Goal: Task Accomplishment & Management: Manage account settings

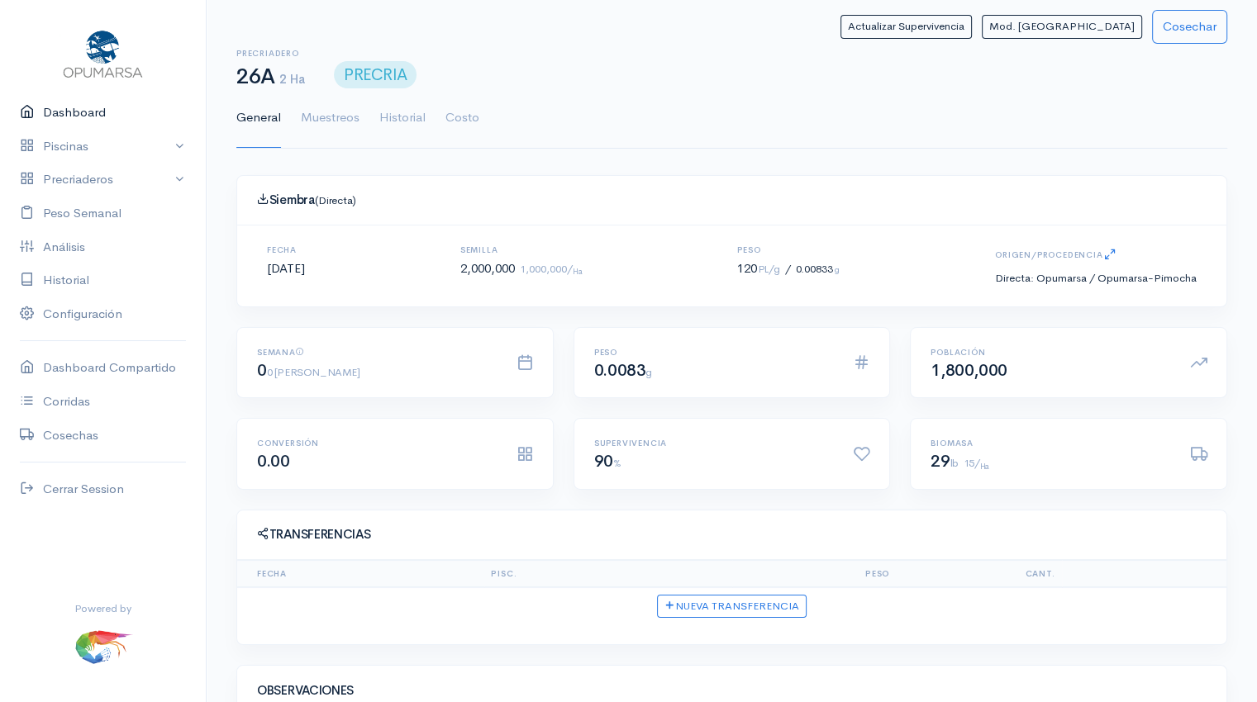
click at [70, 113] on link "Dashboard" at bounding box center [103, 113] width 206 height 34
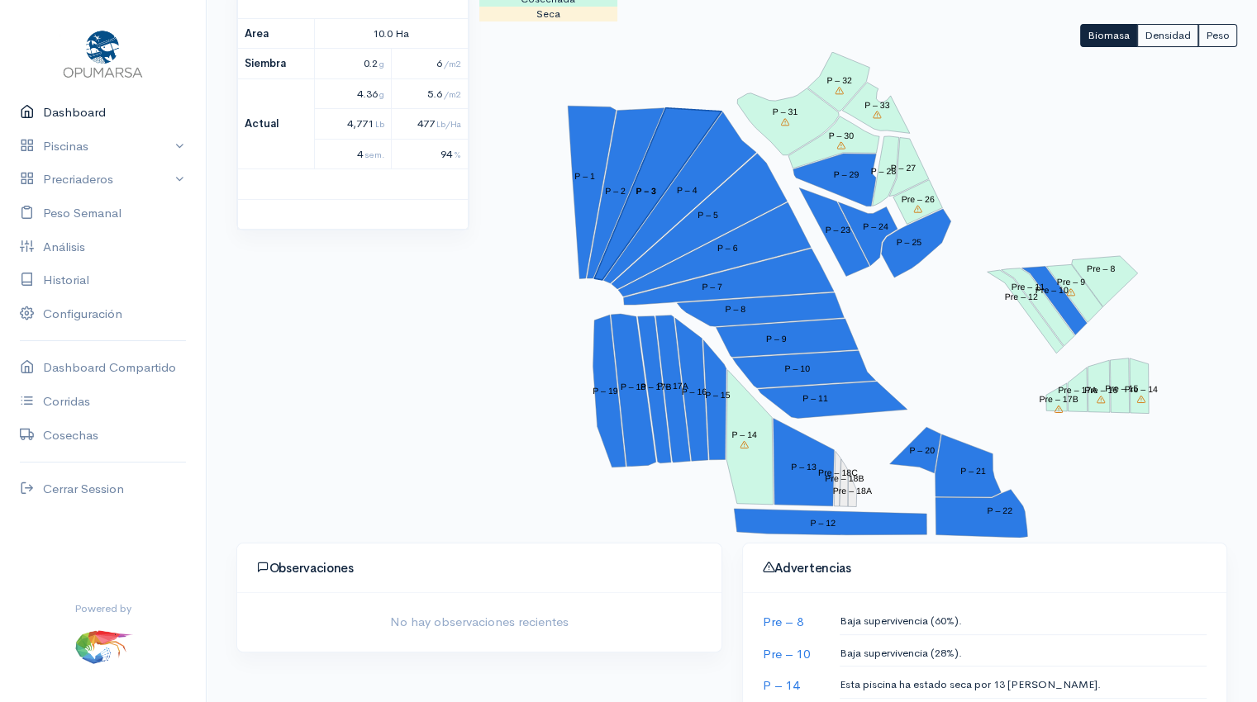
scroll to position [238, 0]
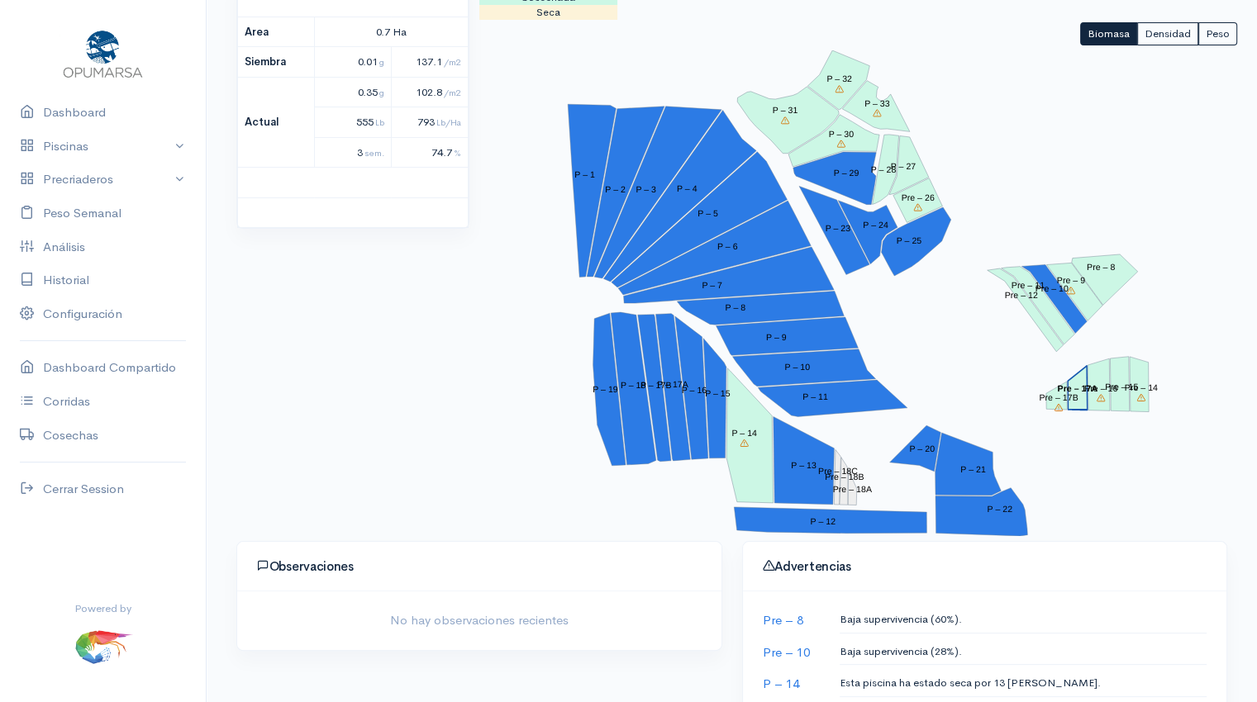
click at [1081, 399] on polygon "Pre – 17A" at bounding box center [1078, 388] width 20 height 45
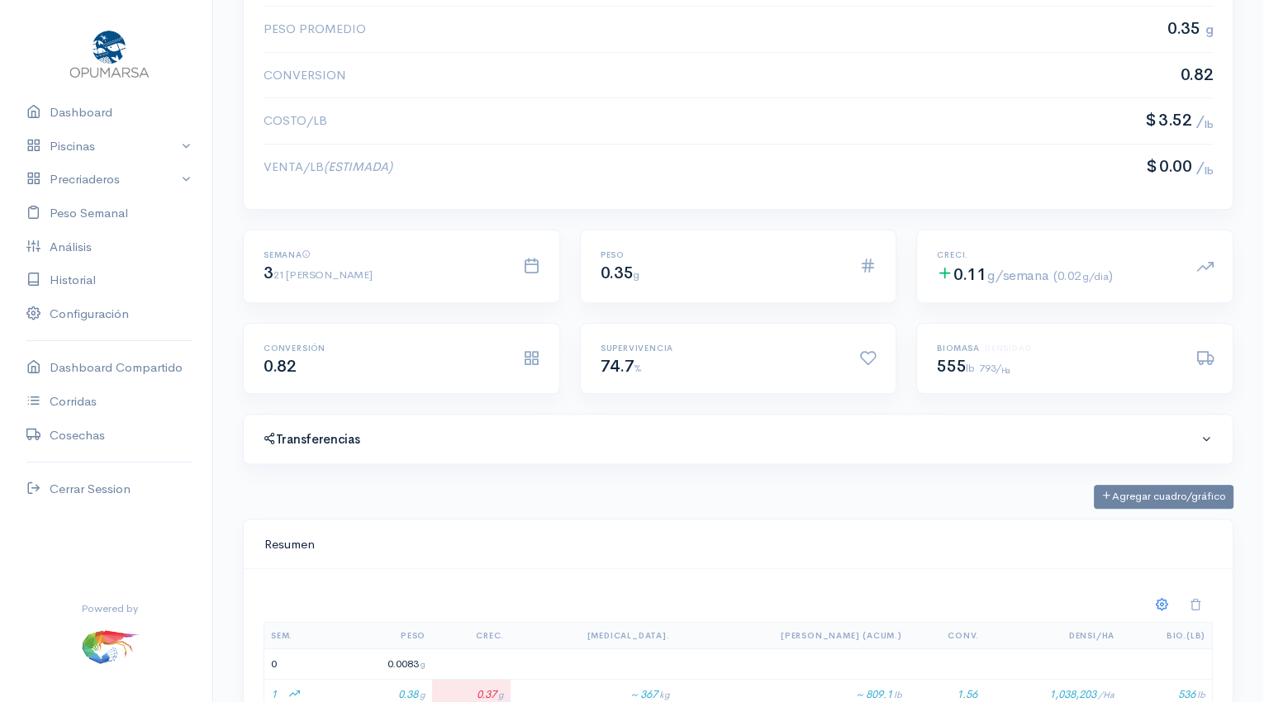
scroll to position [531, 0]
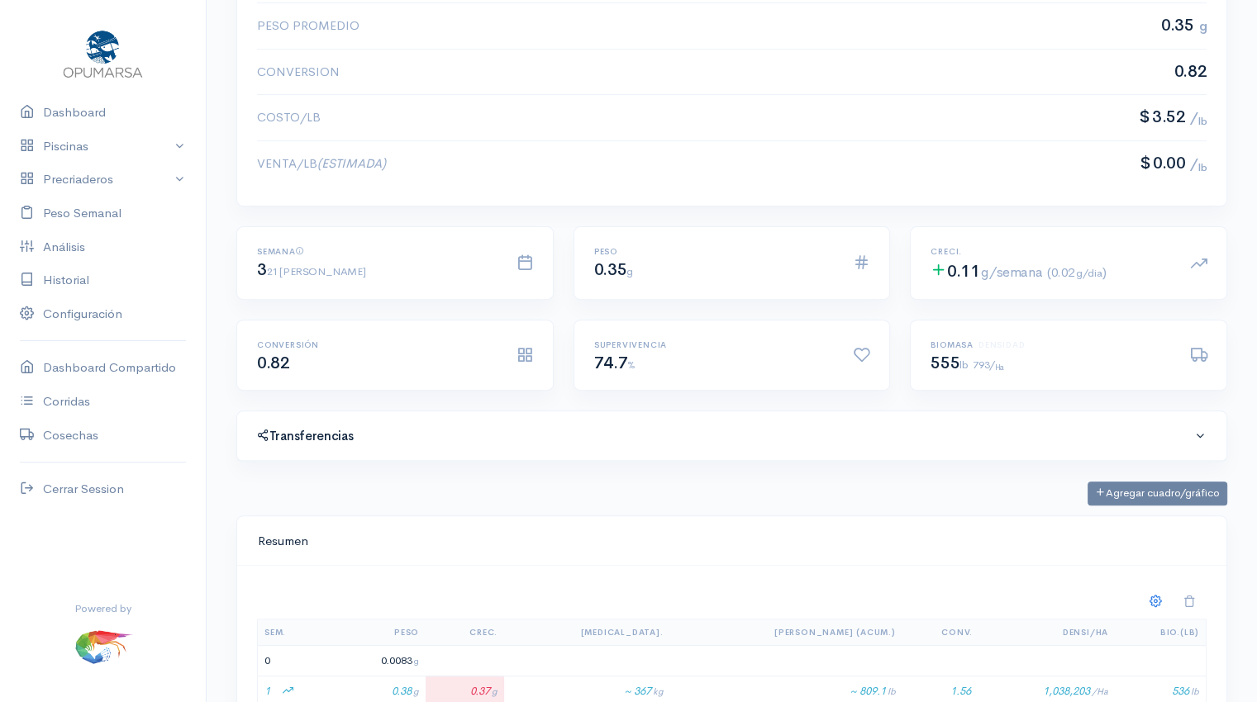
click at [1200, 431] on span at bounding box center [1200, 436] width 12 height 12
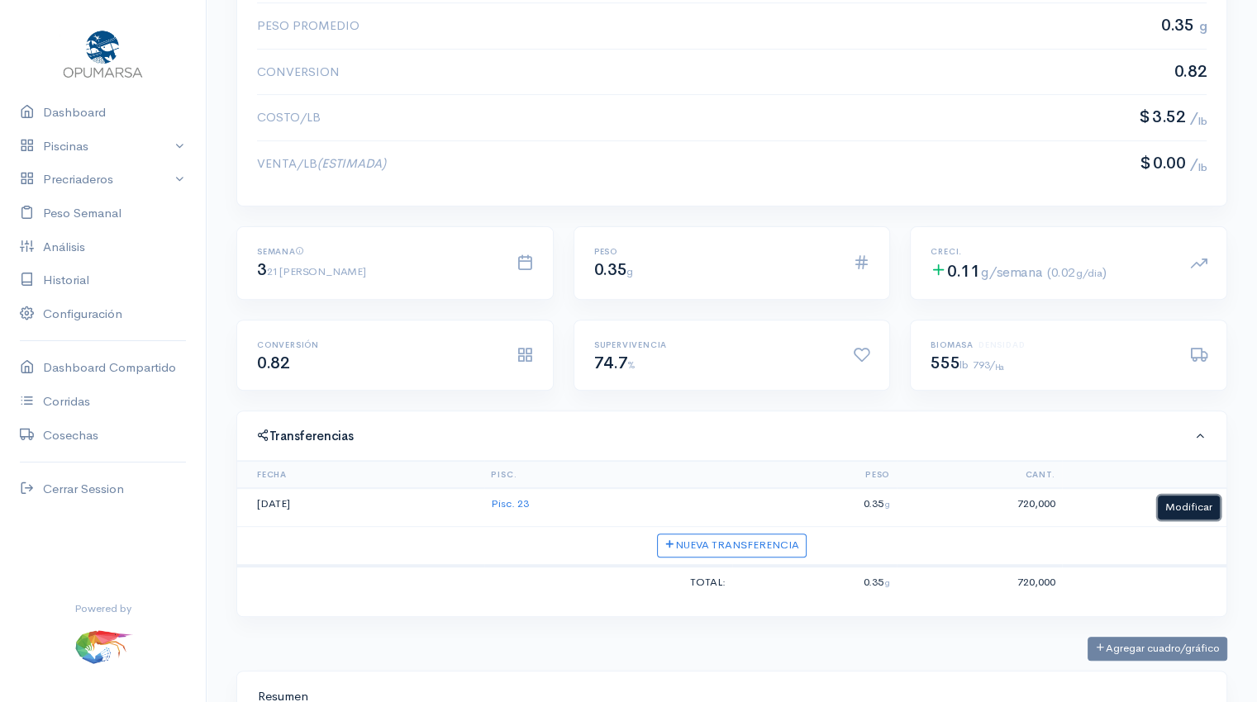
click at [1191, 502] on button "Modificar" at bounding box center [1189, 508] width 62 height 24
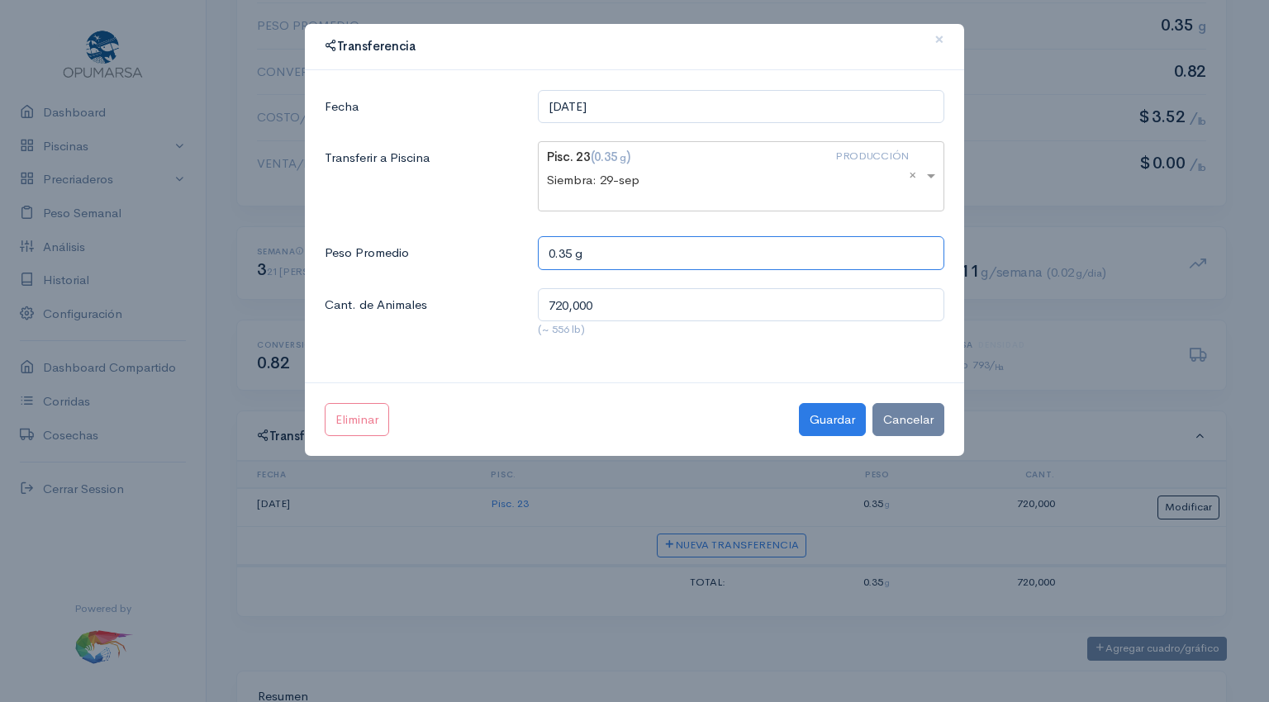
click at [572, 250] on input "0.35 g" at bounding box center [741, 253] width 407 height 34
type input "0.4 g"
click at [822, 408] on button "Guardar" at bounding box center [832, 420] width 67 height 34
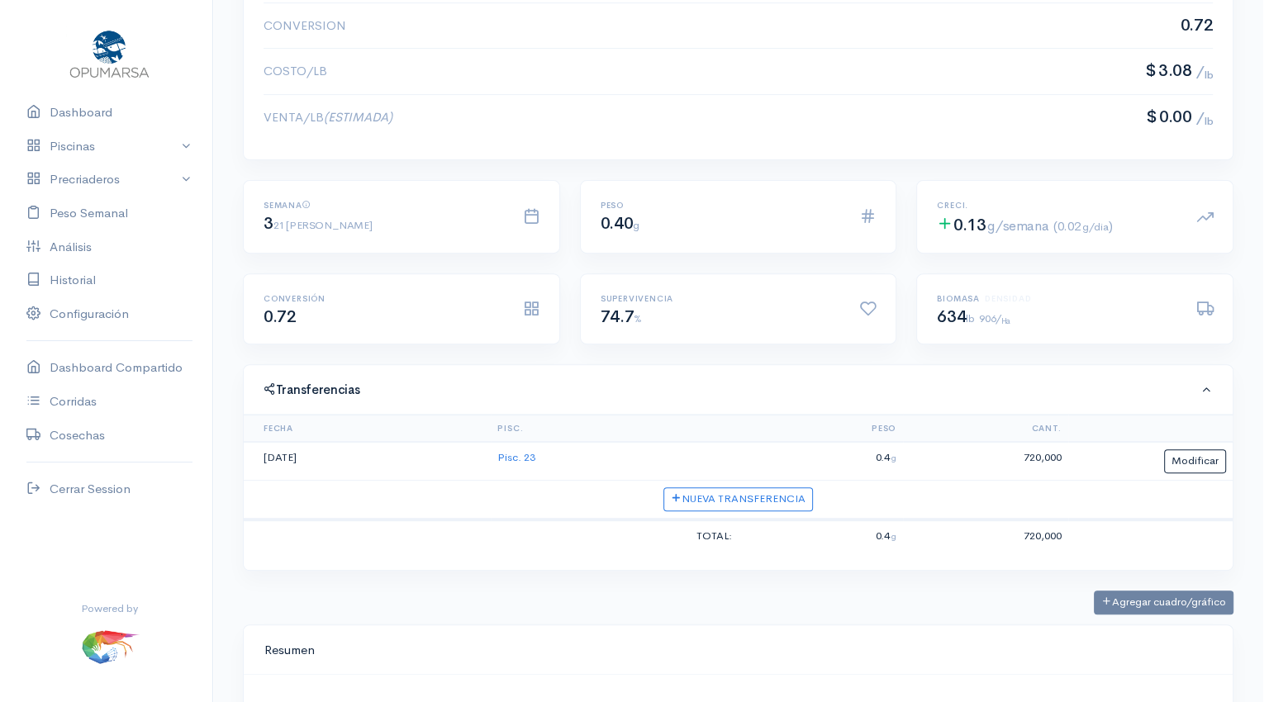
scroll to position [598, 0]
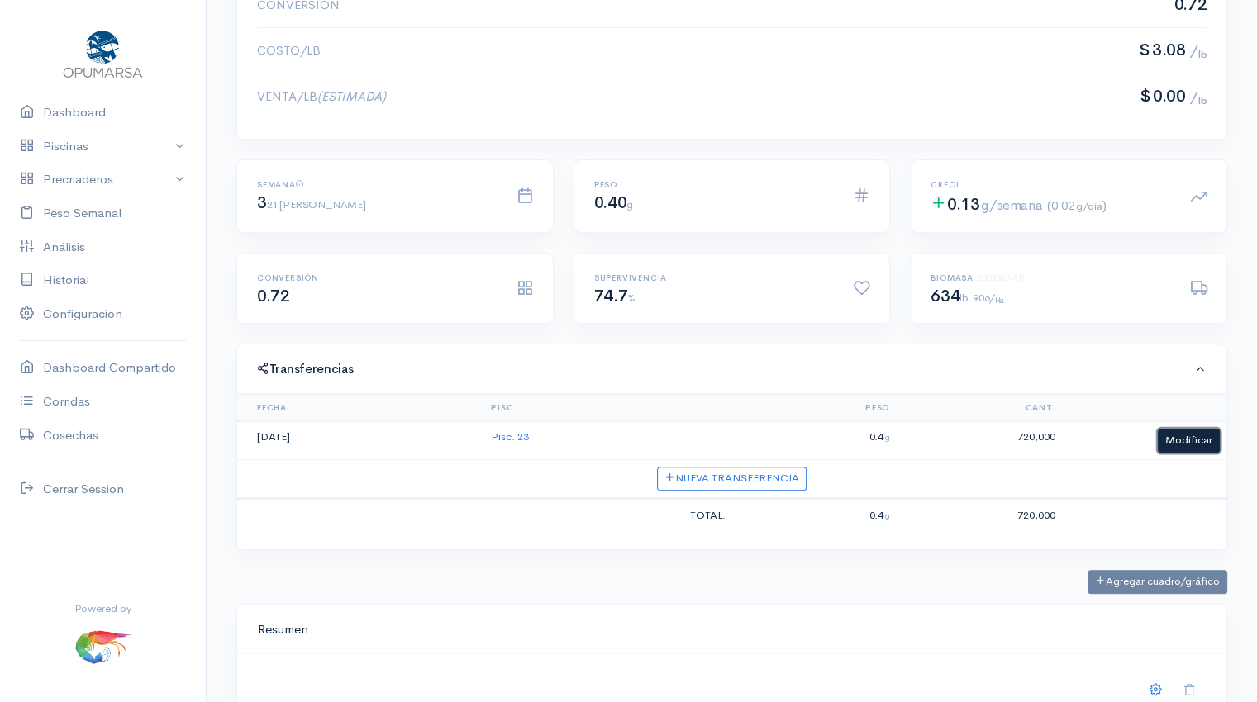
click at [1174, 437] on button "Modificar" at bounding box center [1189, 441] width 62 height 24
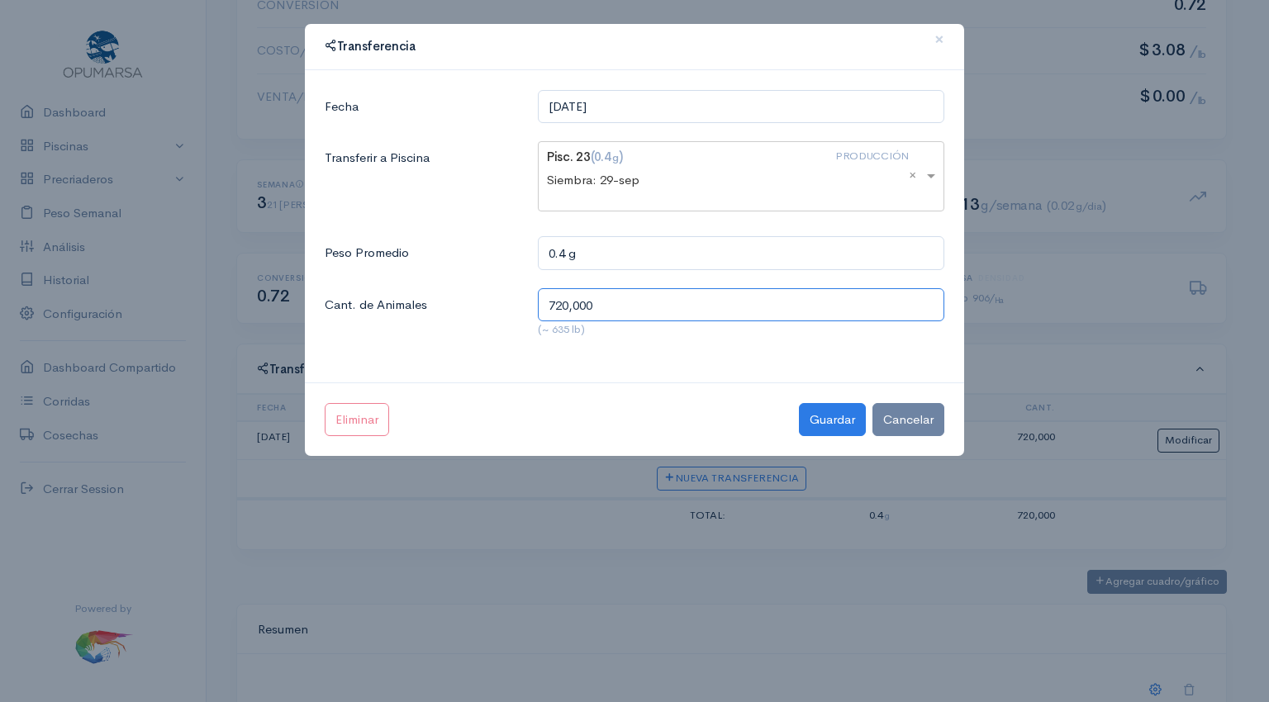
click at [563, 302] on input "720,000" at bounding box center [741, 305] width 407 height 34
type input "700,000"
click at [834, 411] on button "Guardar" at bounding box center [832, 420] width 67 height 34
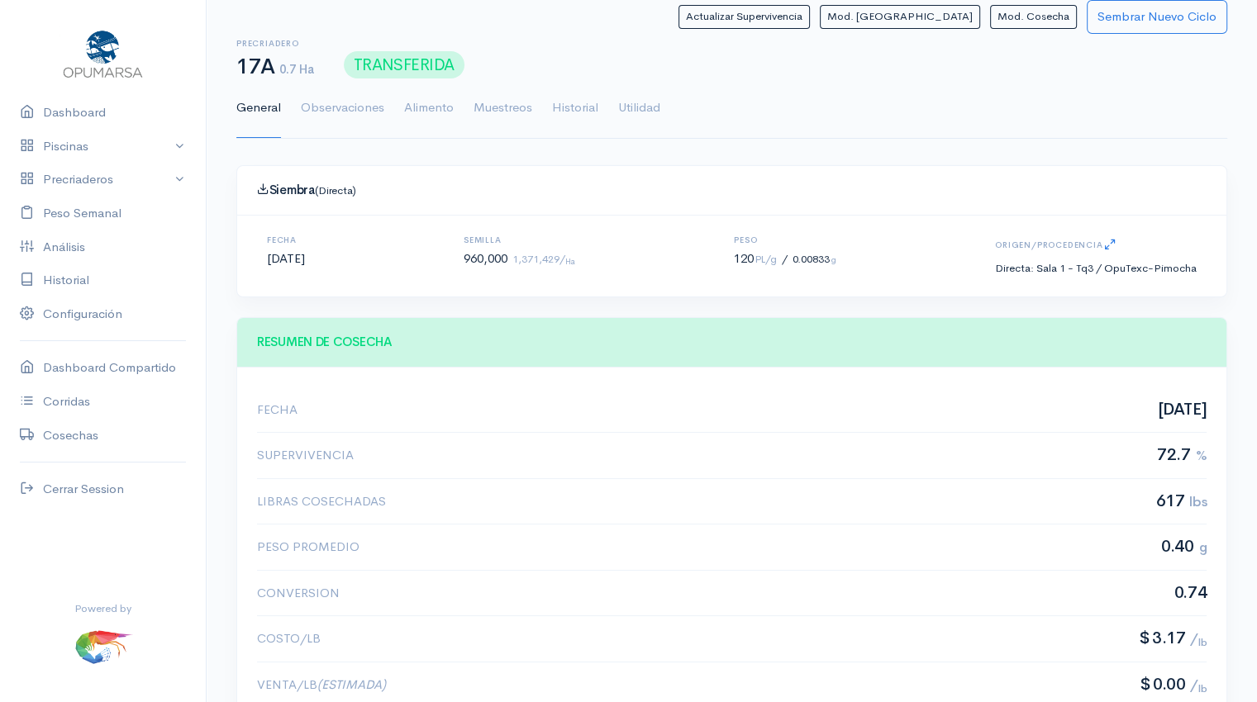
scroll to position [248, 949]
click at [83, 117] on link "Dashboard" at bounding box center [103, 113] width 206 height 34
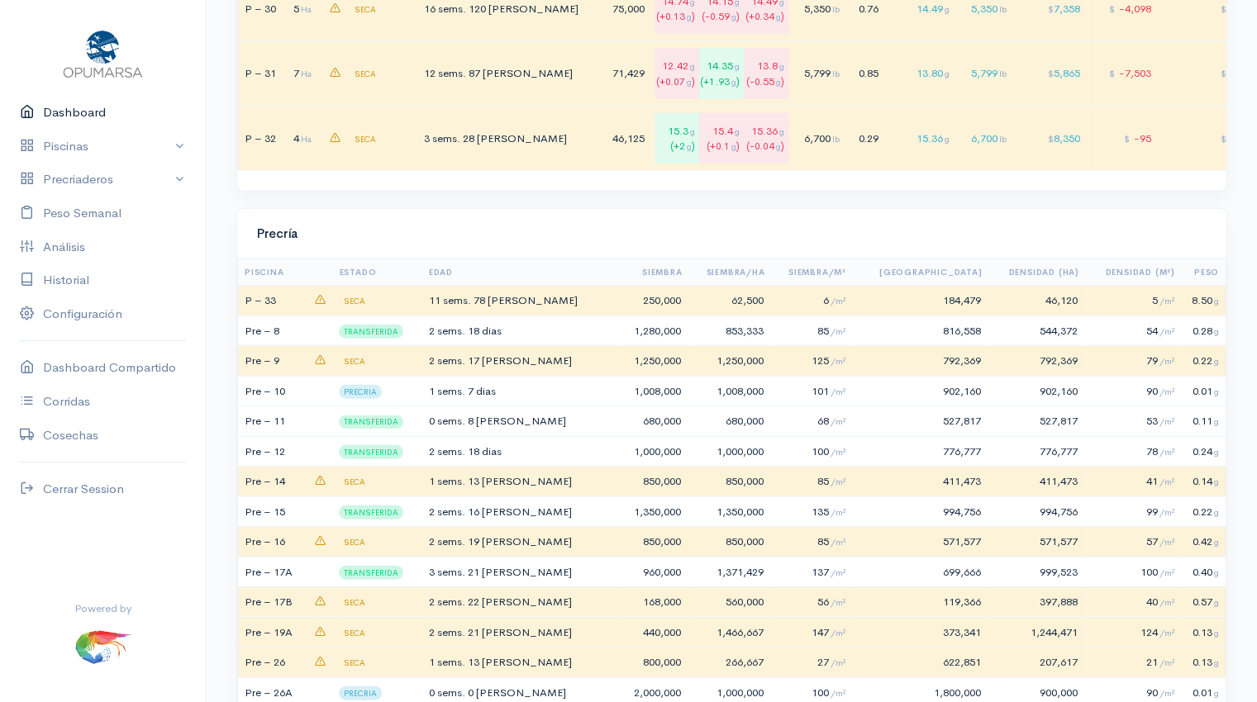
scroll to position [4598, 0]
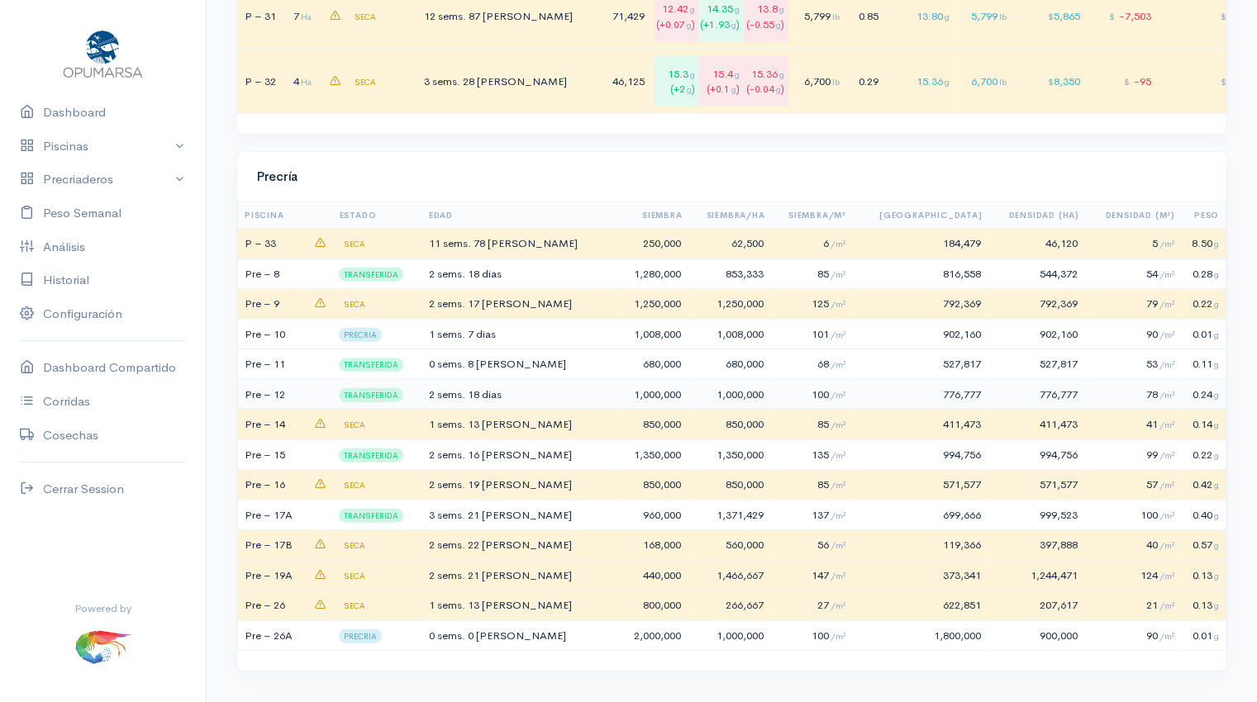
click at [550, 392] on td "2 sems. 18 dias" at bounding box center [522, 394] width 193 height 31
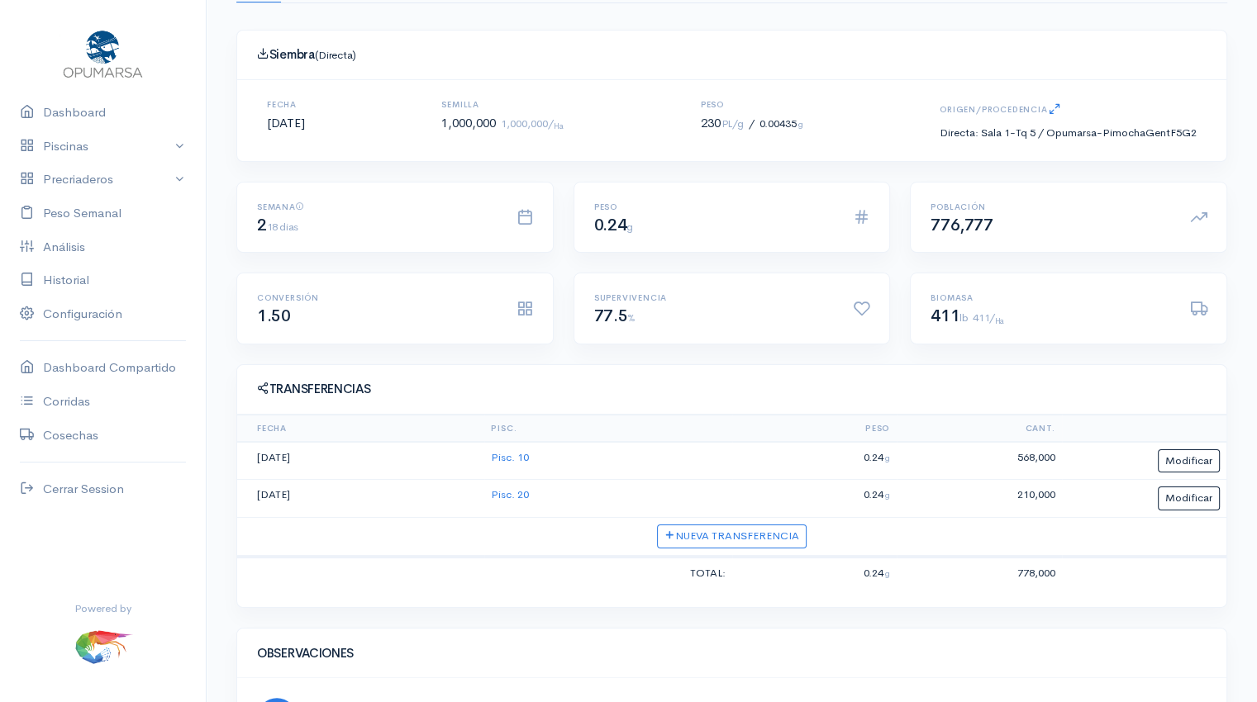
scroll to position [149, 0]
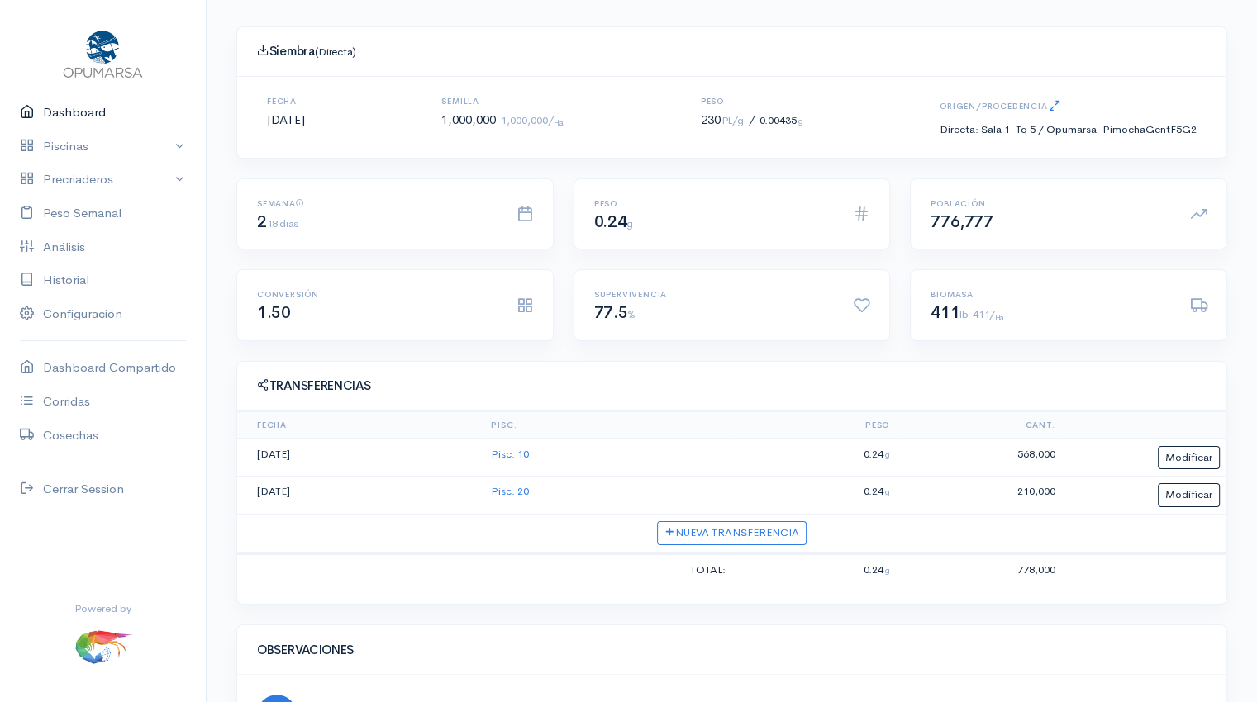
click at [93, 116] on link "Dashboard" at bounding box center [103, 113] width 206 height 34
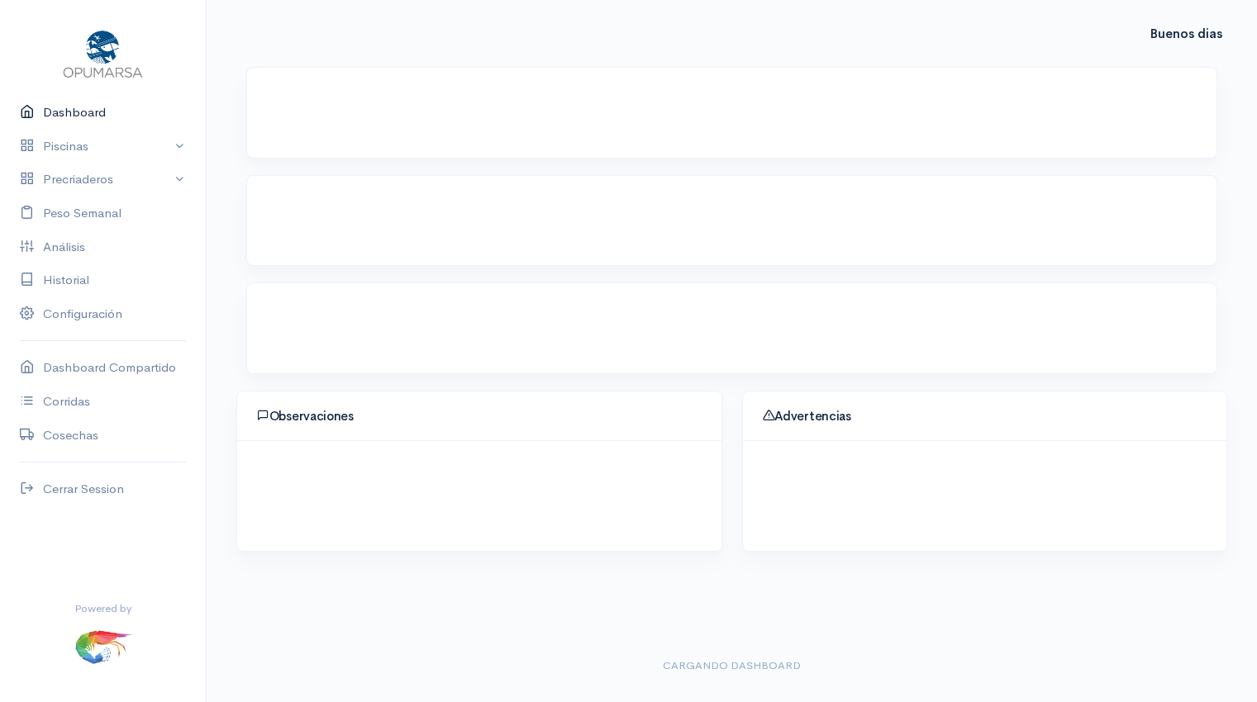
scroll to position [139, 0]
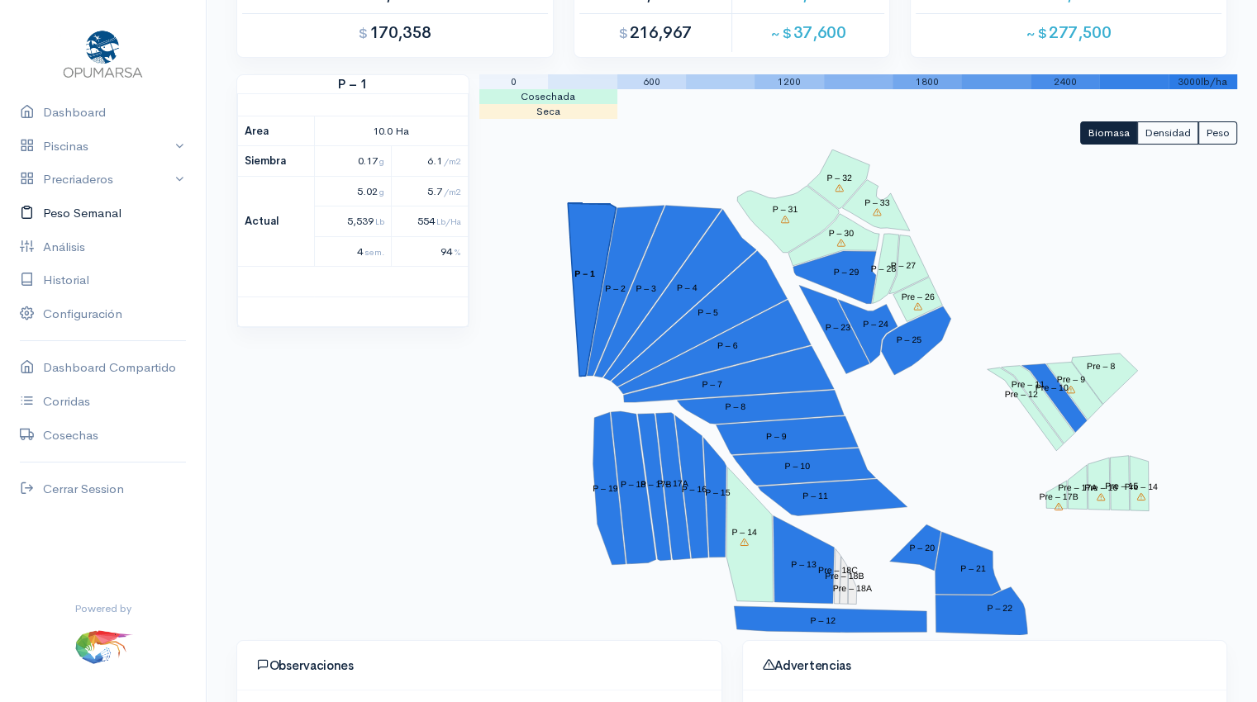
click at [63, 210] on link "Peso Semanal" at bounding box center [103, 214] width 206 height 34
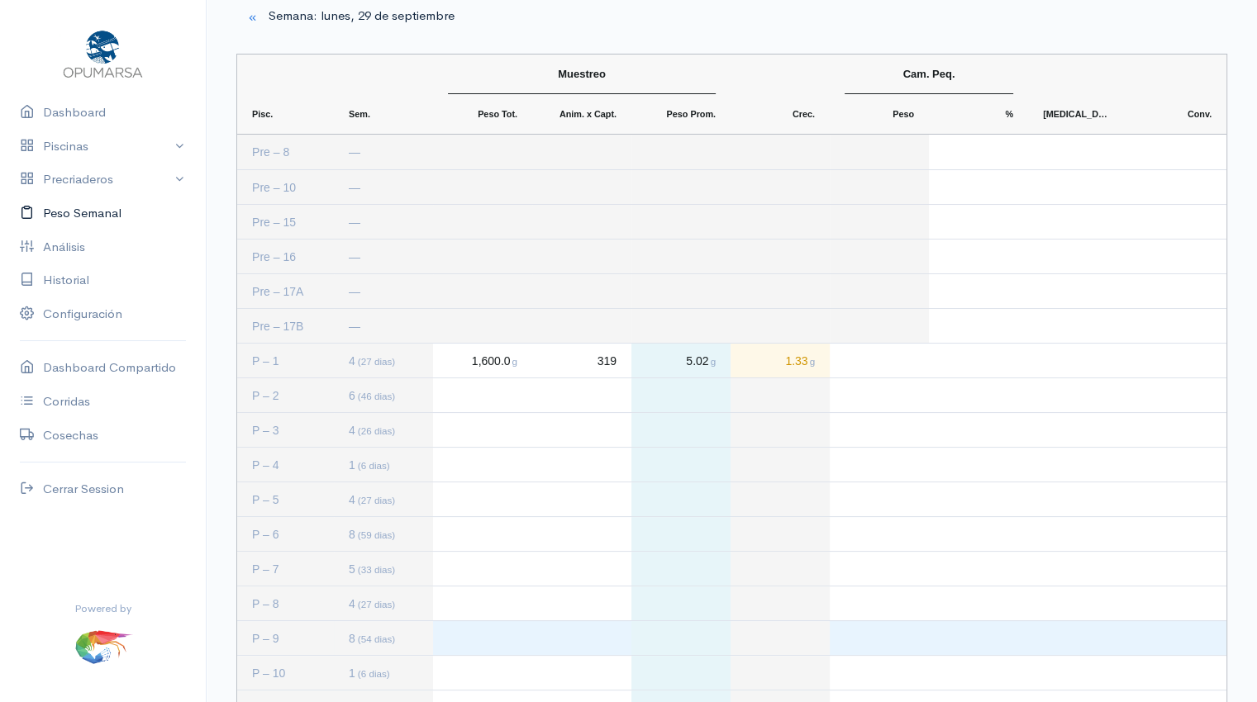
scroll to position [159, 0]
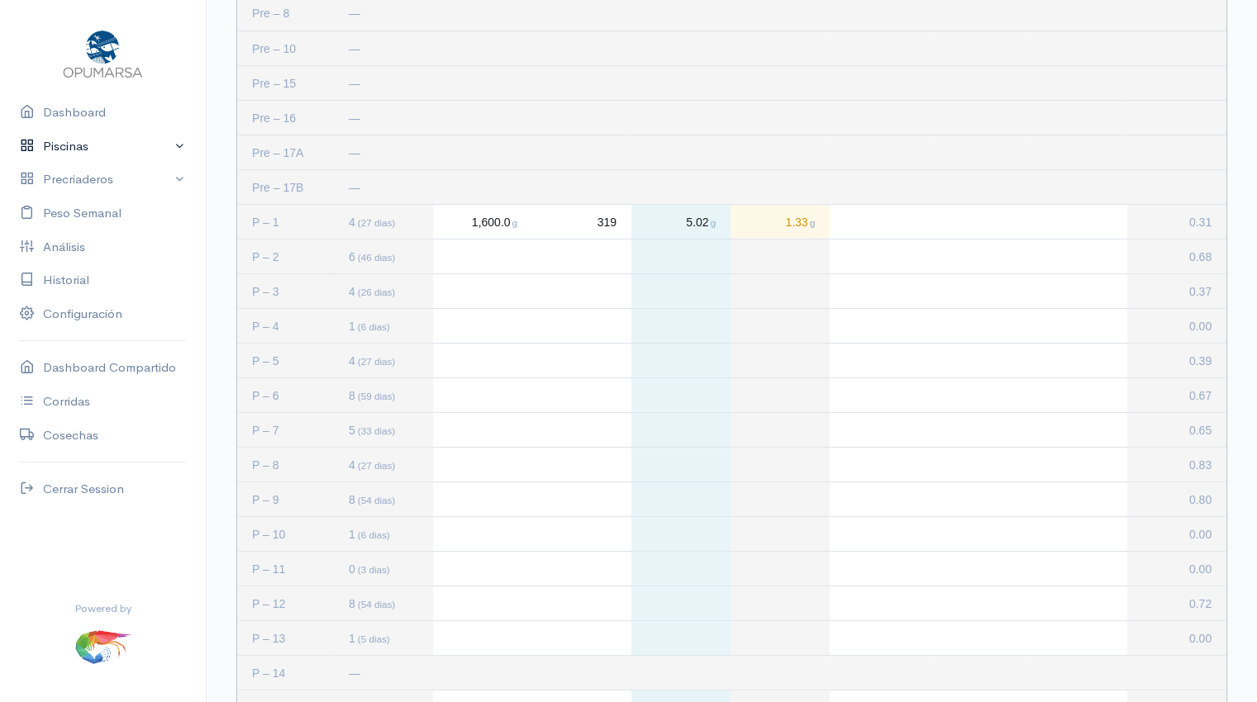
click at [88, 153] on link "Piscinas" at bounding box center [103, 147] width 206 height 34
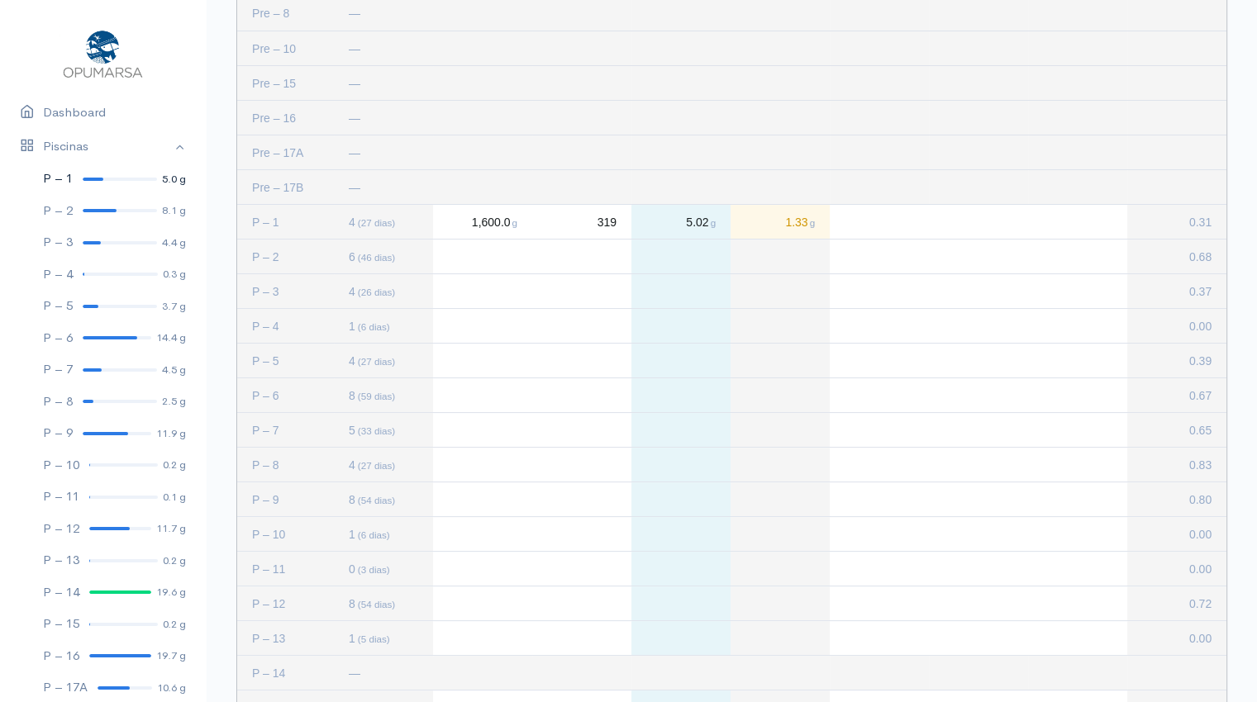
click at [97, 178] on div at bounding box center [93, 179] width 21 height 3
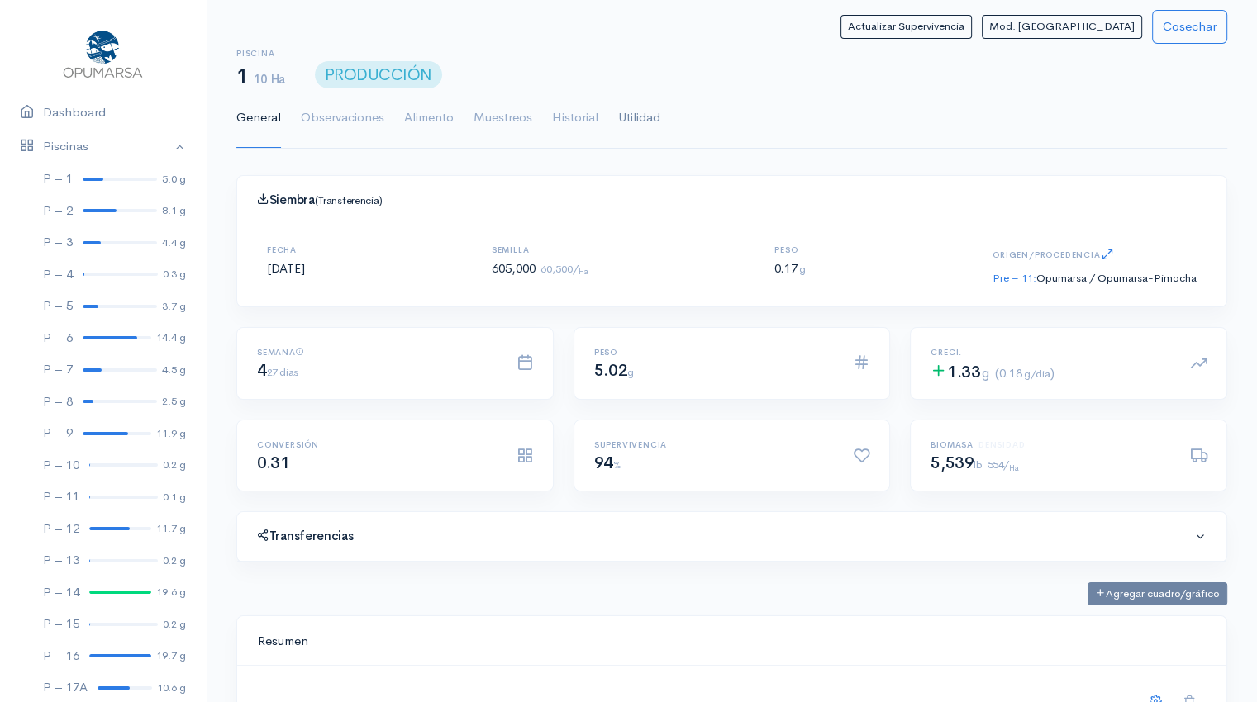
click at [636, 120] on link "Utilidad" at bounding box center [639, 118] width 42 height 60
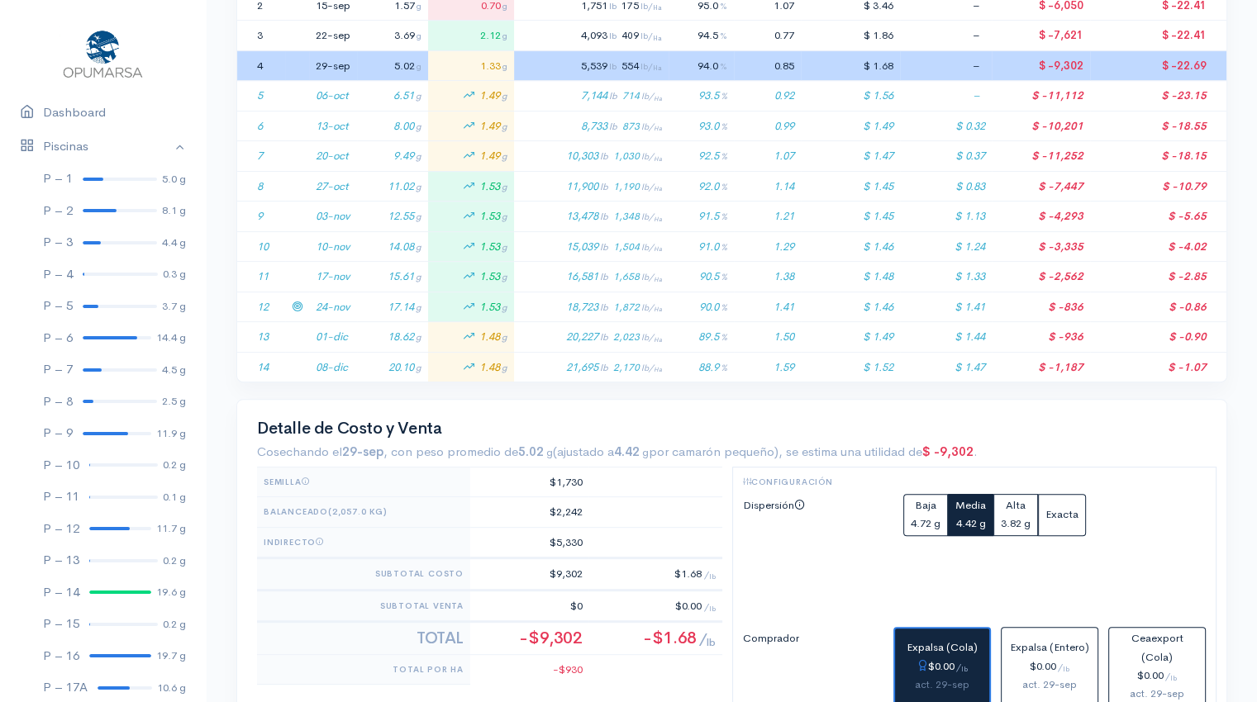
scroll to position [443, 0]
click at [334, 302] on td "24-nov" at bounding box center [333, 308] width 48 height 31
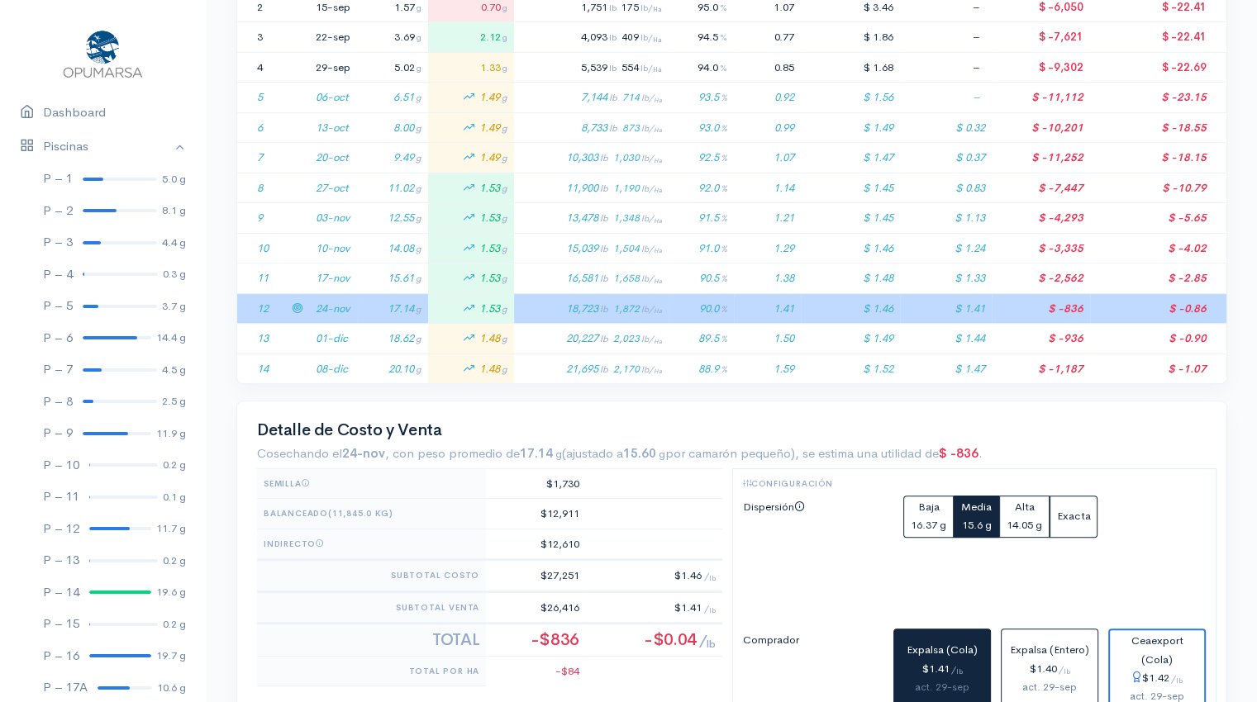
scroll to position [780, 0]
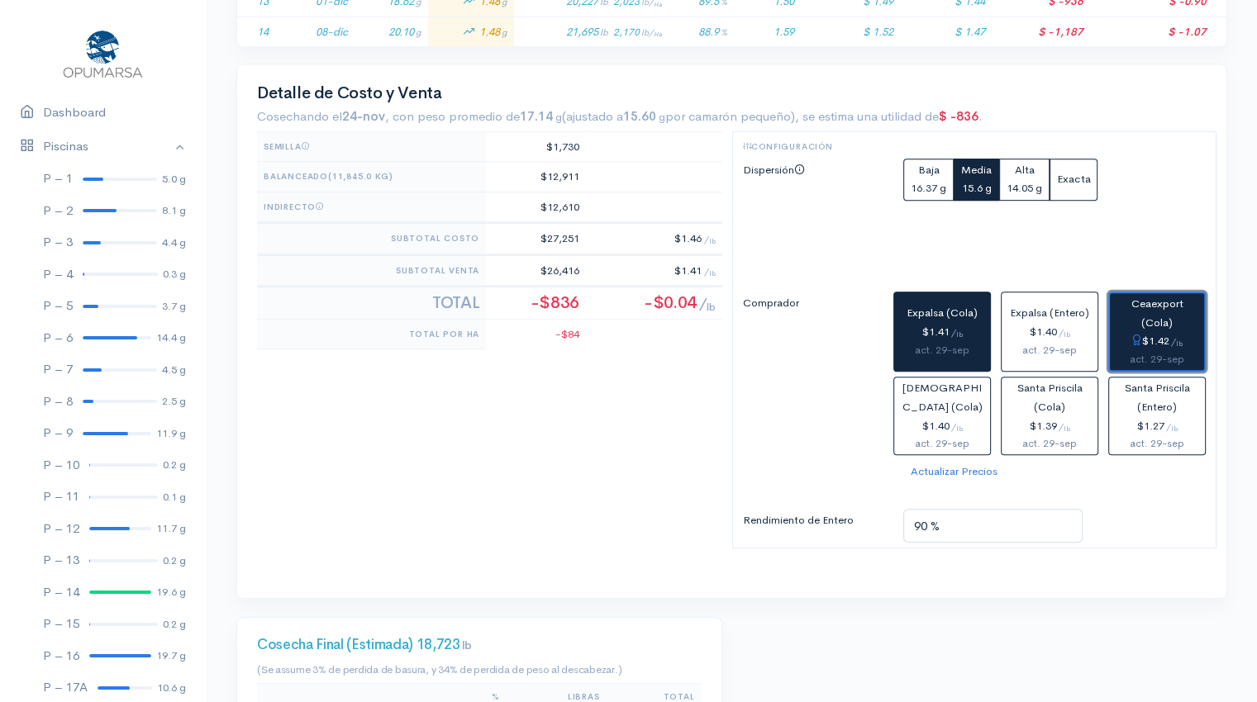
click at [1172, 327] on button "Ceaexport (Cola) $1.42 / lb act. 29-sep" at bounding box center [1157, 332] width 98 height 80
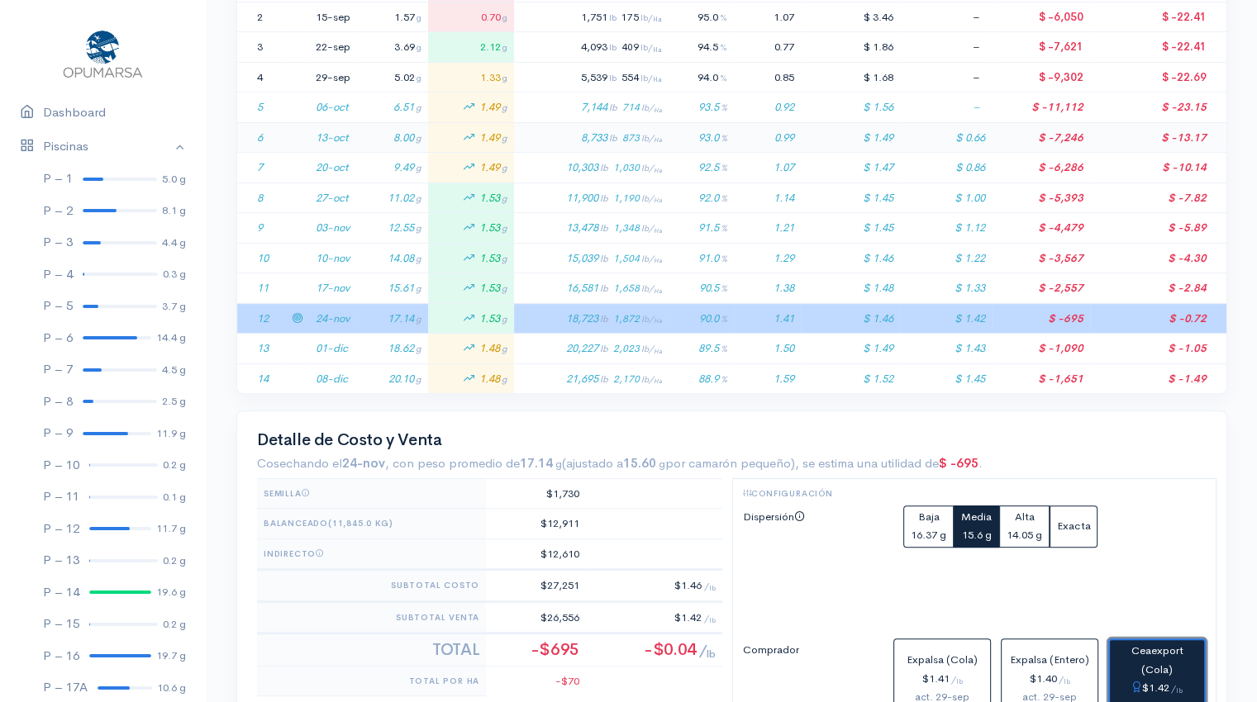
scroll to position [774, 0]
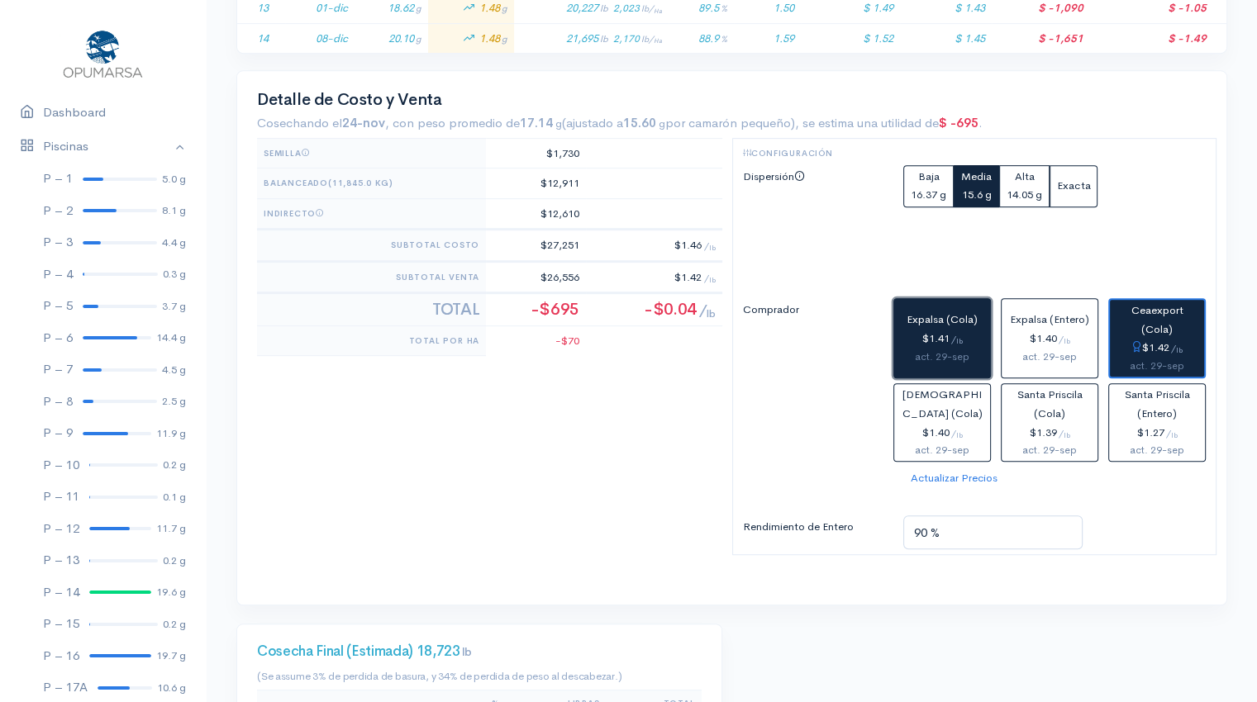
click at [958, 333] on span "/ lb" at bounding box center [957, 339] width 12 height 12
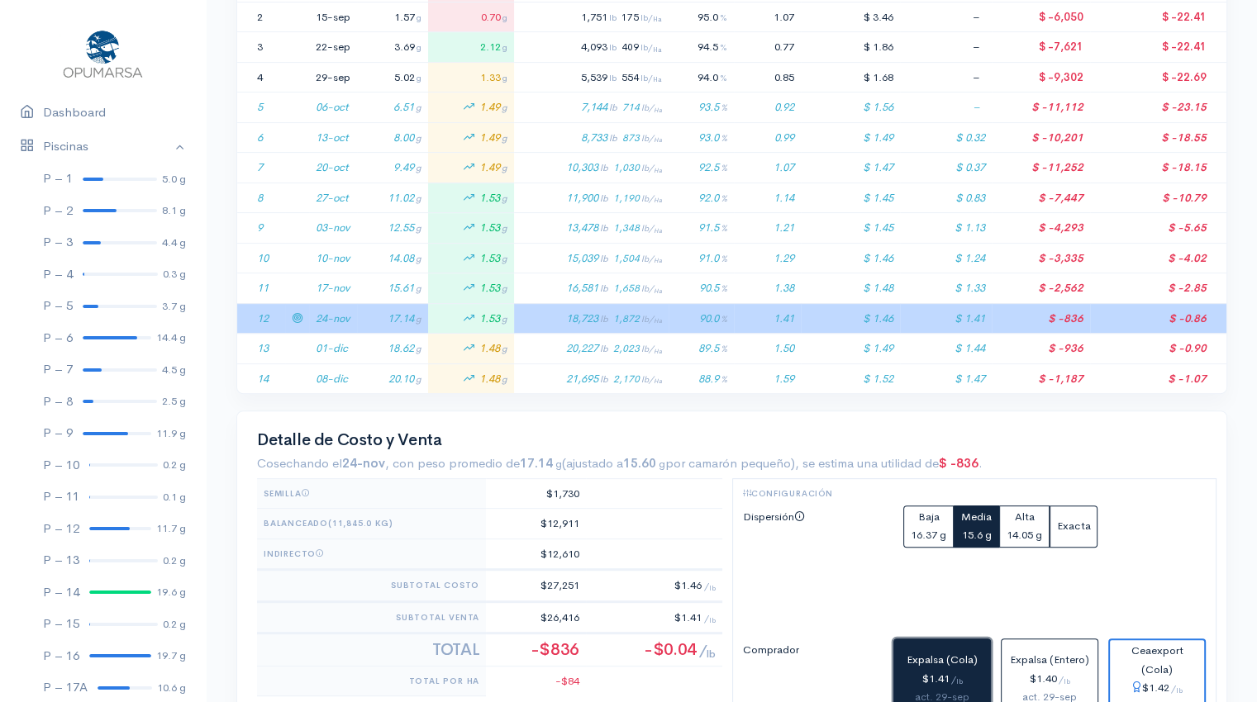
scroll to position [0, 0]
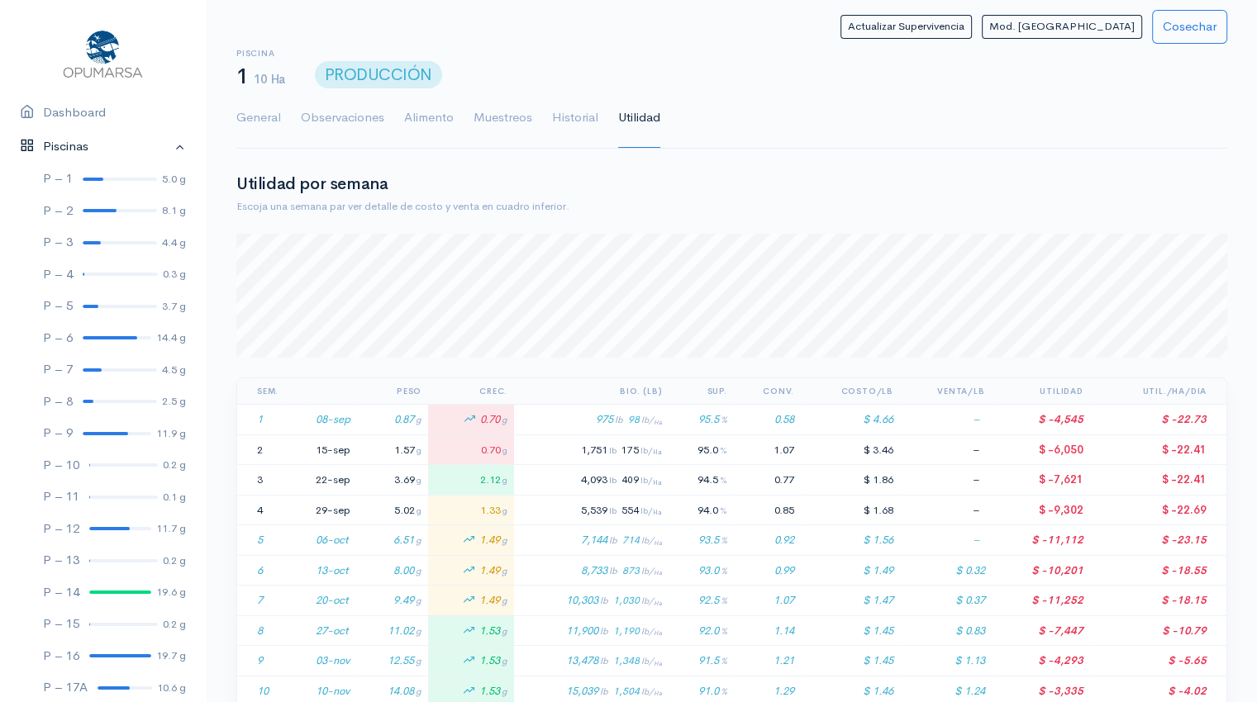
click at [66, 150] on link "Piscinas" at bounding box center [103, 147] width 206 height 34
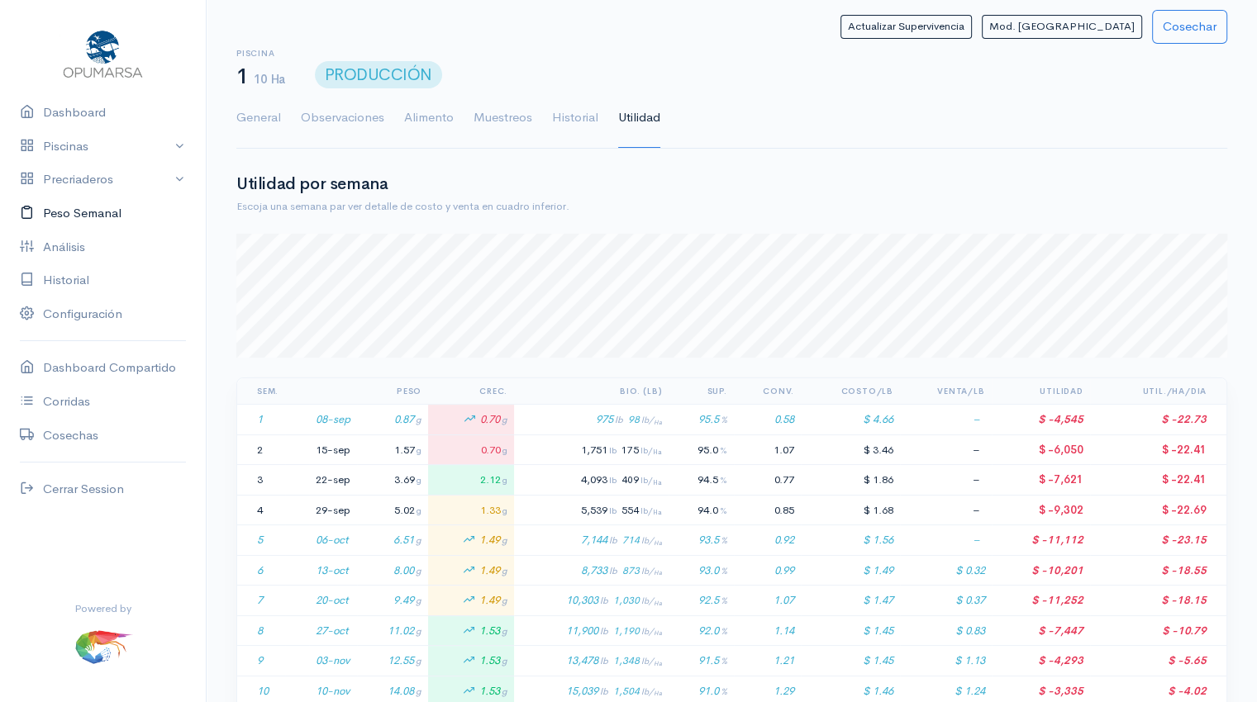
click at [74, 214] on link "Peso Semanal" at bounding box center [103, 214] width 206 height 34
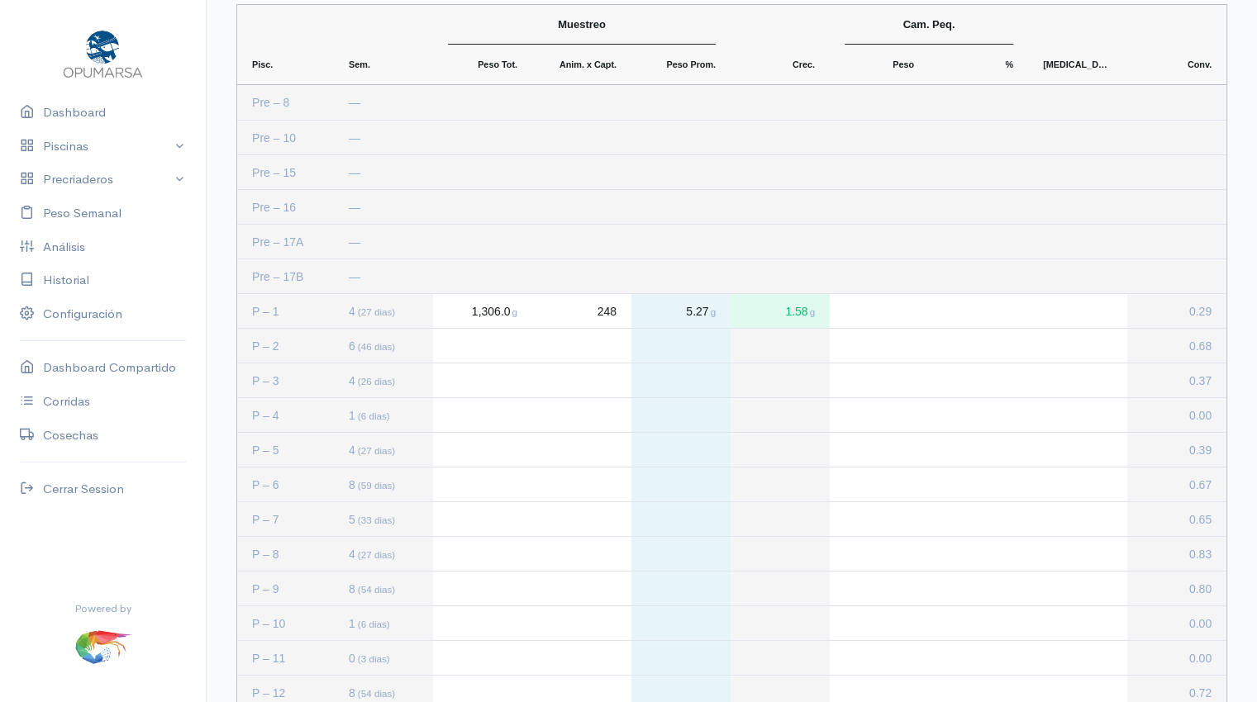
scroll to position [73, 0]
click at [79, 150] on link "Piscinas" at bounding box center [103, 147] width 206 height 34
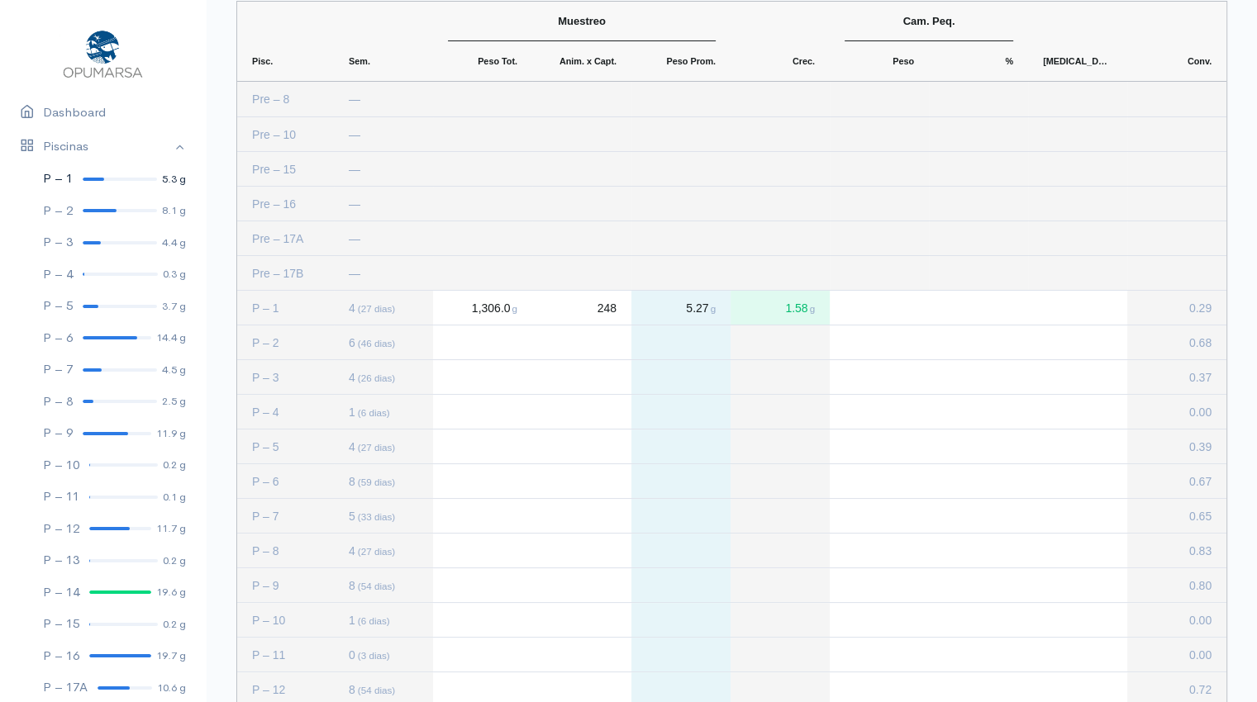
click at [94, 180] on link "P – 1 5.3 g" at bounding box center [103, 179] width 206 height 32
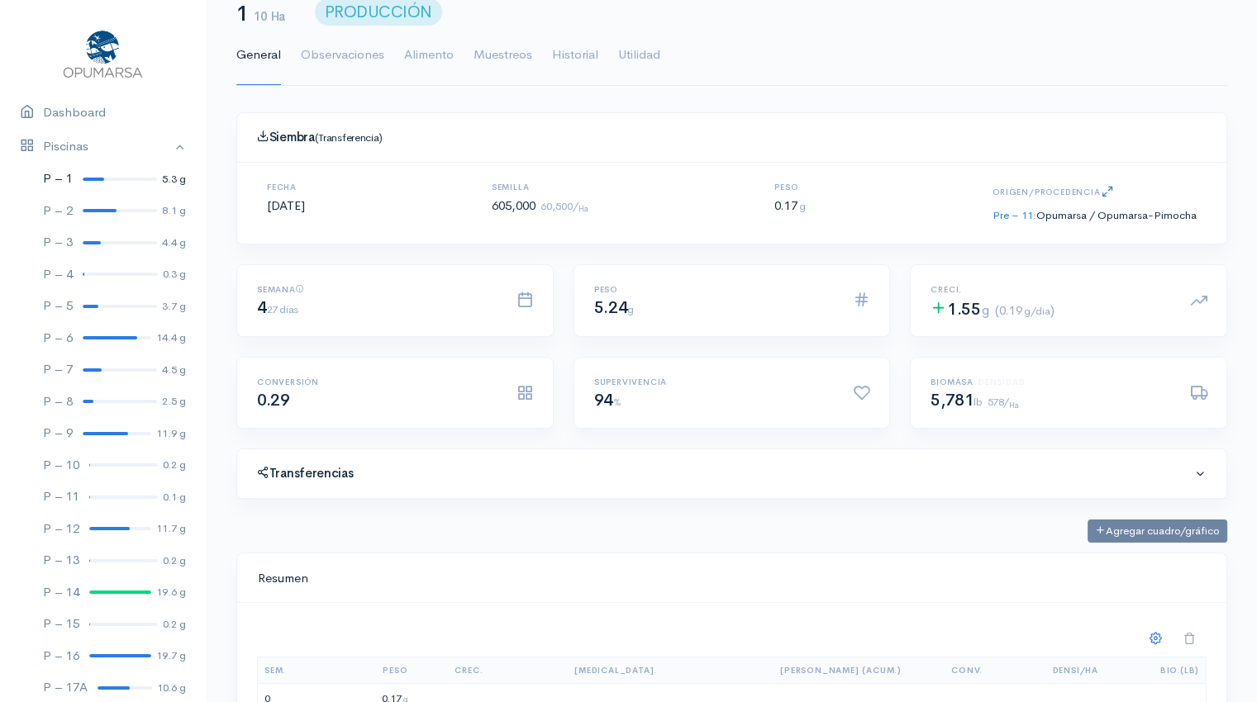
scroll to position [248, 949]
click at [643, 54] on link "Utilidad" at bounding box center [639, 56] width 42 height 60
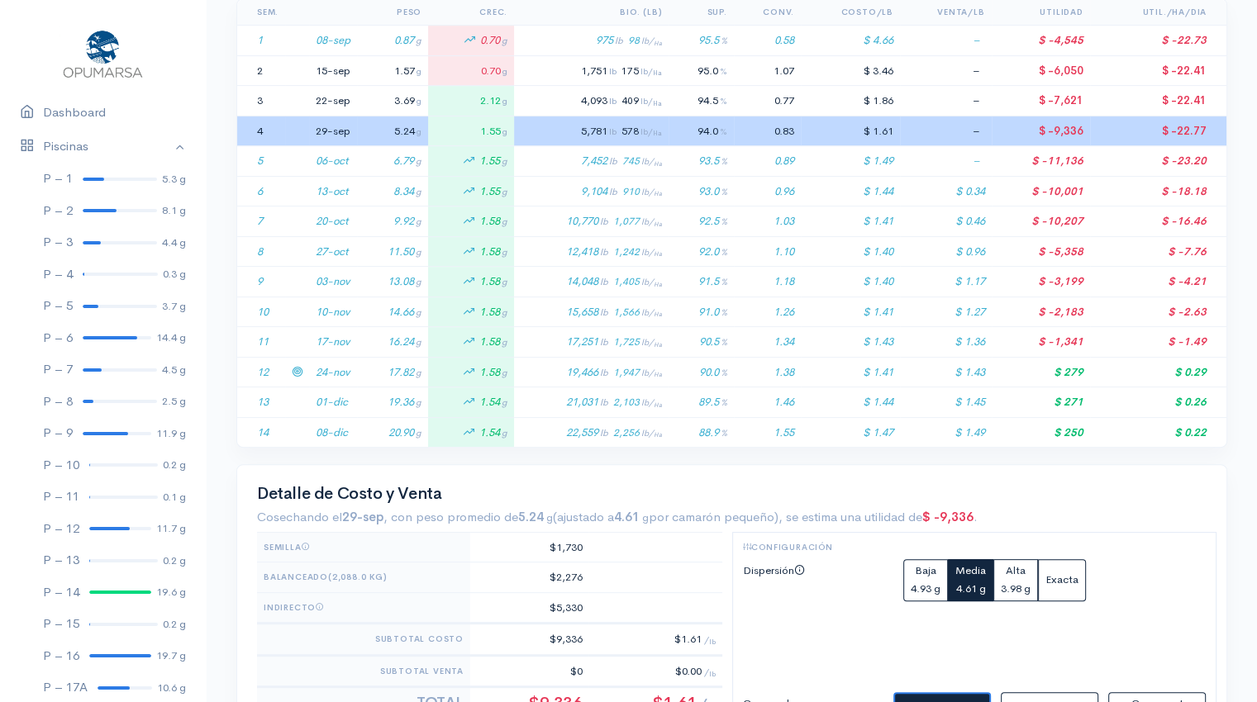
scroll to position [380, 0]
click at [331, 371] on td "24-nov" at bounding box center [333, 371] width 48 height 31
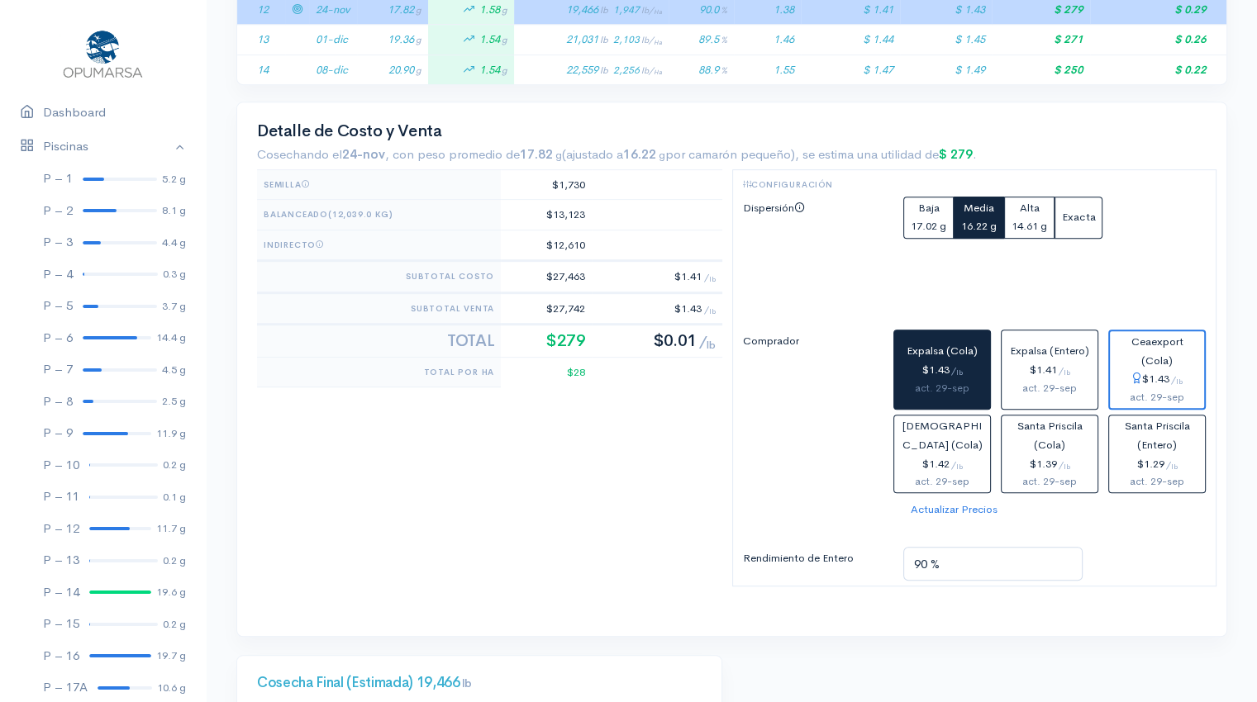
scroll to position [743, 0]
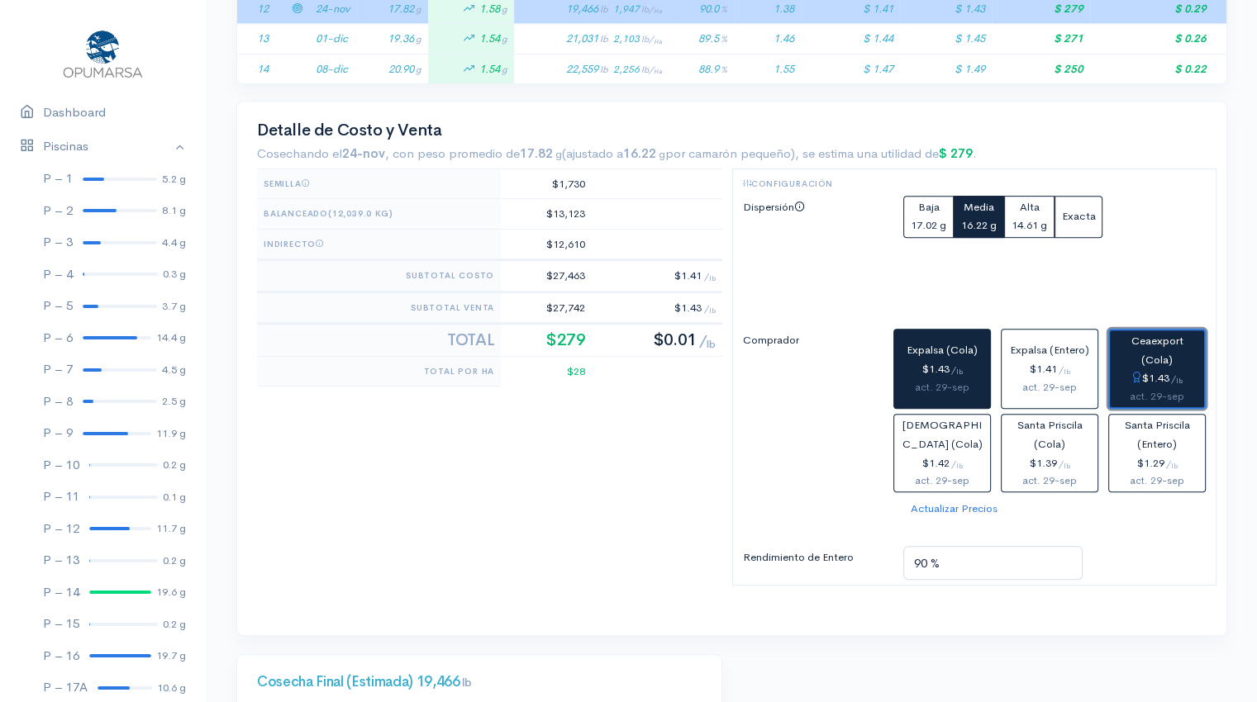
click at [1160, 364] on button "Ceaexport (Cola) $1.43 / lb act. 29-sep" at bounding box center [1157, 369] width 98 height 80
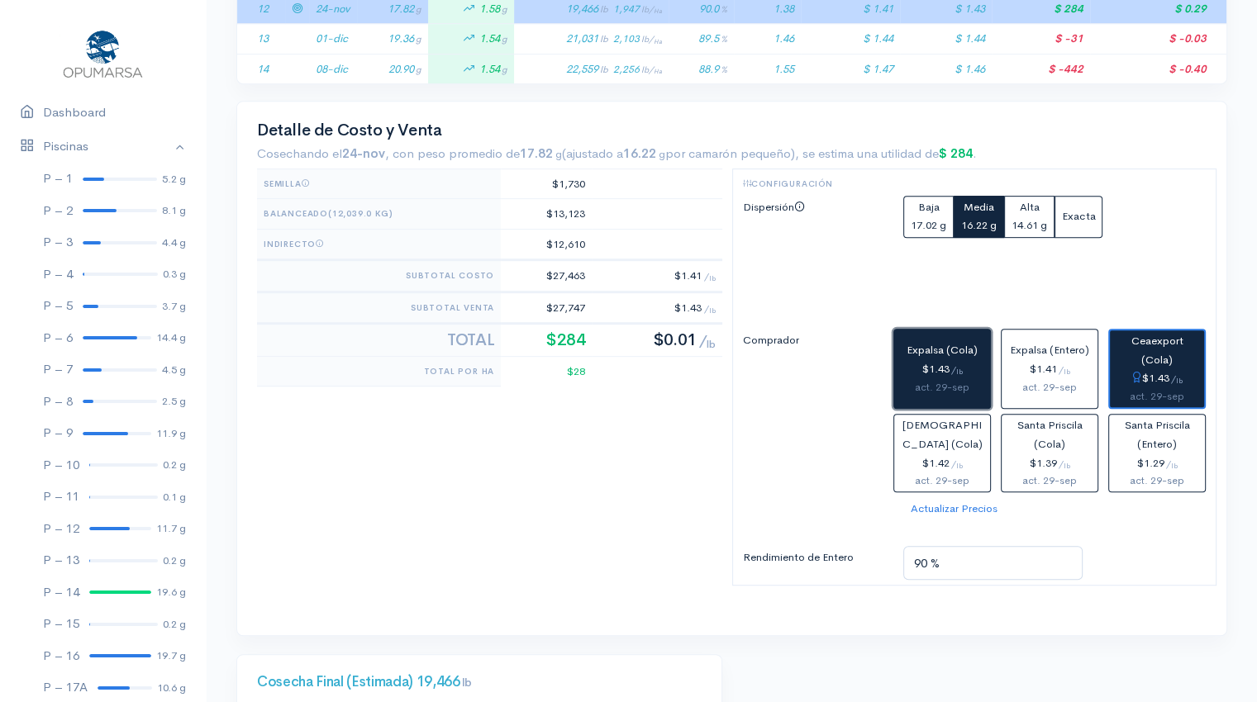
click at [943, 379] on div "act. 29-sep" at bounding box center [942, 387] width 83 height 17
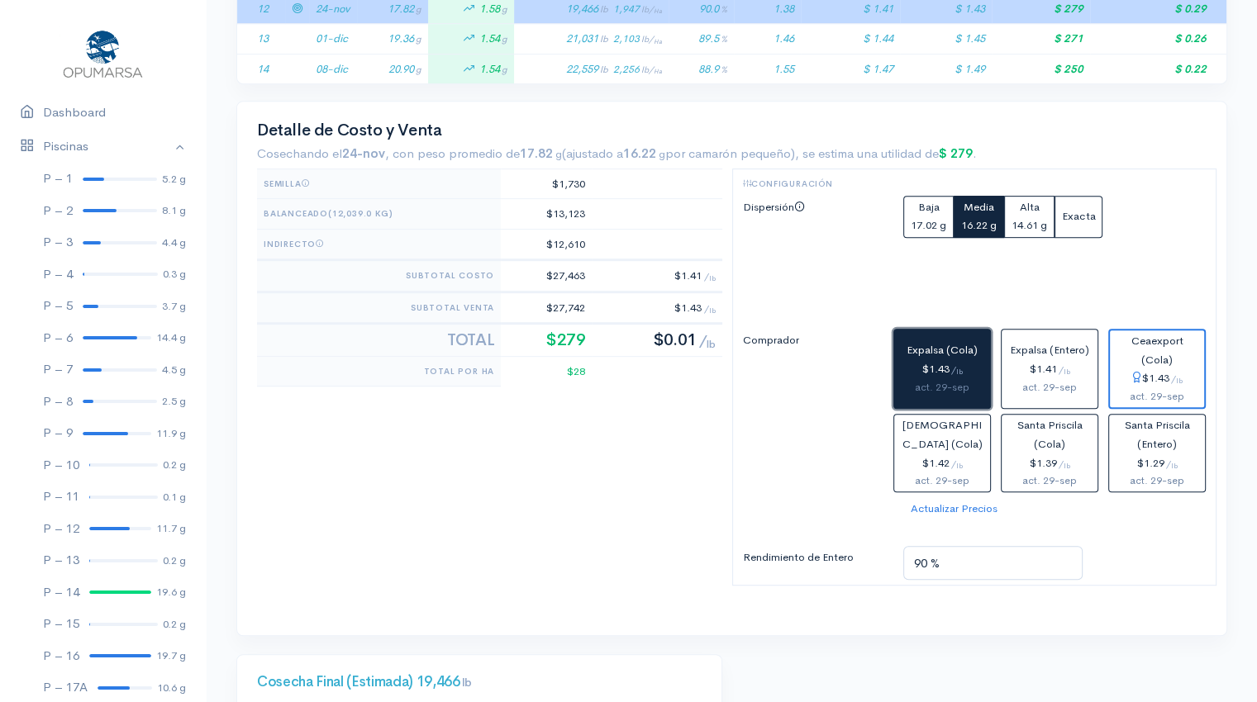
scroll to position [542, 0]
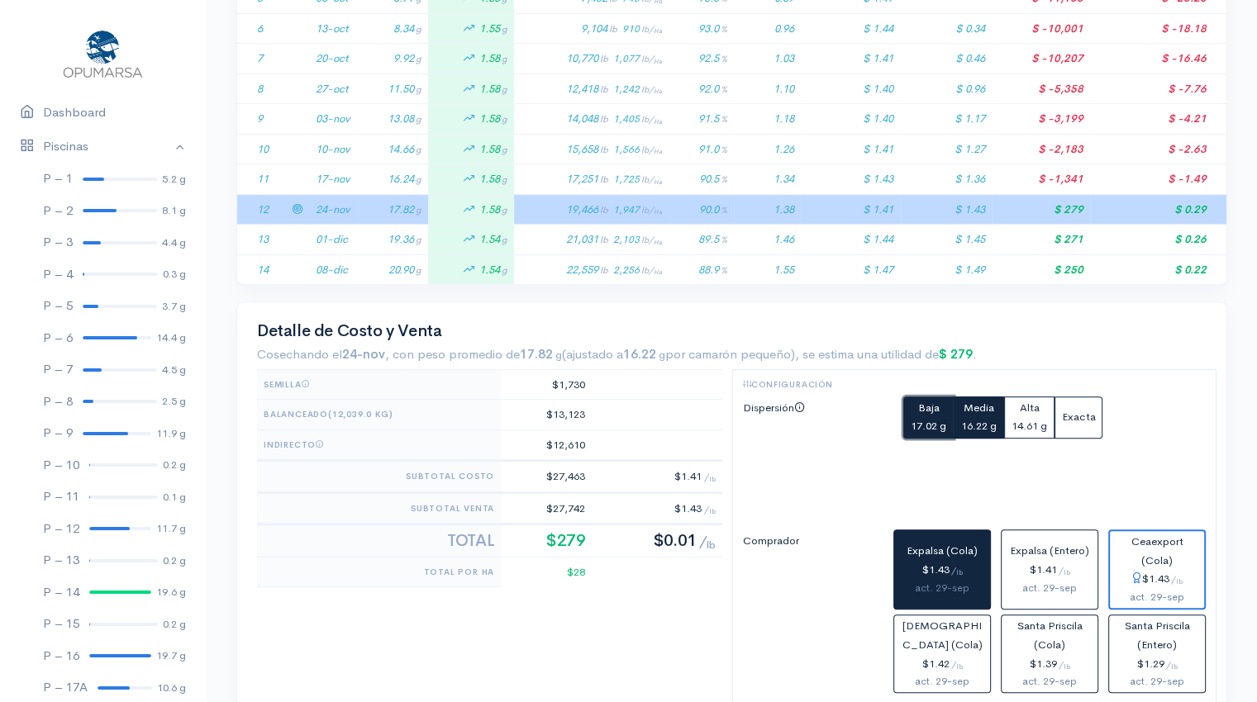
click at [930, 421] on small "17.02 g" at bounding box center [929, 426] width 36 height 14
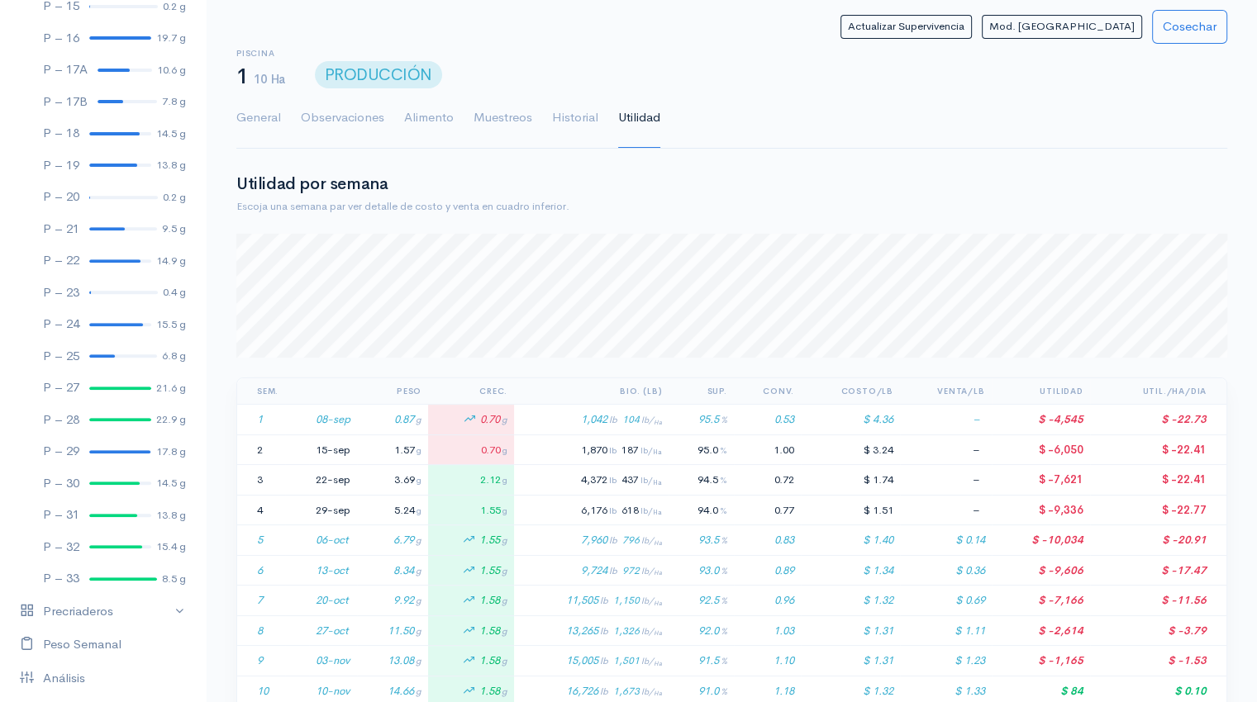
scroll to position [620, 0]
click at [117, 289] on div at bounding box center [123, 290] width 69 height 3
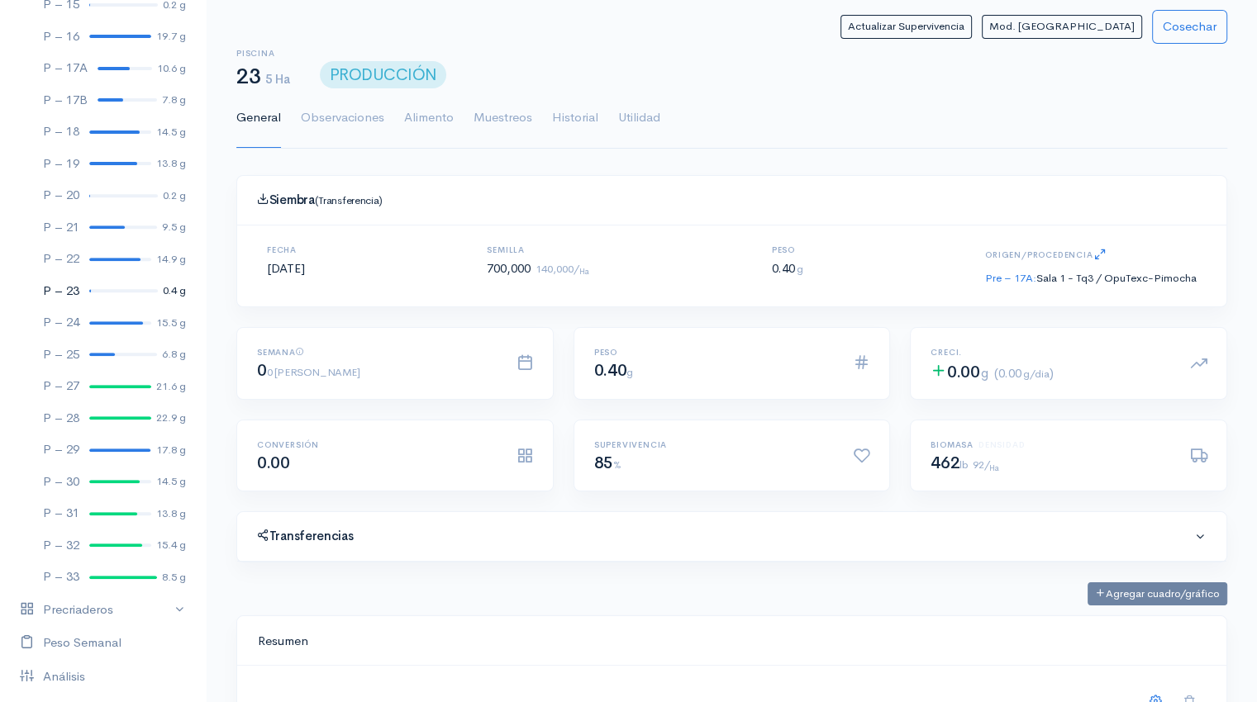
scroll to position [248, 949]
click at [635, 109] on link "Utilidad" at bounding box center [639, 118] width 42 height 60
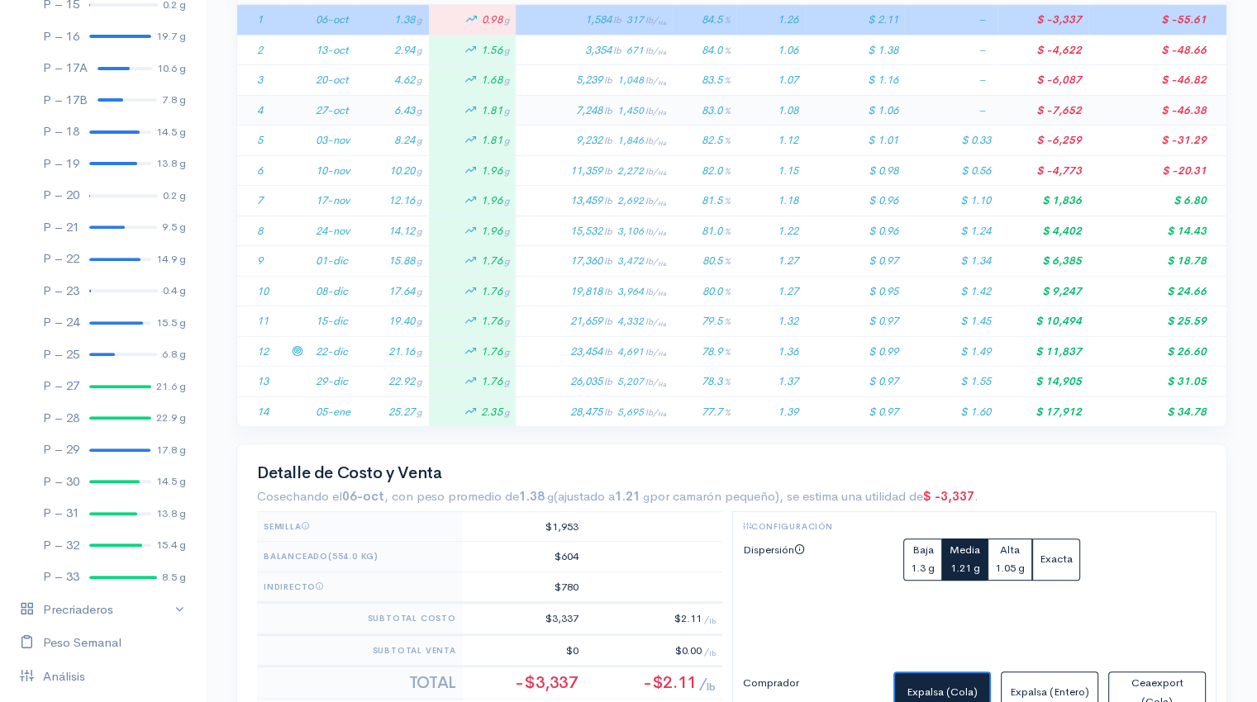
scroll to position [402, 0]
click at [395, 344] on td "21.16 g" at bounding box center [393, 350] width 72 height 31
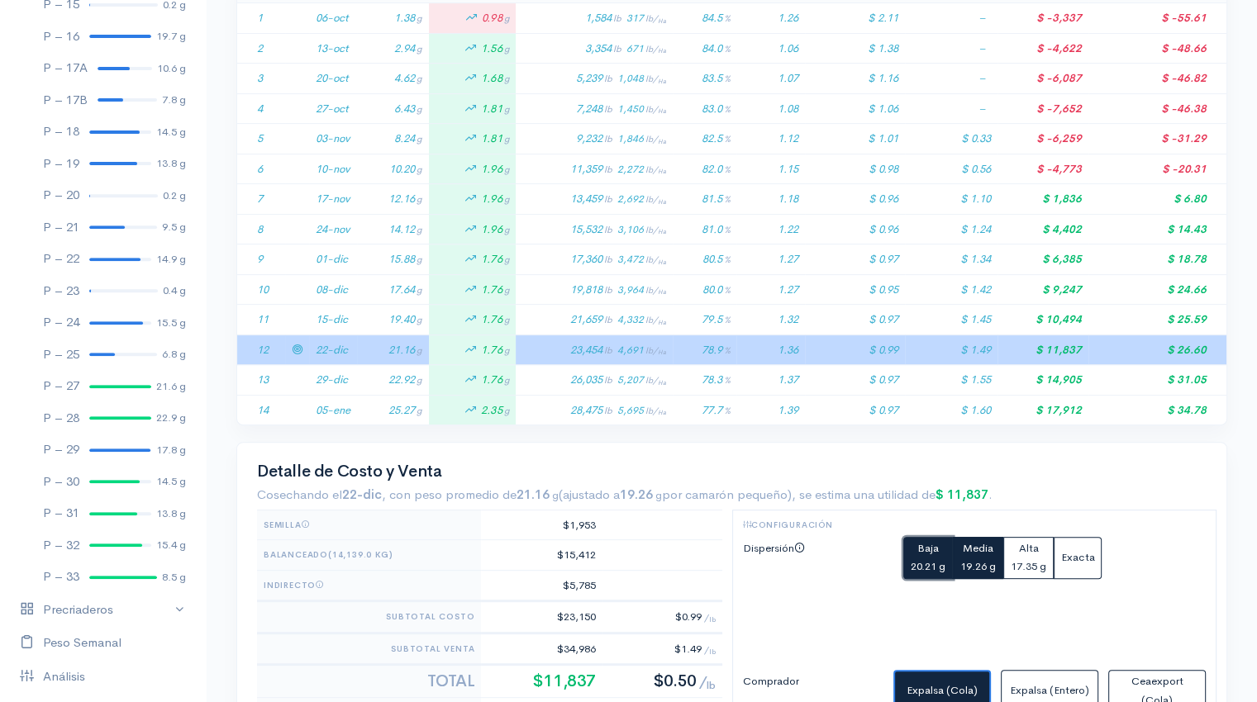
click at [923, 560] on small "20.21 g" at bounding box center [928, 567] width 35 height 14
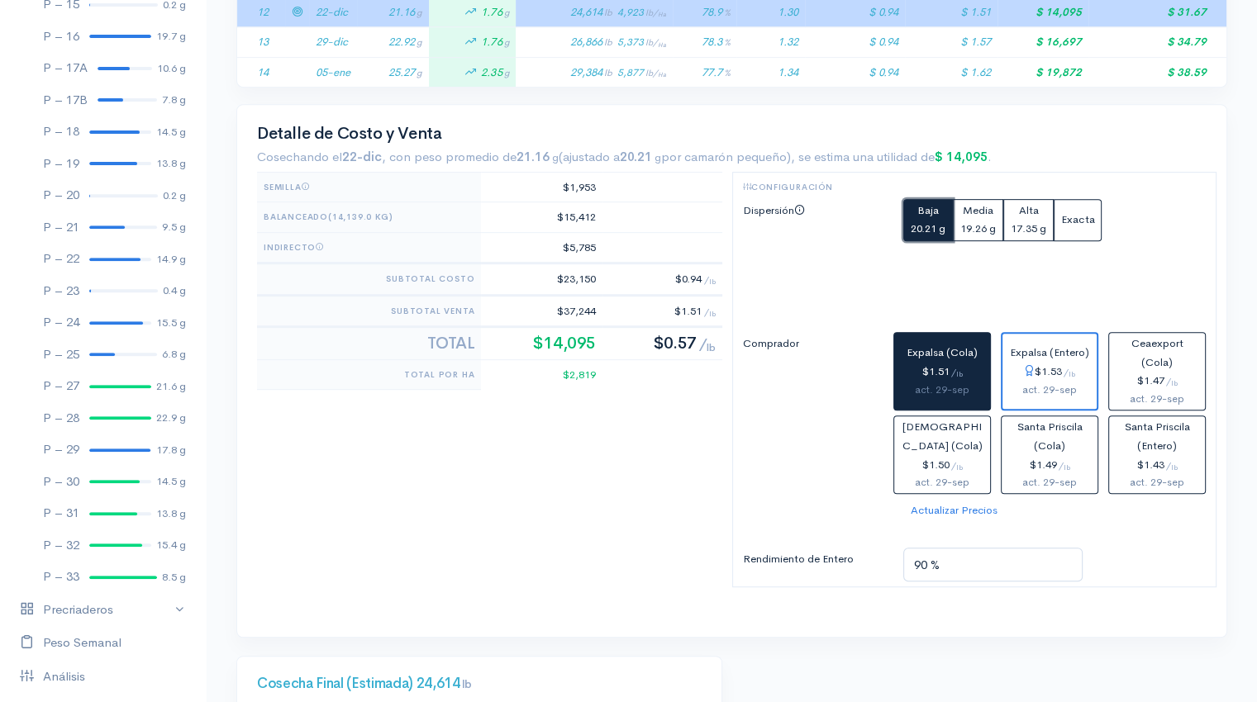
scroll to position [742, 0]
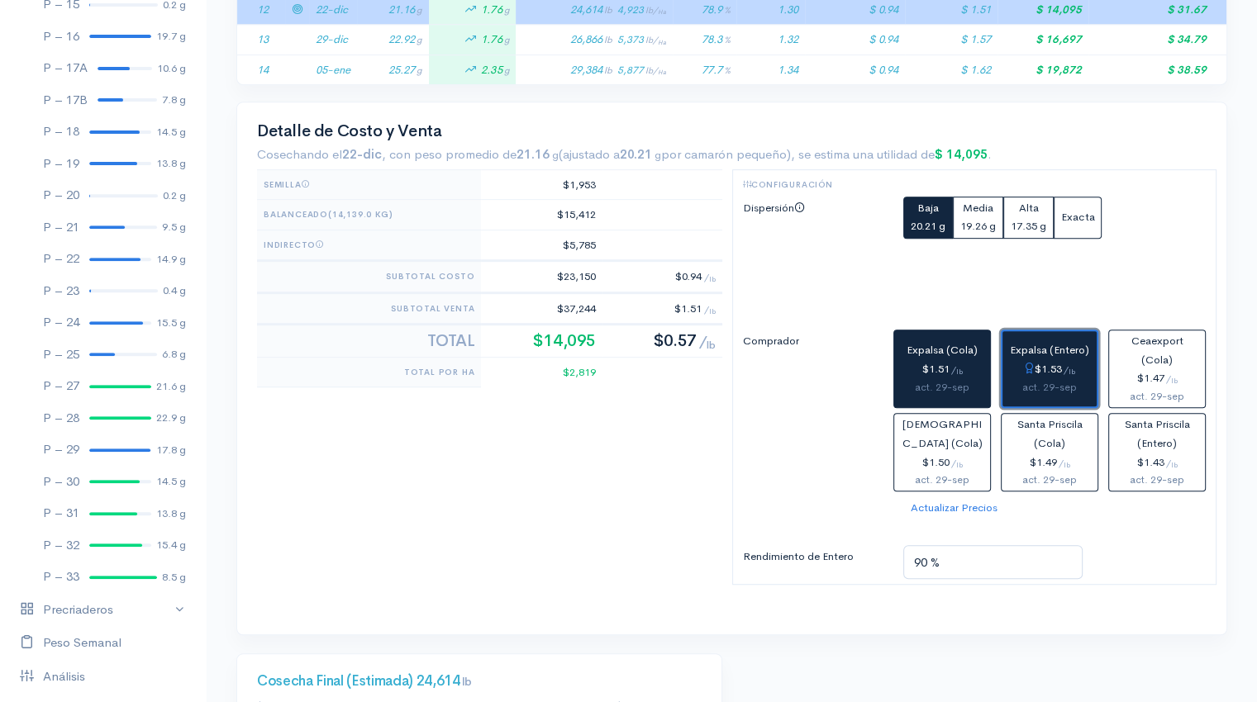
click at [1040, 374] on div "$1.53 / lb" at bounding box center [1049, 369] width 81 height 19
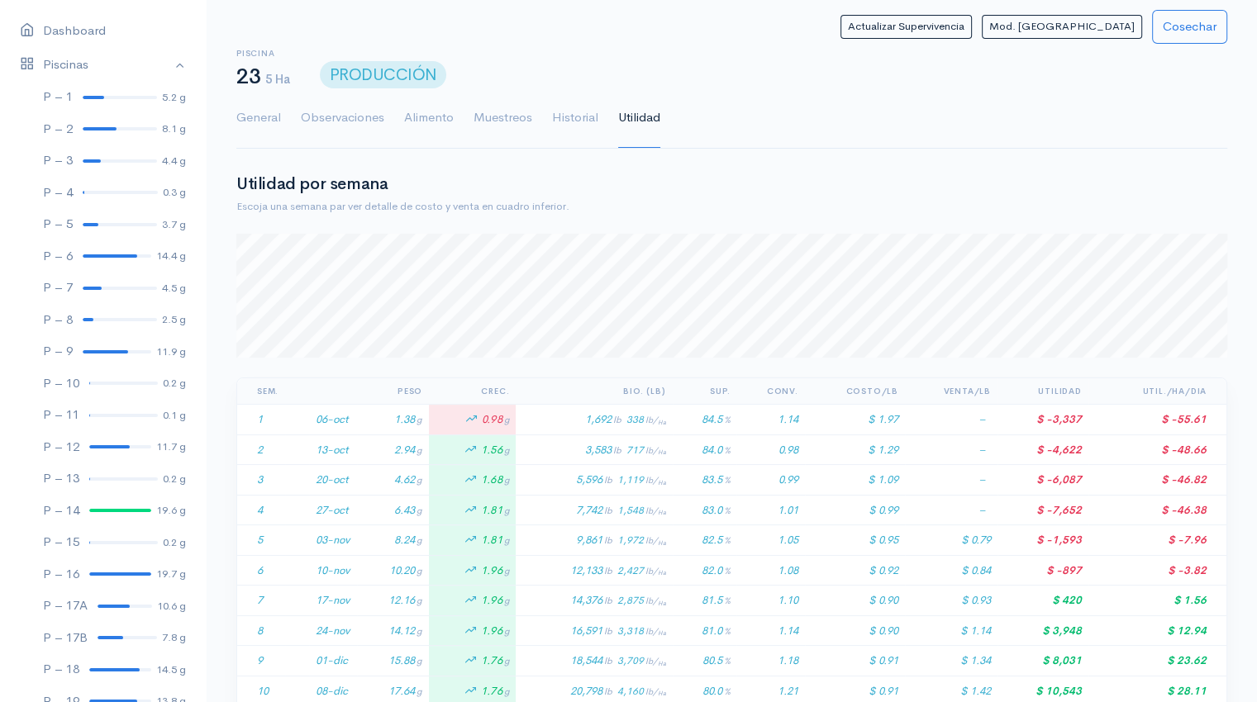
scroll to position [0, 0]
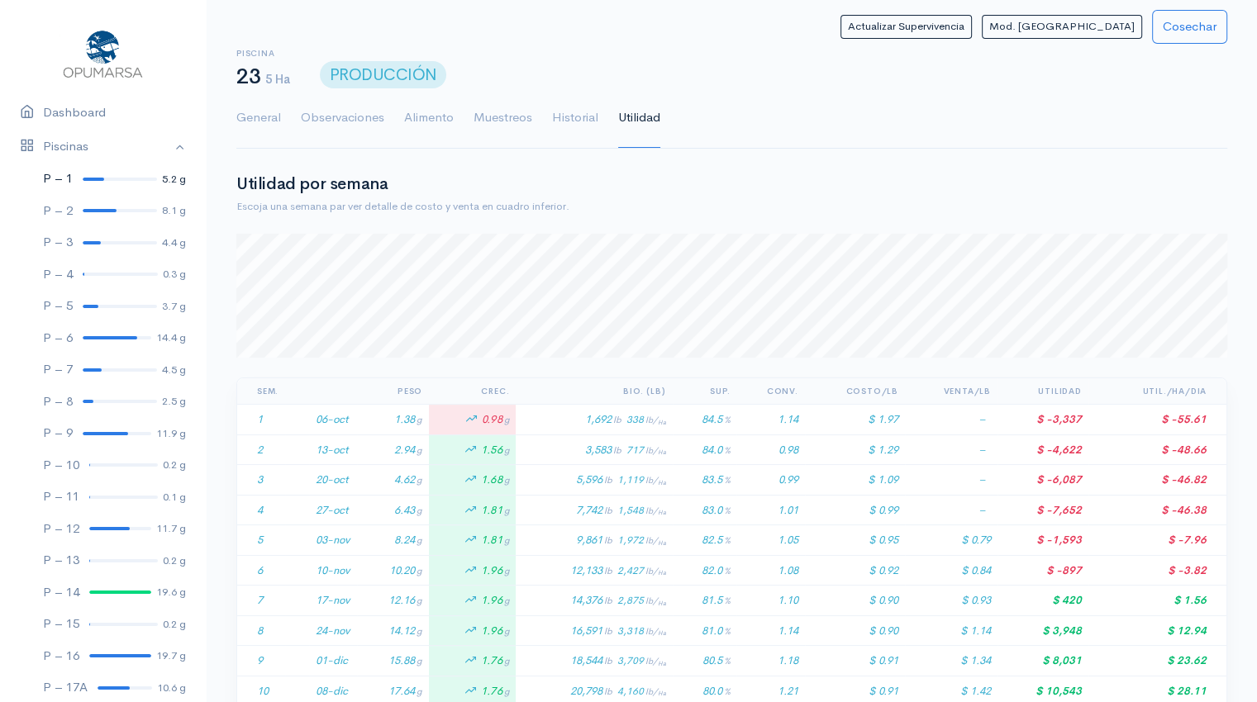
click at [109, 182] on link "P – 1 5.2 g" at bounding box center [103, 179] width 206 height 32
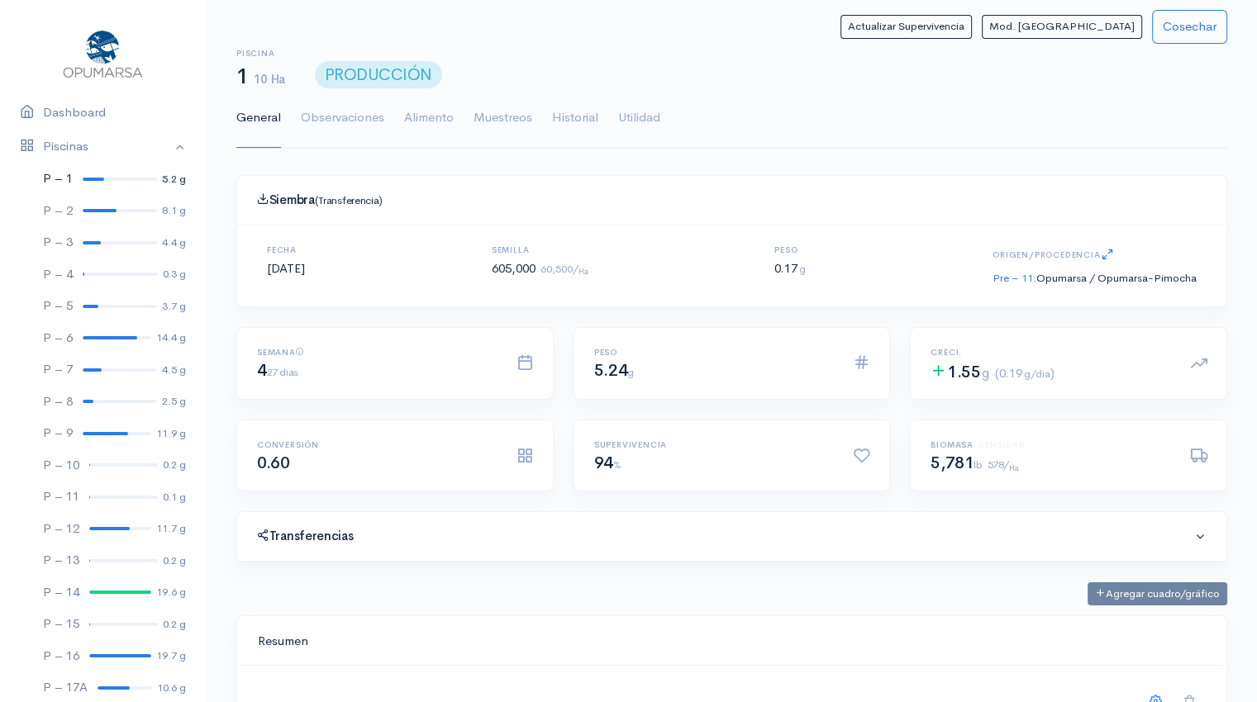
scroll to position [248, 949]
click at [86, 217] on link "P – 2 8.1 g" at bounding box center [103, 211] width 206 height 32
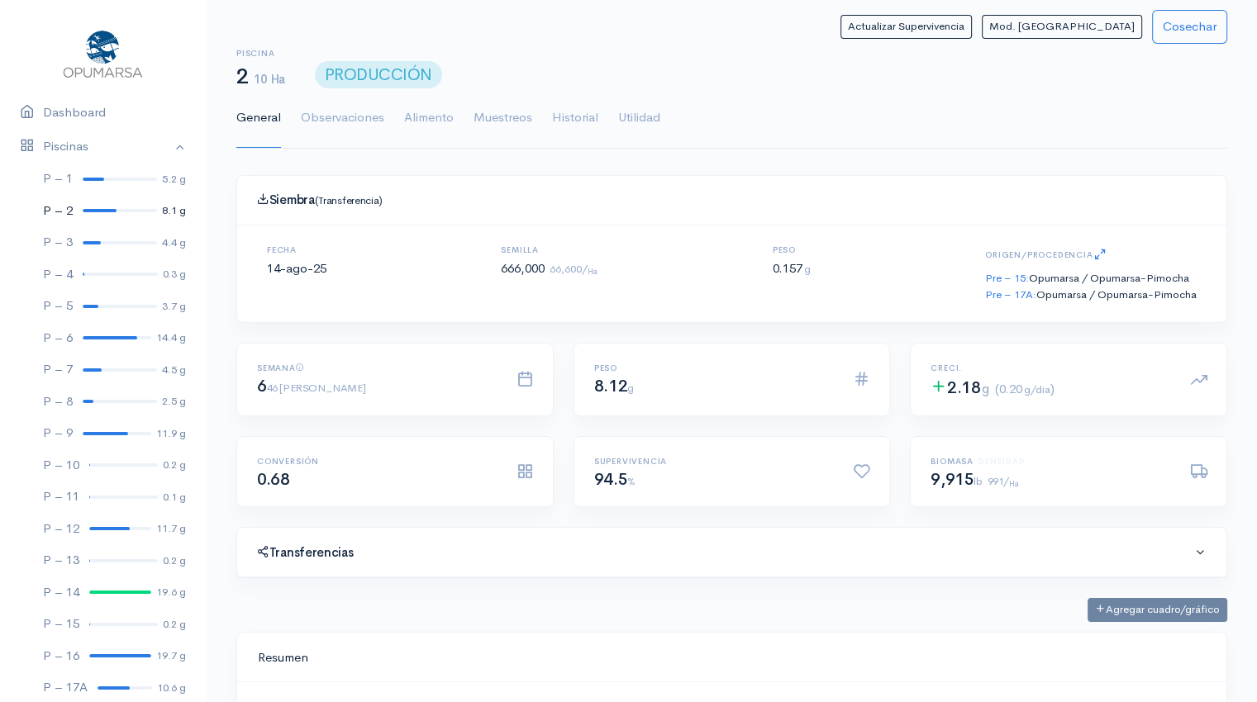
scroll to position [248, 949]
click at [165, 146] on link "Piscinas" at bounding box center [103, 147] width 206 height 34
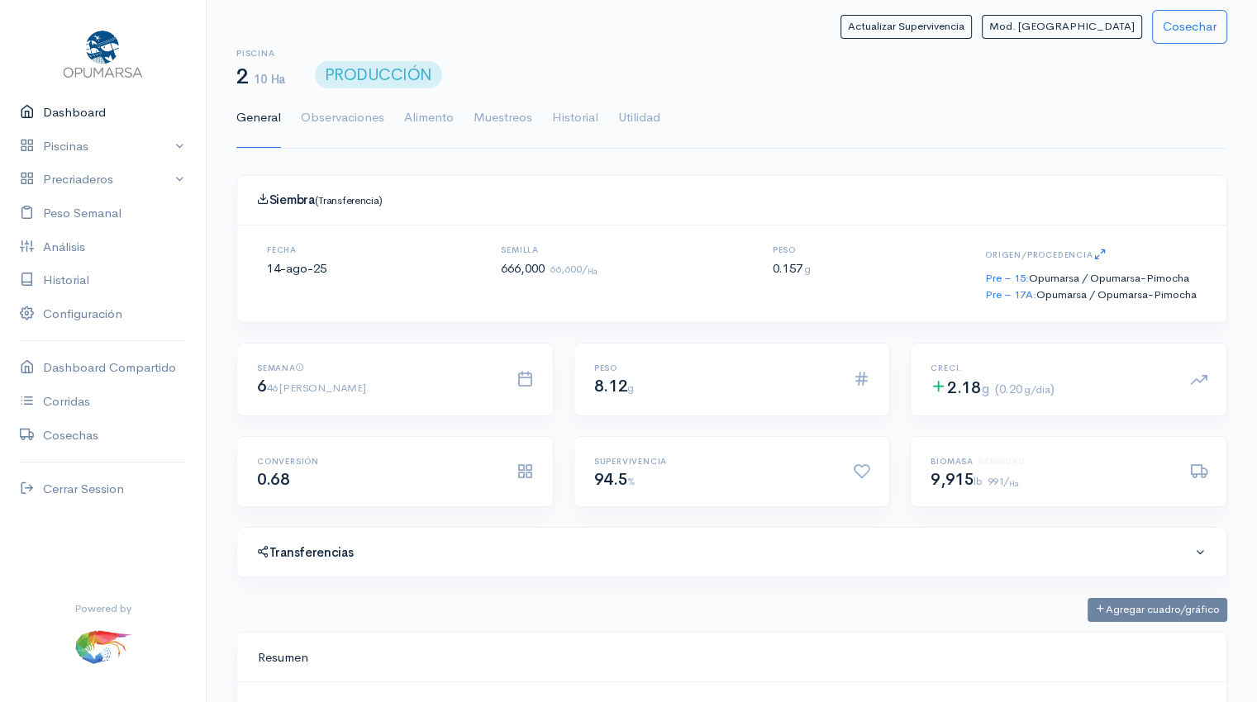
click at [54, 117] on link "Dashboard" at bounding box center [103, 113] width 206 height 34
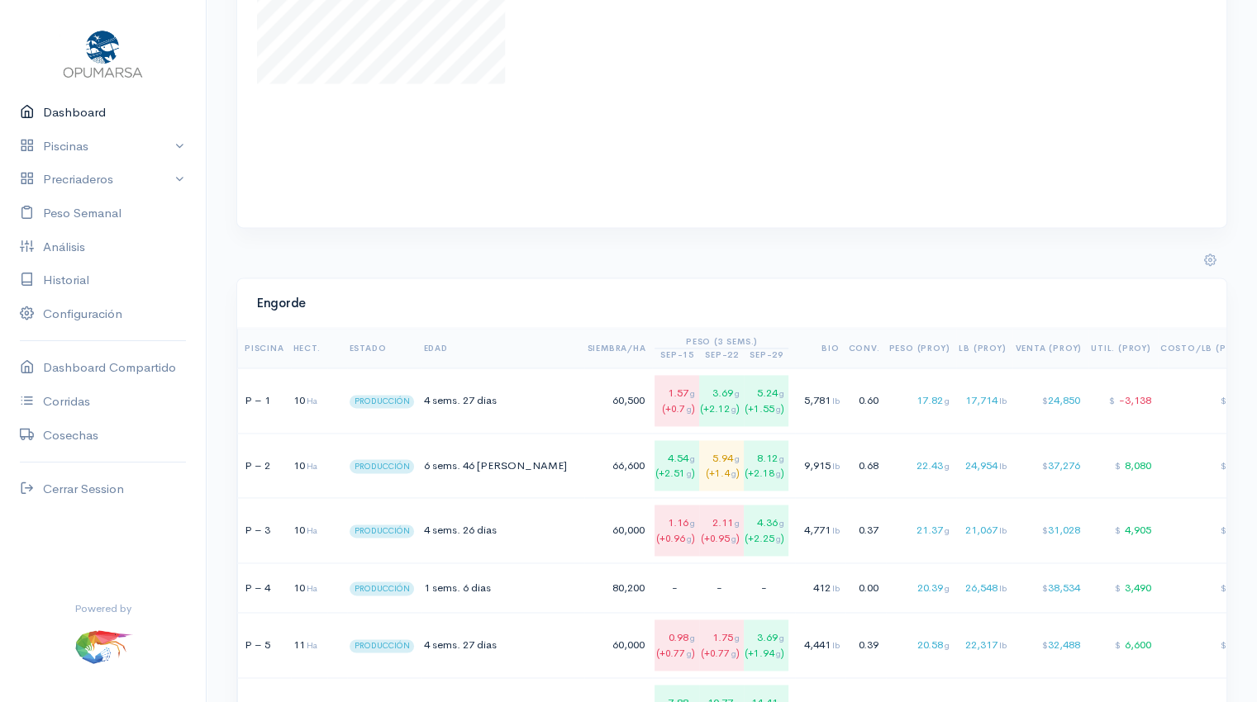
scroll to position [2370, 0]
click at [1015, 405] on div "$ 24,850" at bounding box center [1048, 402] width 67 height 17
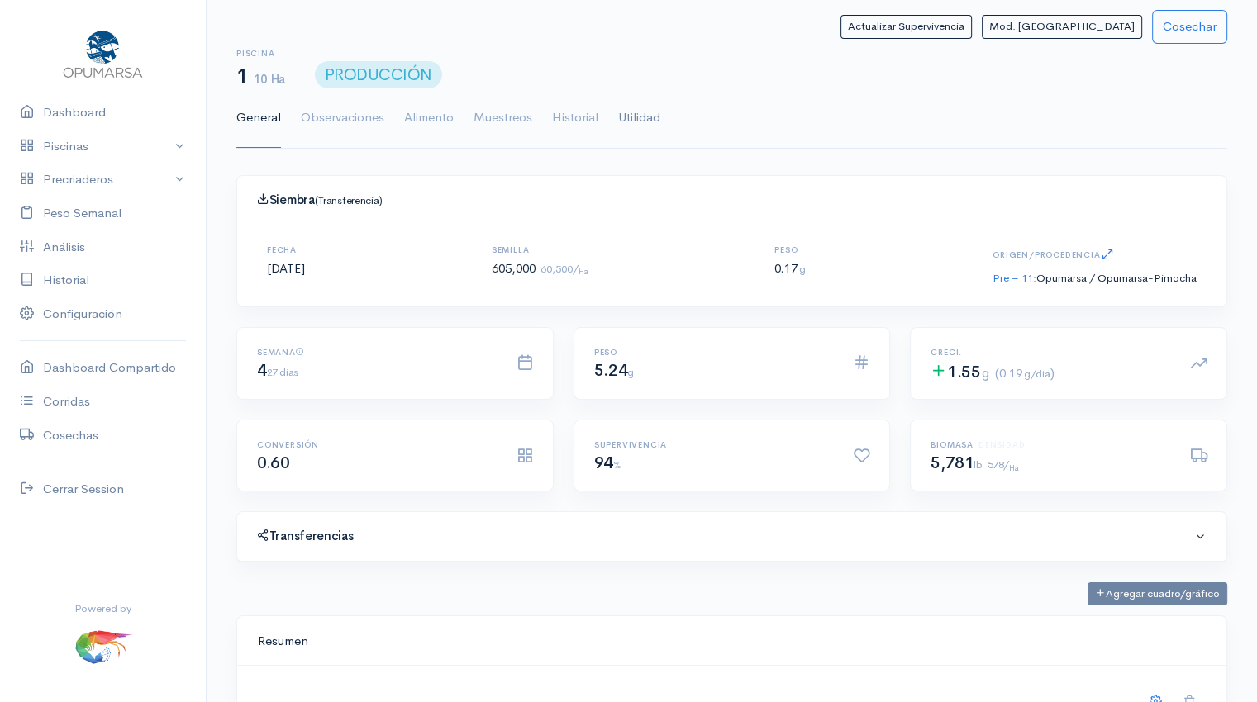
click at [641, 107] on link "Utilidad" at bounding box center [639, 118] width 42 height 60
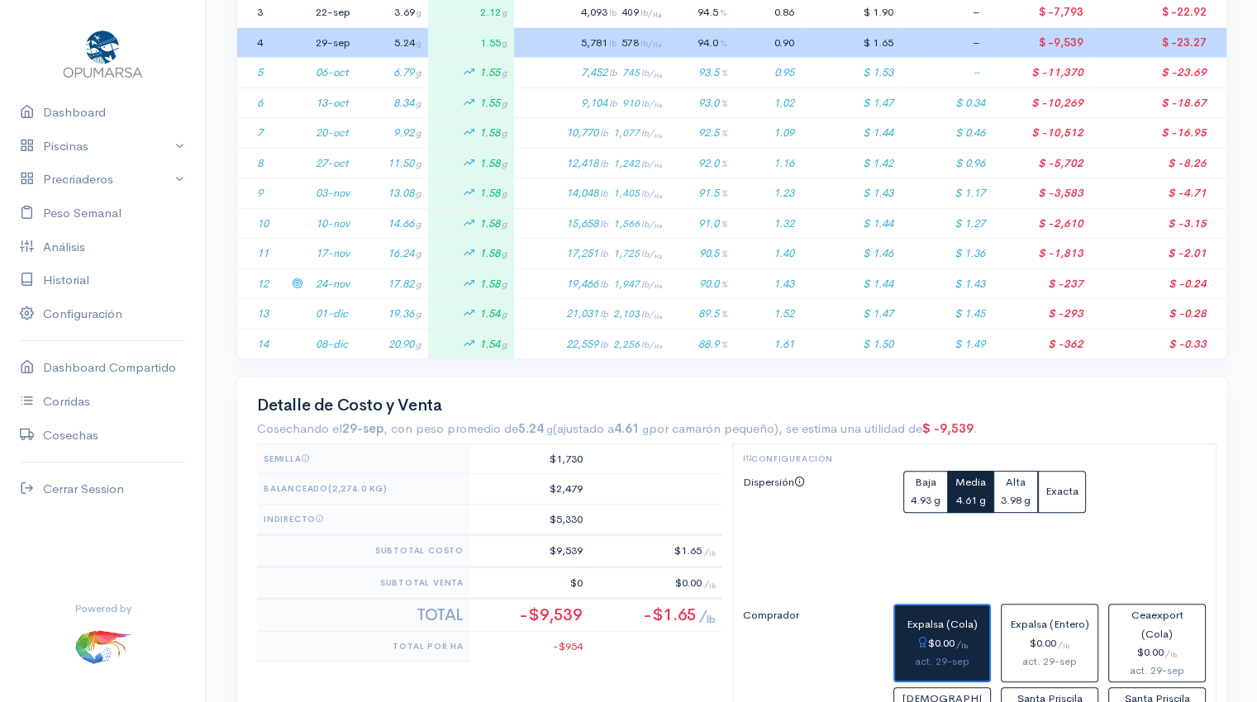
scroll to position [469, 0]
click at [351, 289] on td "24-nov" at bounding box center [333, 283] width 48 height 31
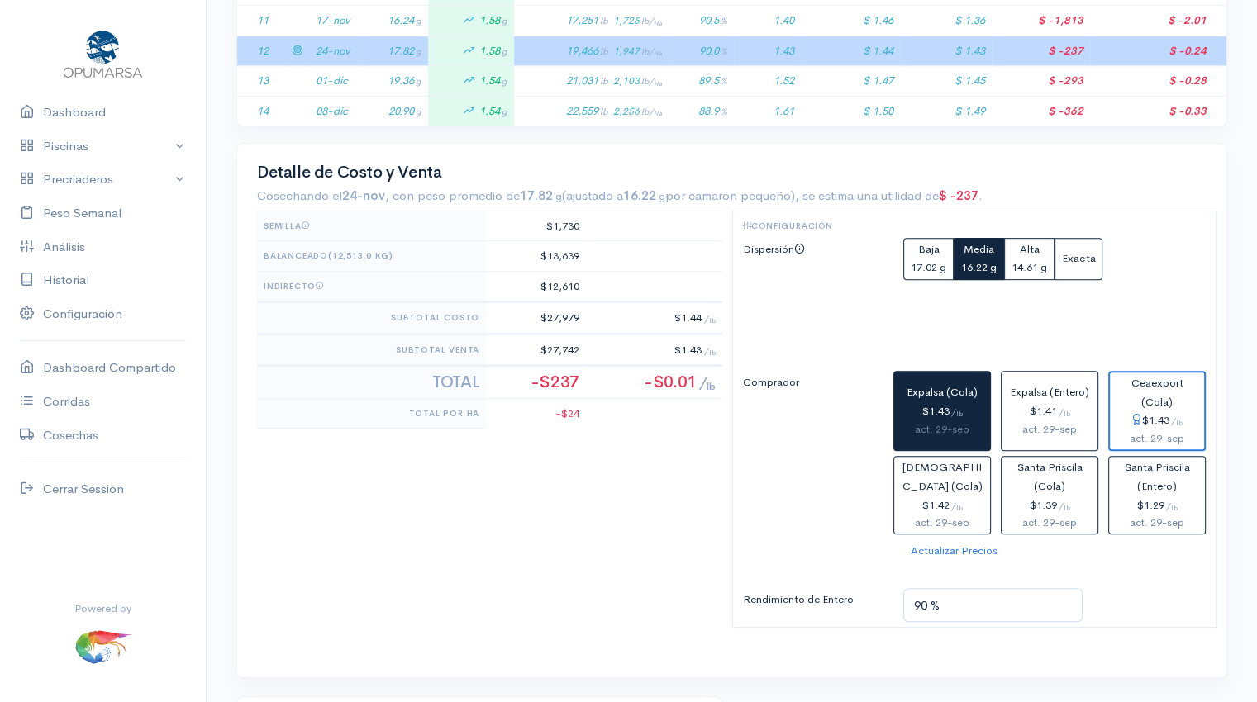
scroll to position [701, 0]
click at [926, 261] on small "17.02 g" at bounding box center [929, 267] width 36 height 14
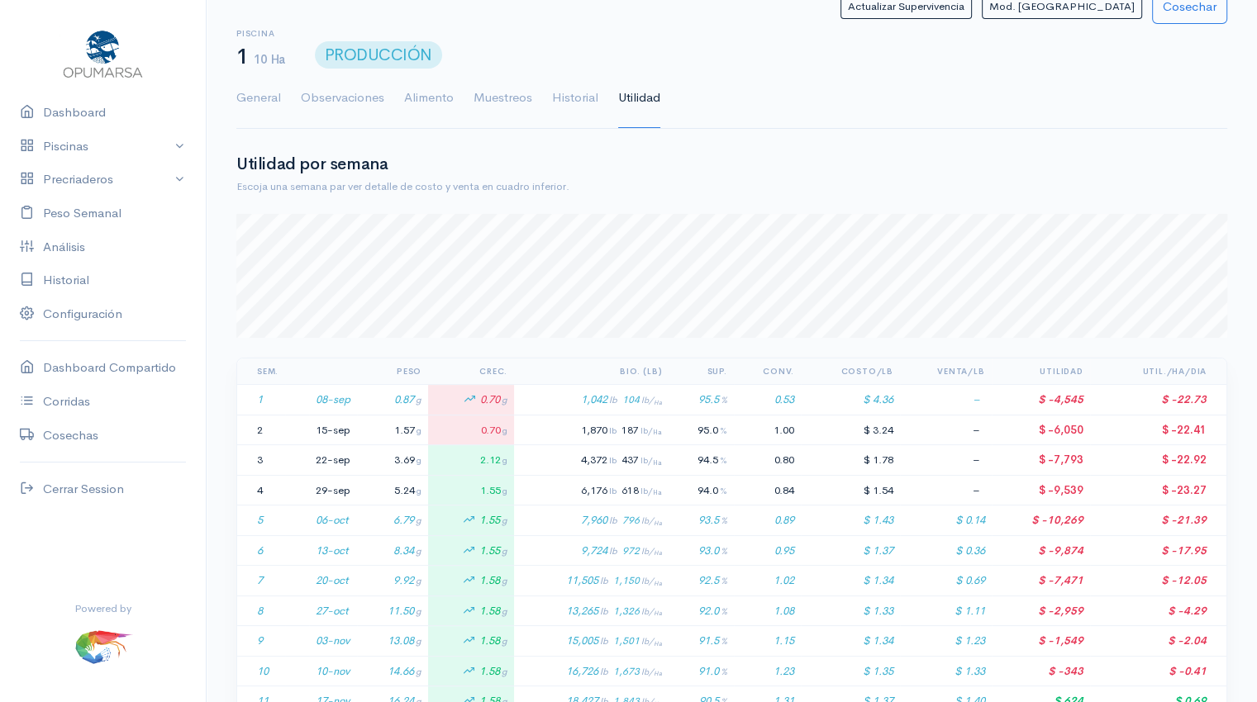
scroll to position [0, 0]
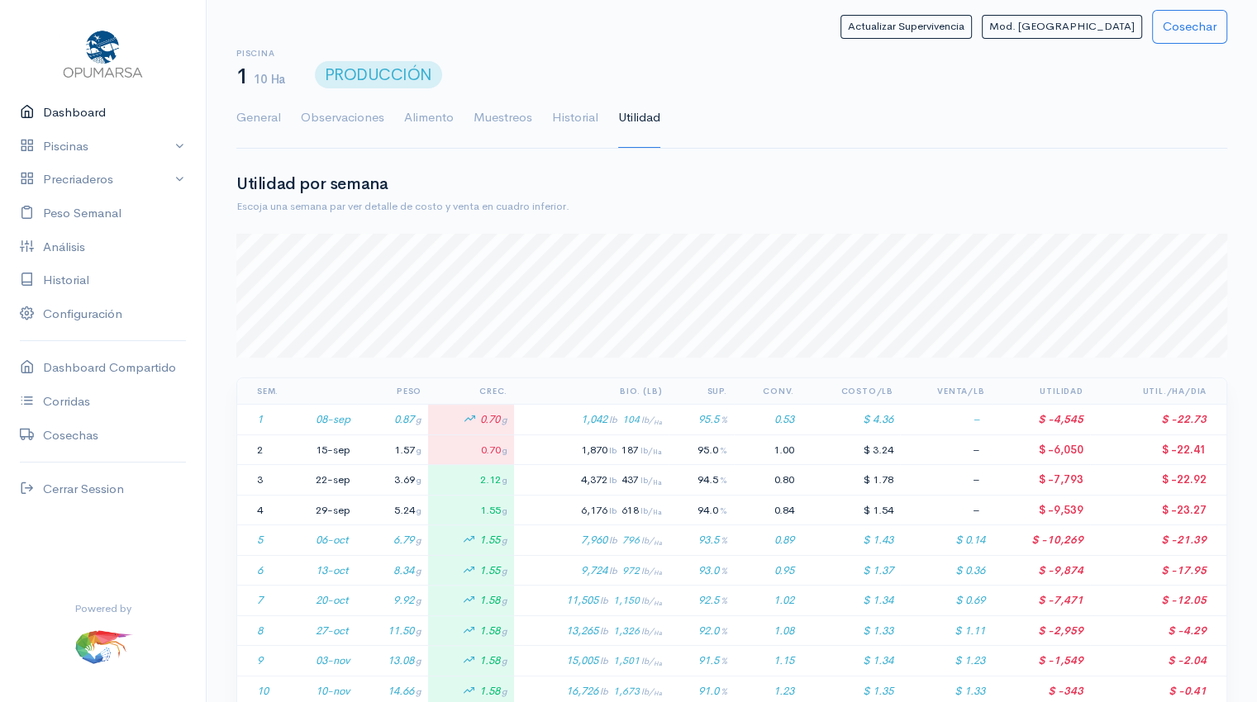
click at [93, 108] on link "Dashboard" at bounding box center [103, 113] width 206 height 34
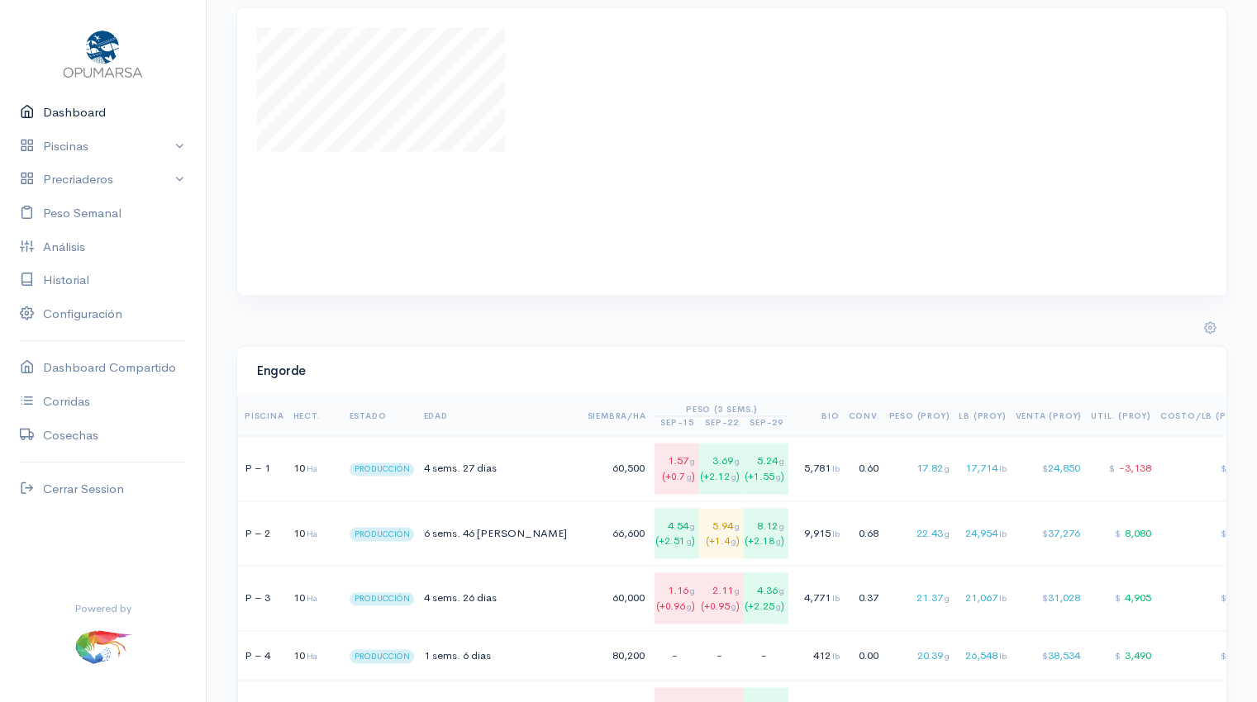
scroll to position [2306, 0]
click at [88, 208] on link "Peso Semanal" at bounding box center [103, 214] width 206 height 34
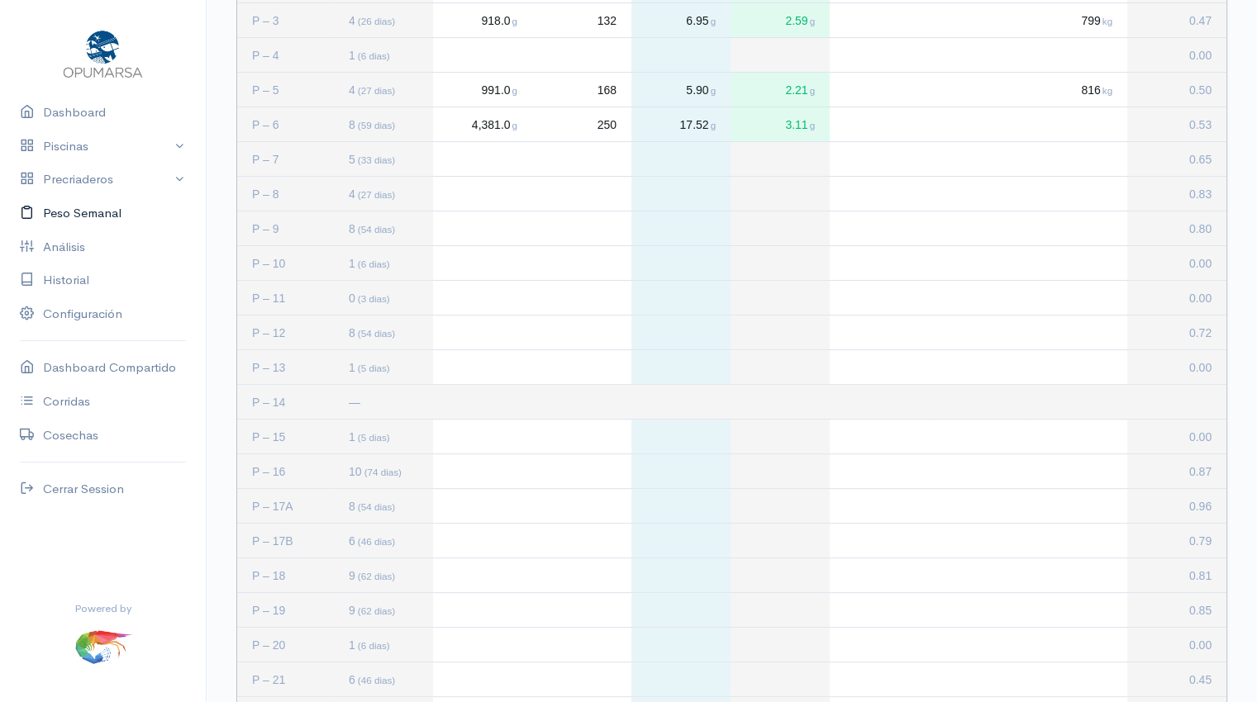
scroll to position [430, 0]
click at [73, 115] on link "Dashboard" at bounding box center [103, 113] width 206 height 34
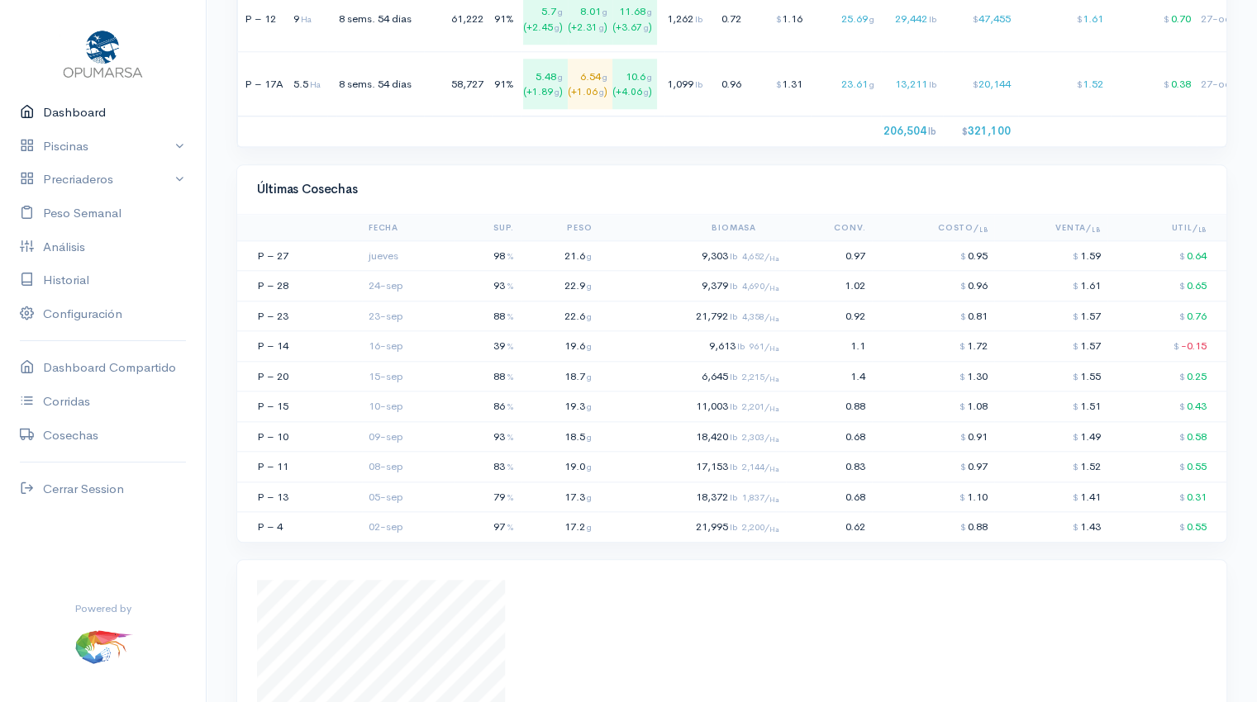
scroll to position [1755, 0]
click at [457, 324] on td "88 %" at bounding box center [487, 313] width 65 height 31
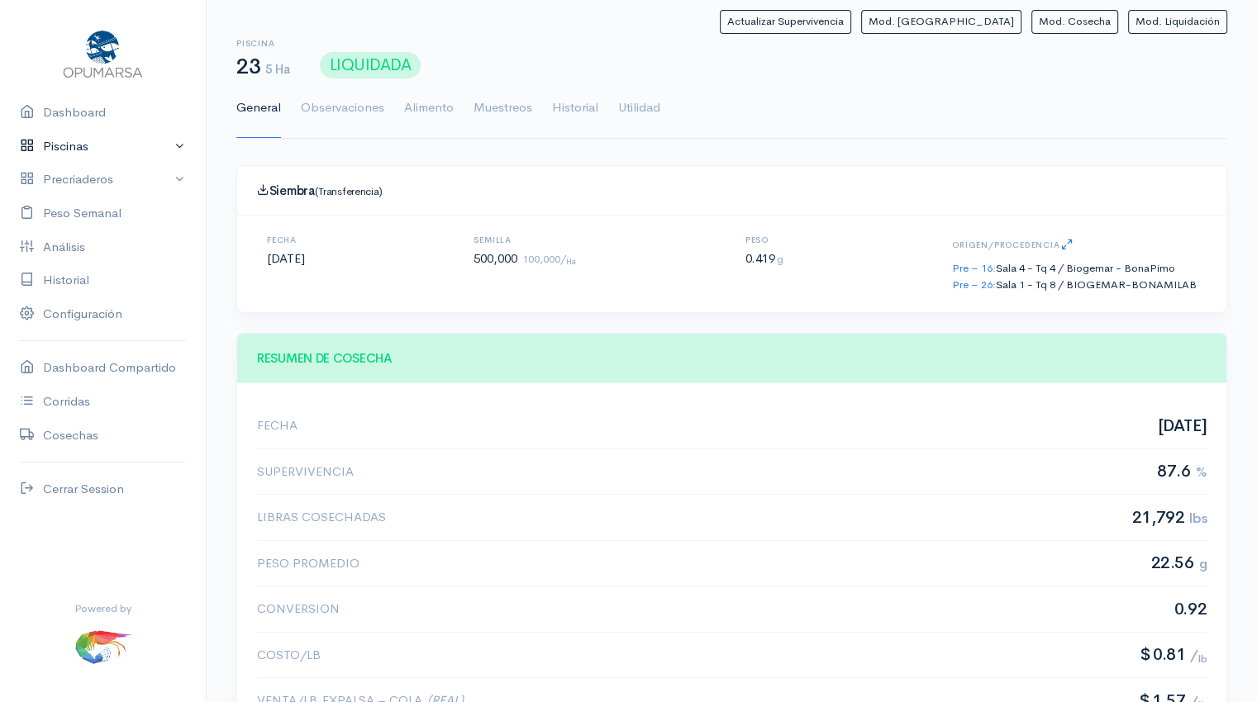
click at [89, 150] on link "Piscinas" at bounding box center [103, 147] width 206 height 34
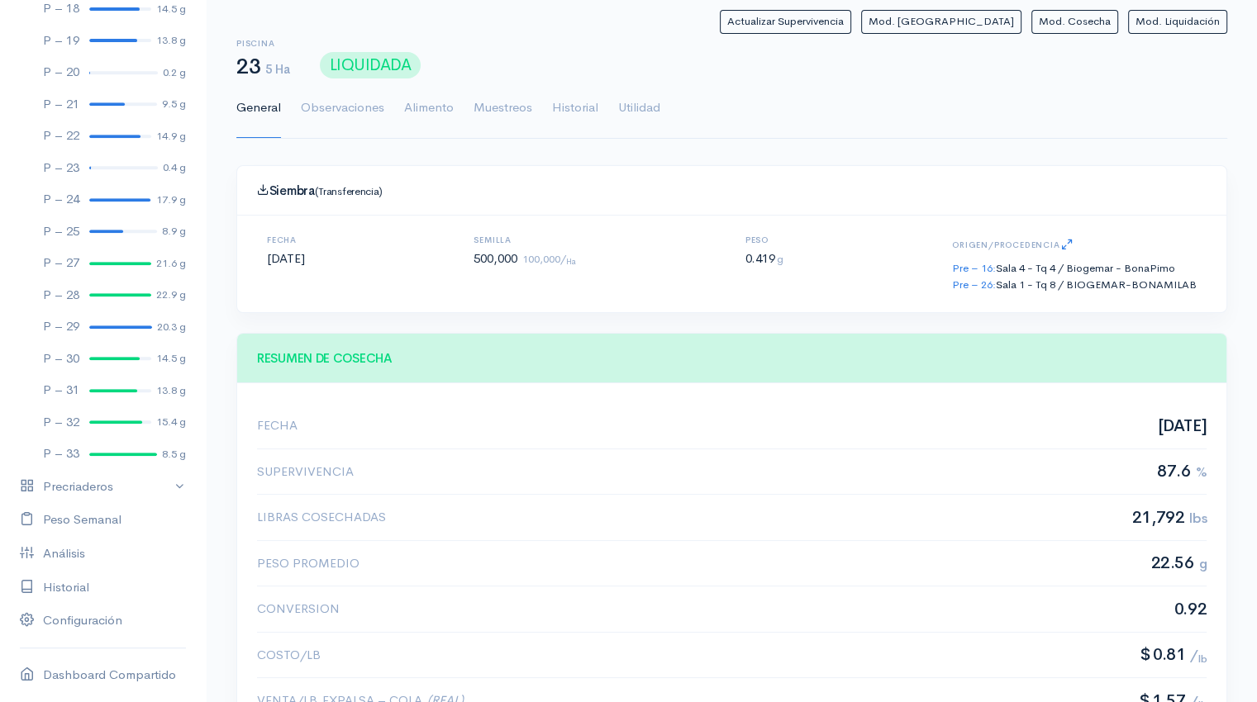
scroll to position [772, 0]
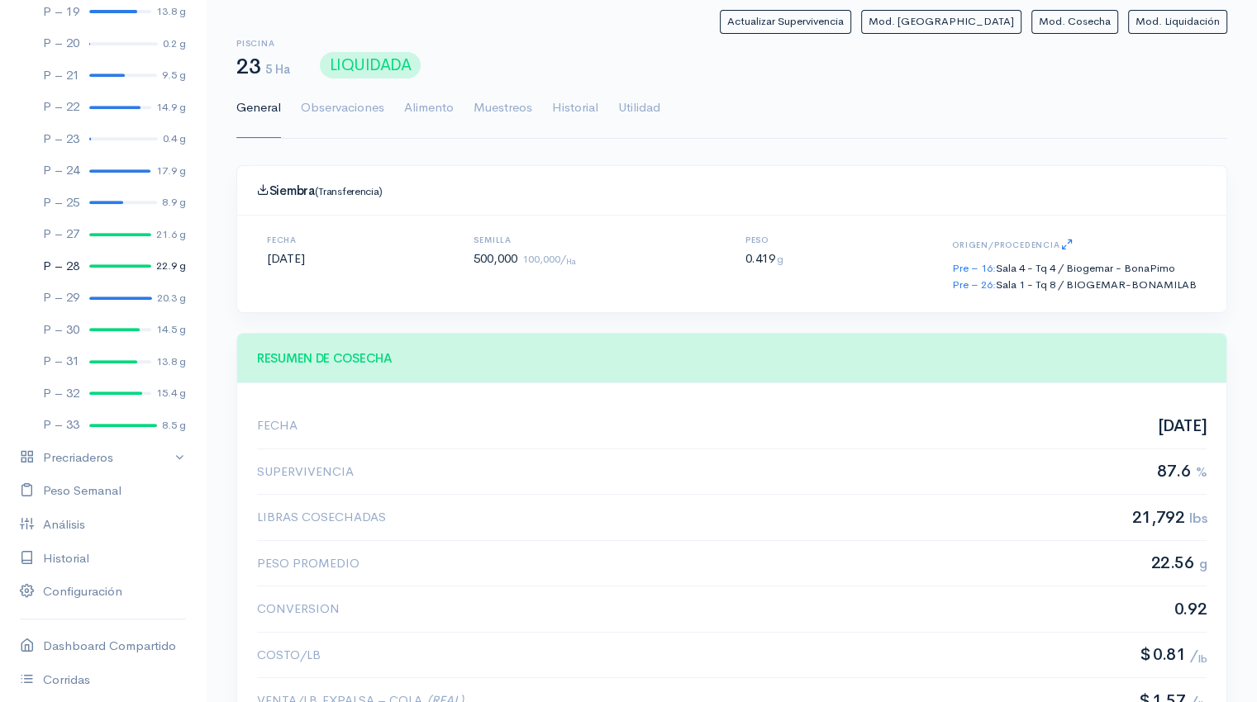
click at [113, 267] on div at bounding box center [120, 265] width 62 height 3
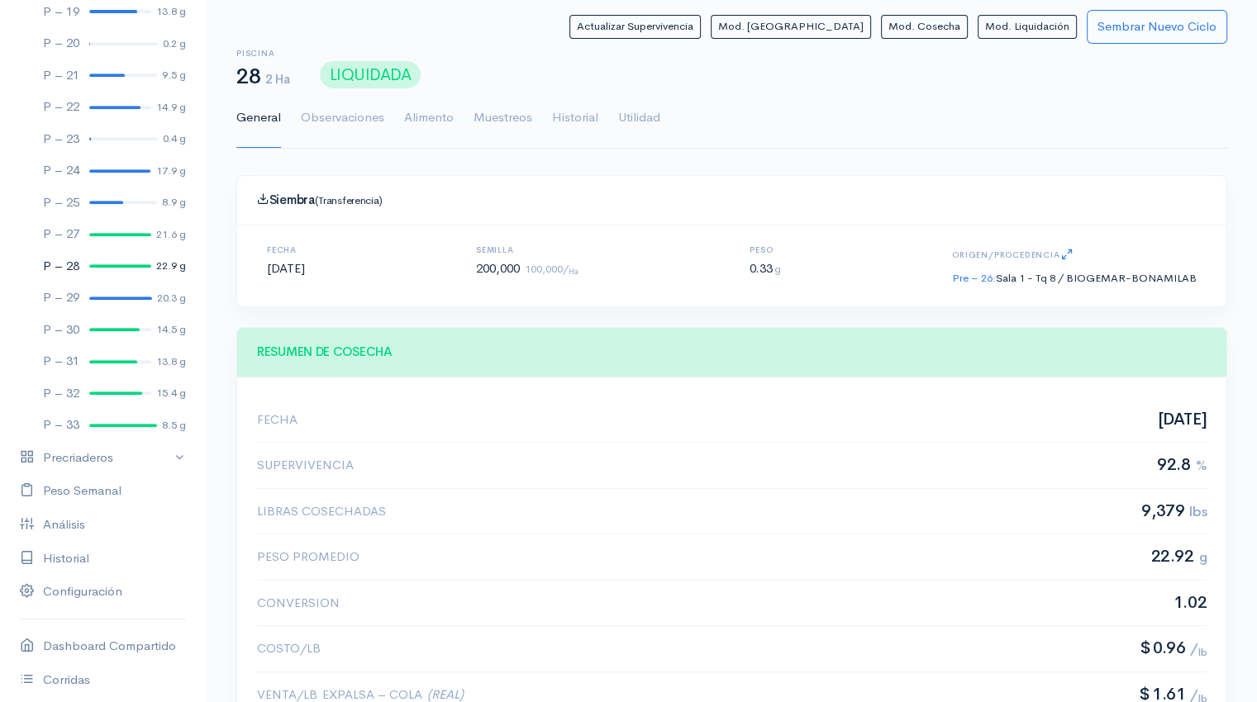
scroll to position [248, 949]
click at [126, 234] on div at bounding box center [120, 234] width 62 height 3
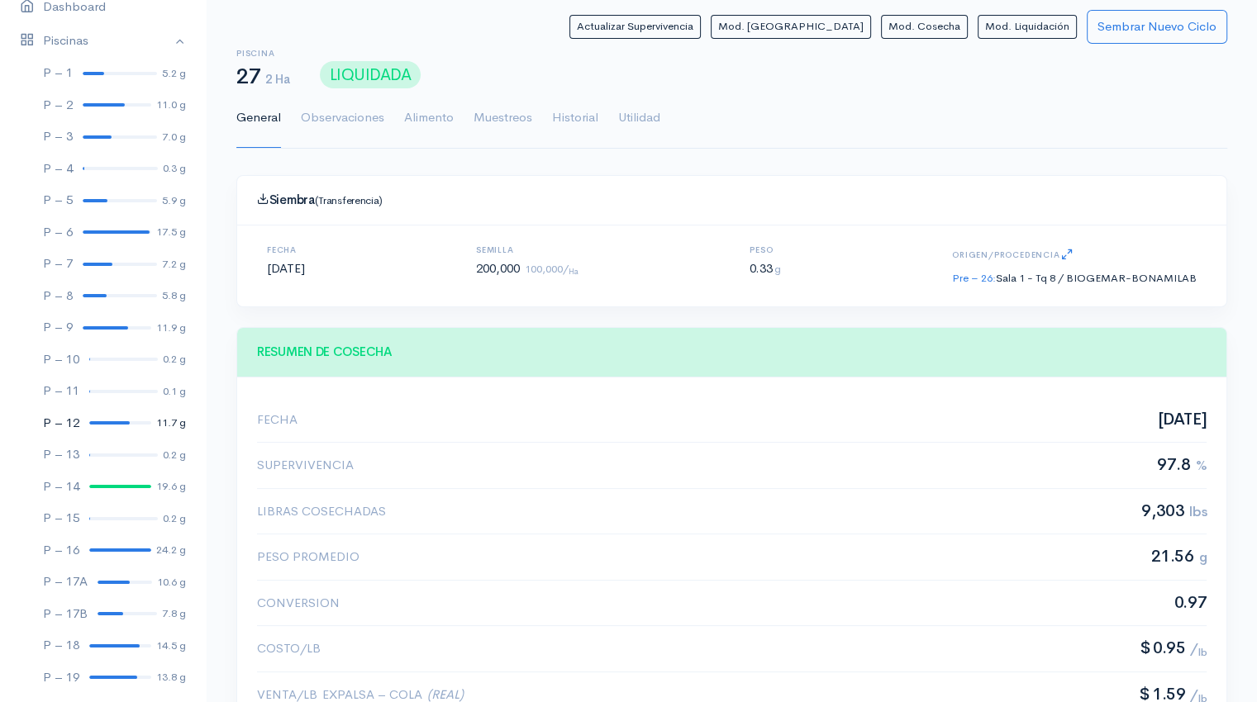
scroll to position [115, 0]
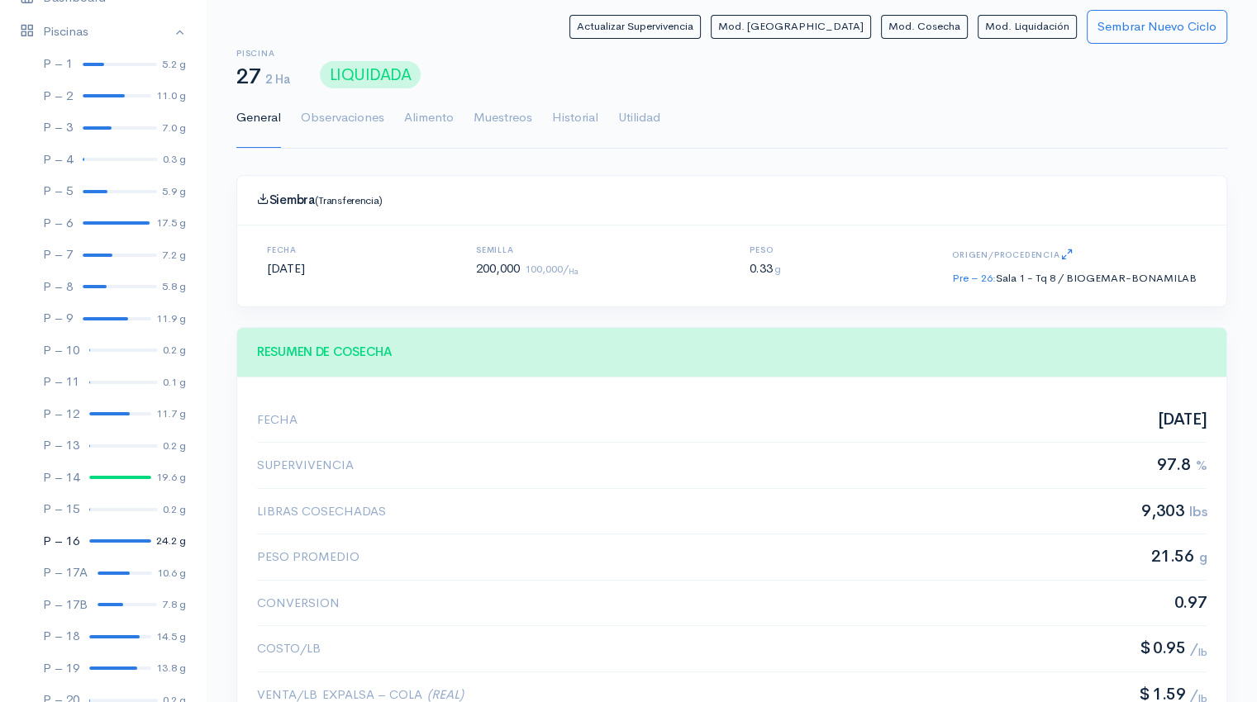
click at [125, 540] on div at bounding box center [120, 541] width 62 height 3
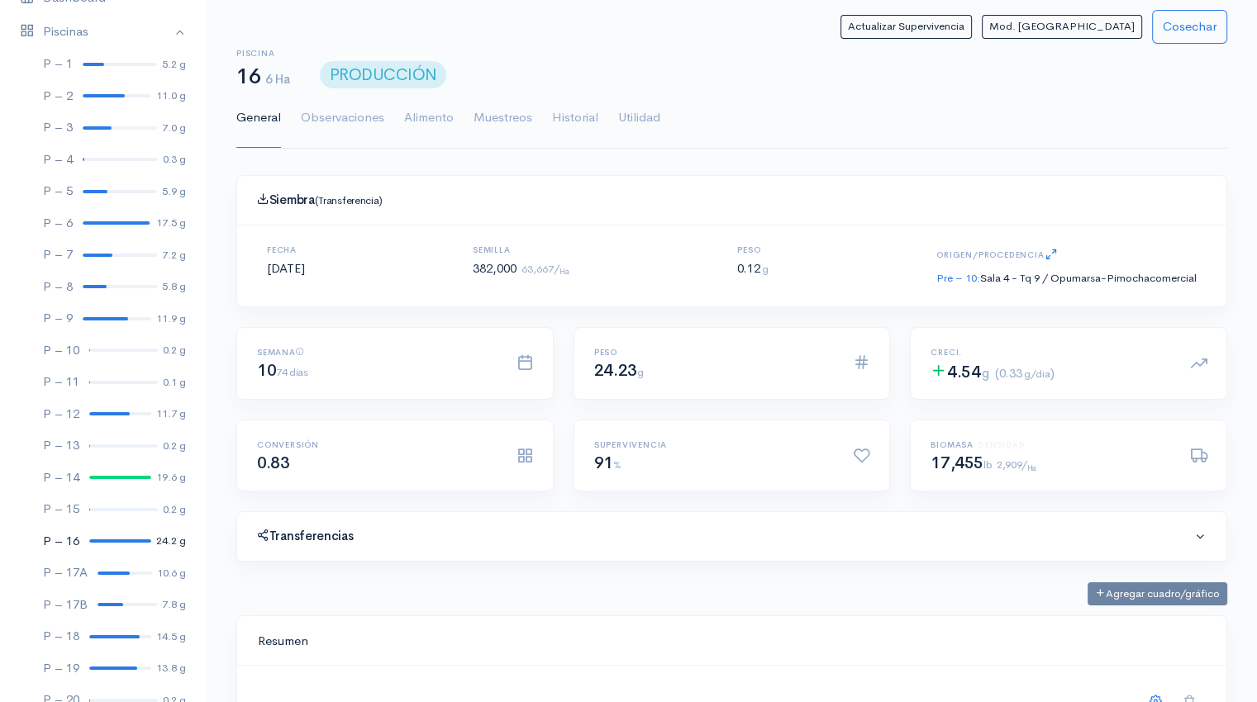
scroll to position [248, 949]
click at [655, 120] on link "Utilidad" at bounding box center [639, 118] width 42 height 60
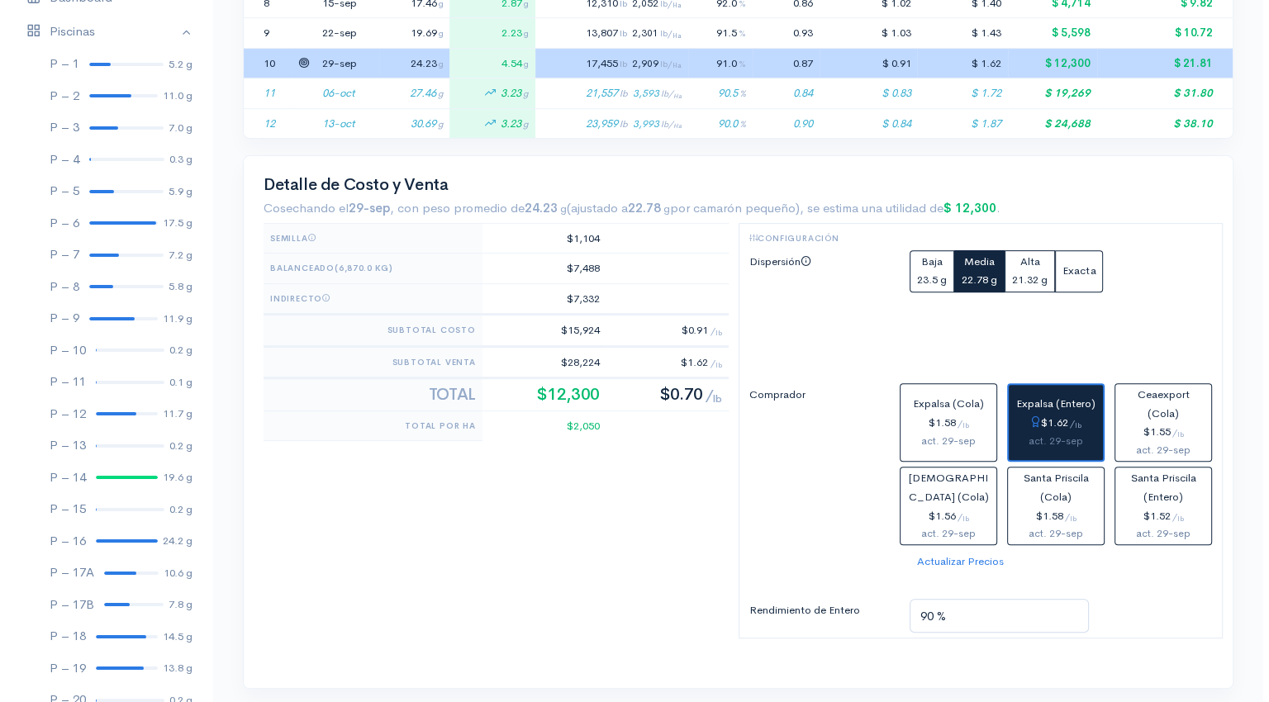
scroll to position [630, 0]
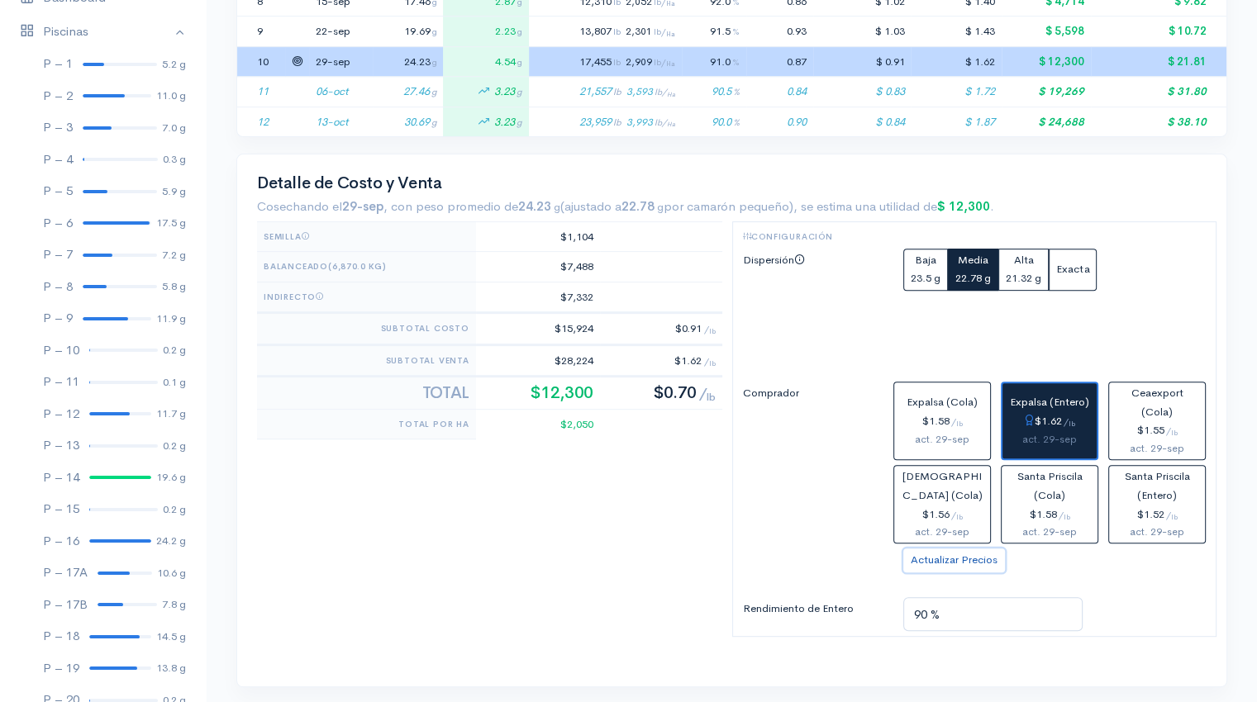
click at [977, 561] on button "Actualizar Precios" at bounding box center [954, 561] width 102 height 24
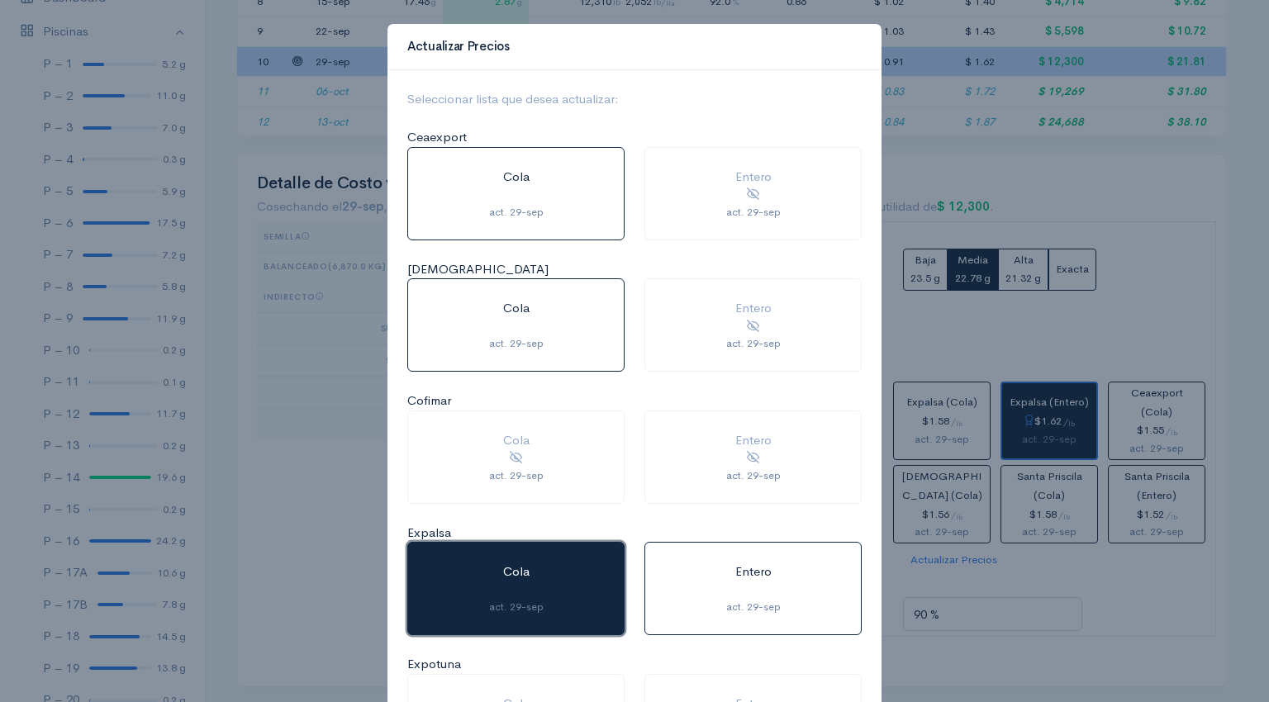
click at [506, 569] on button "Cola act. 29-sep" at bounding box center [515, 588] width 217 height 93
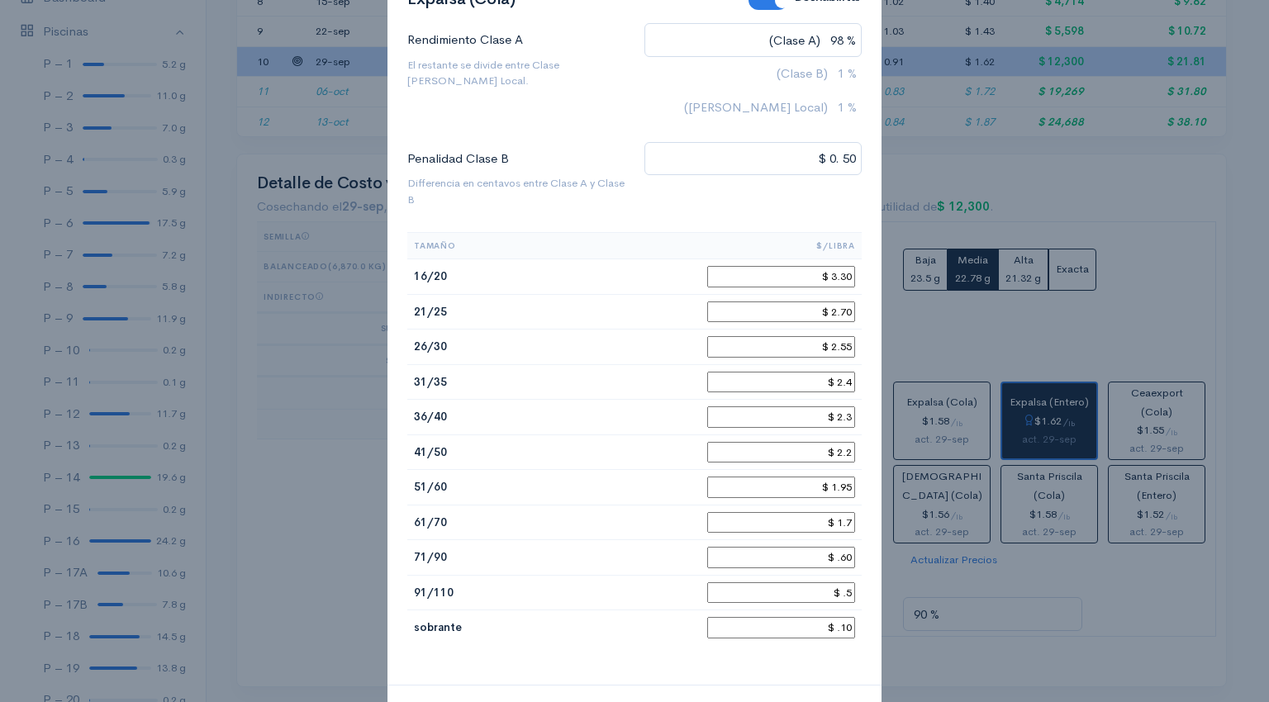
scroll to position [139, 0]
click at [846, 279] on input "$ 3.30" at bounding box center [781, 275] width 148 height 21
type input "$ 3.35"
click at [845, 306] on input "$ 2.70" at bounding box center [781, 311] width 148 height 21
type input "$ 2.75"
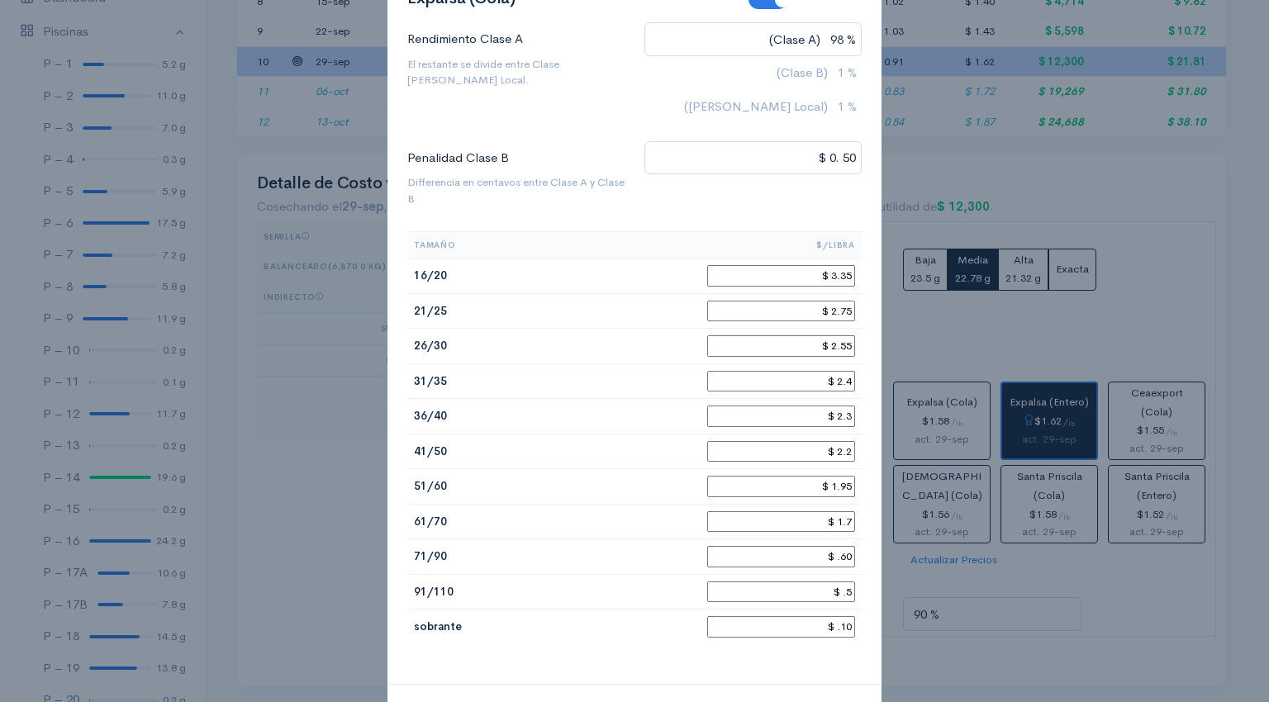
click at [844, 377] on input "$ 2.4" at bounding box center [781, 381] width 148 height 21
type input "$ 2.35"
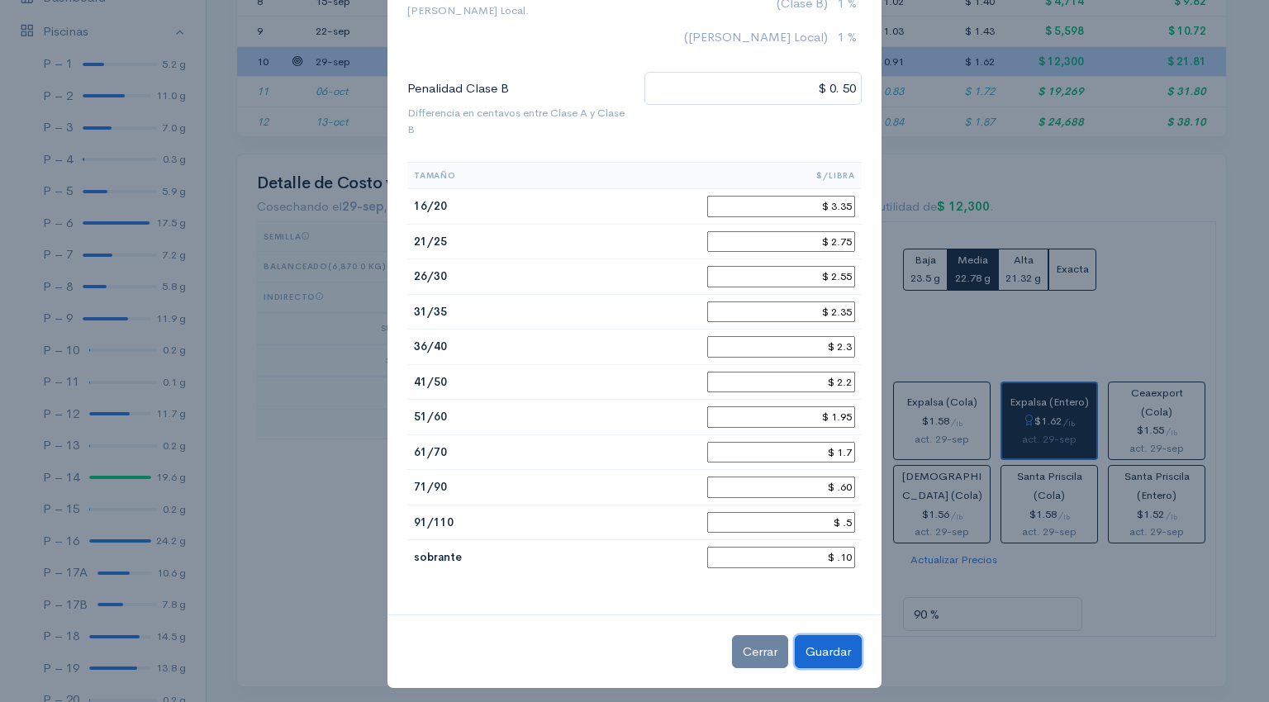
click at [833, 649] on button "Guardar" at bounding box center [828, 653] width 67 height 34
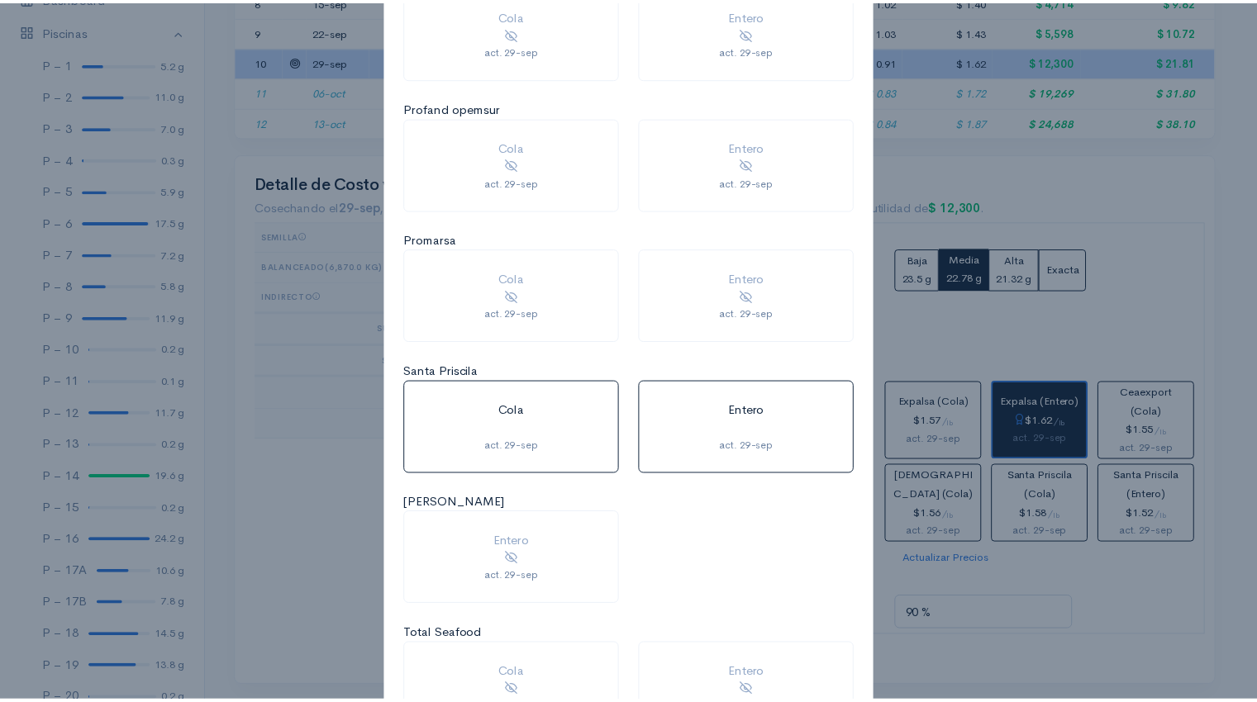
scroll to position [1515, 0]
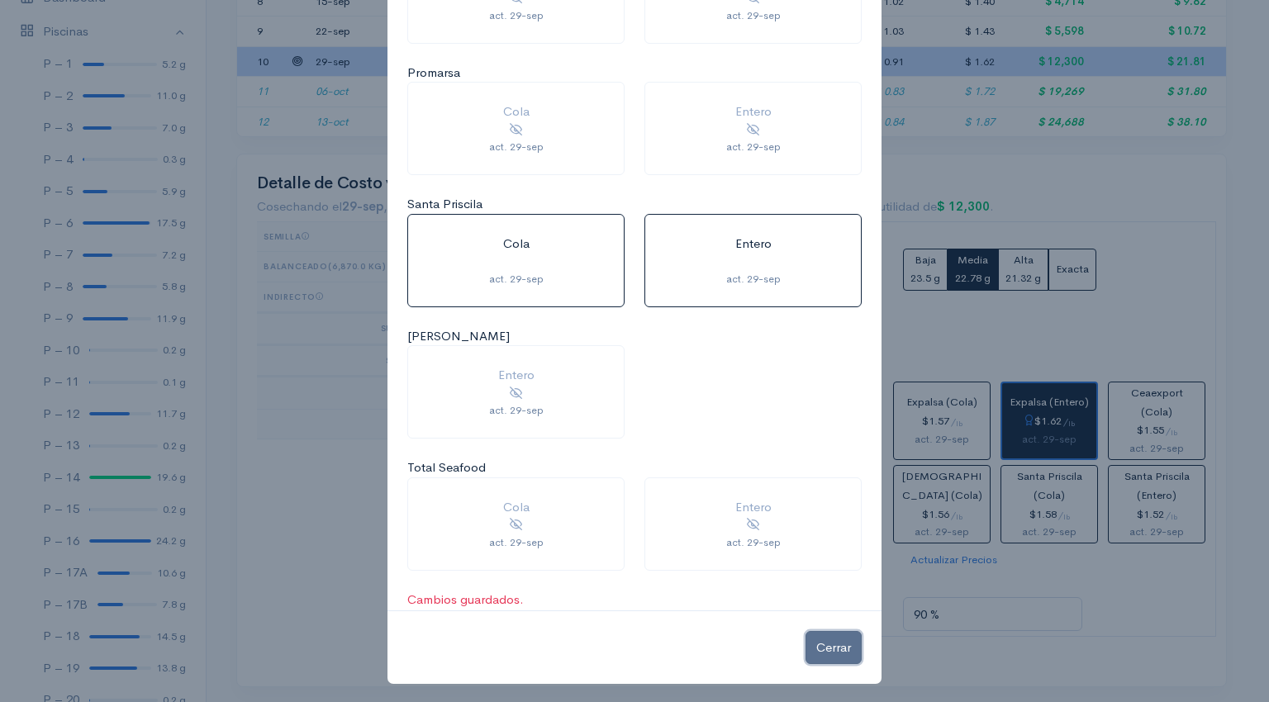
click at [826, 645] on button "Cerrar" at bounding box center [834, 648] width 56 height 34
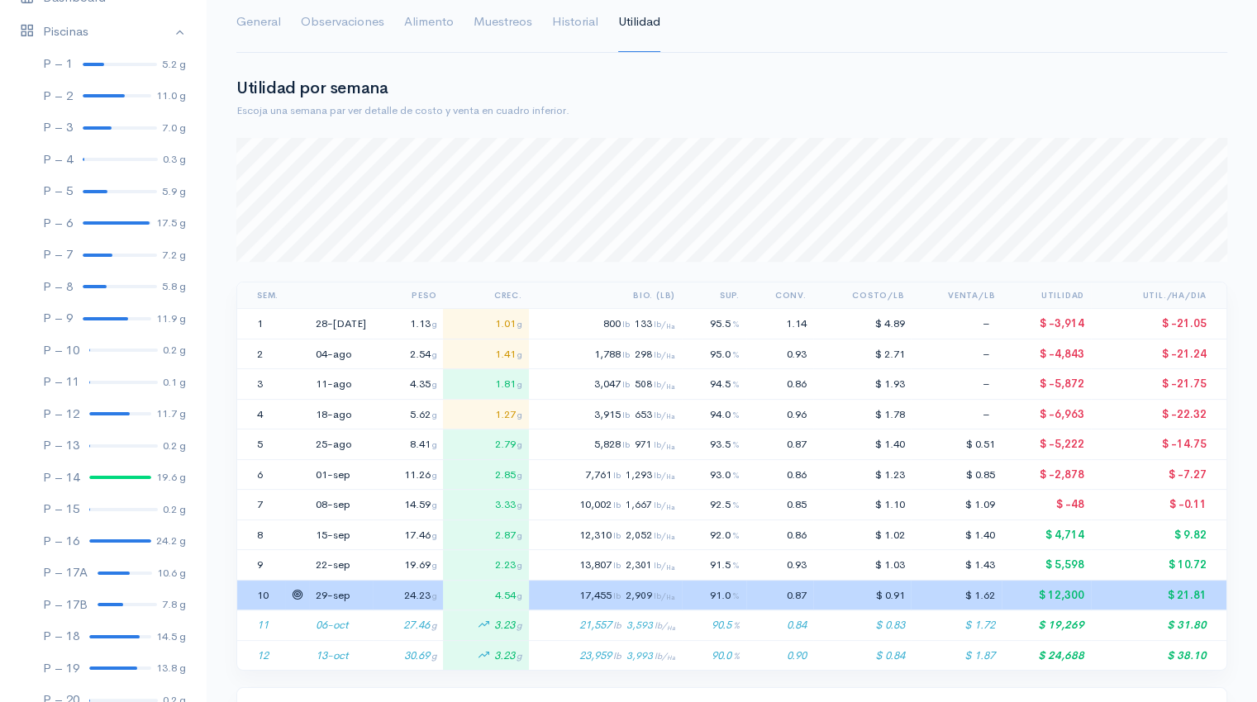
scroll to position [0, 0]
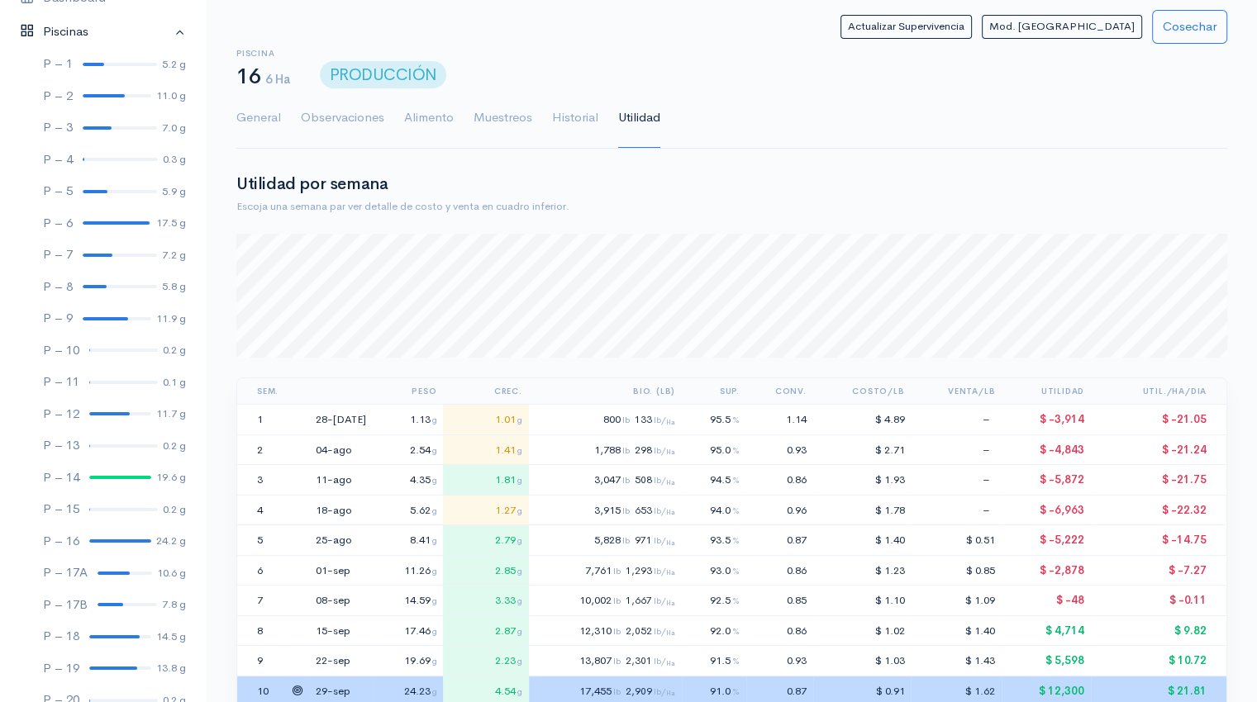
click at [165, 31] on link "Piscinas" at bounding box center [103, 32] width 206 height 34
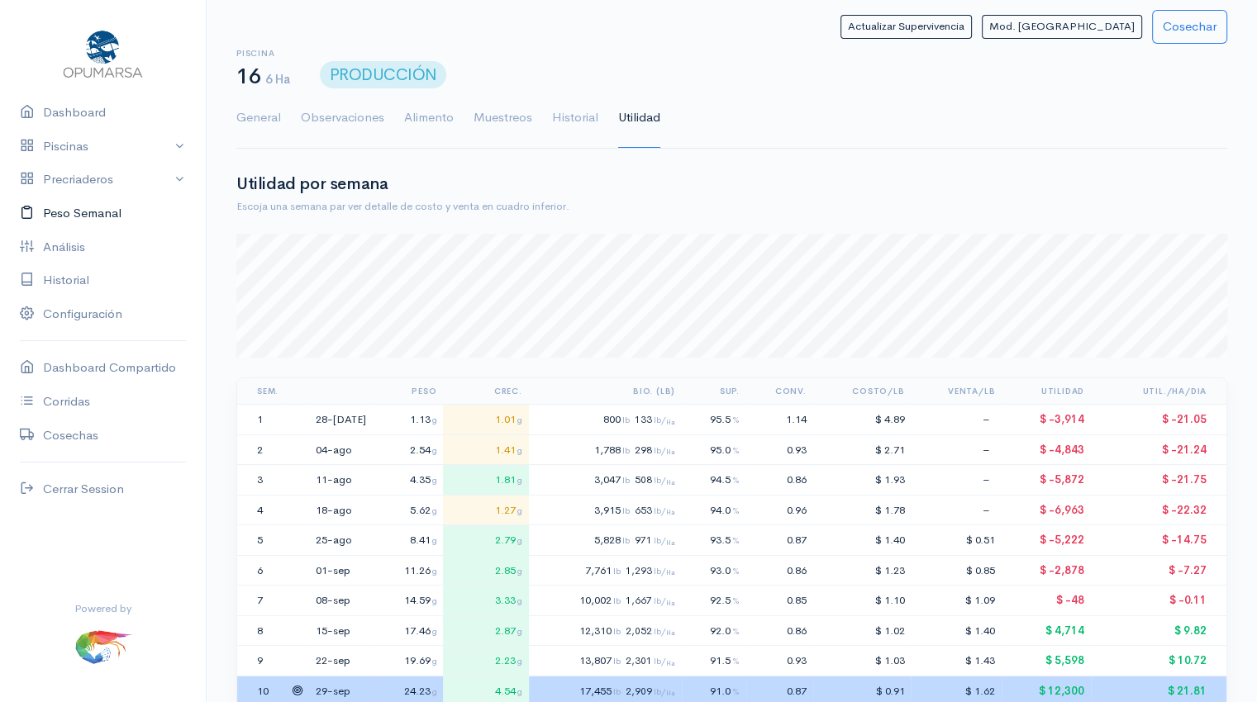
click at [74, 219] on link "Peso Semanal" at bounding box center [103, 214] width 206 height 34
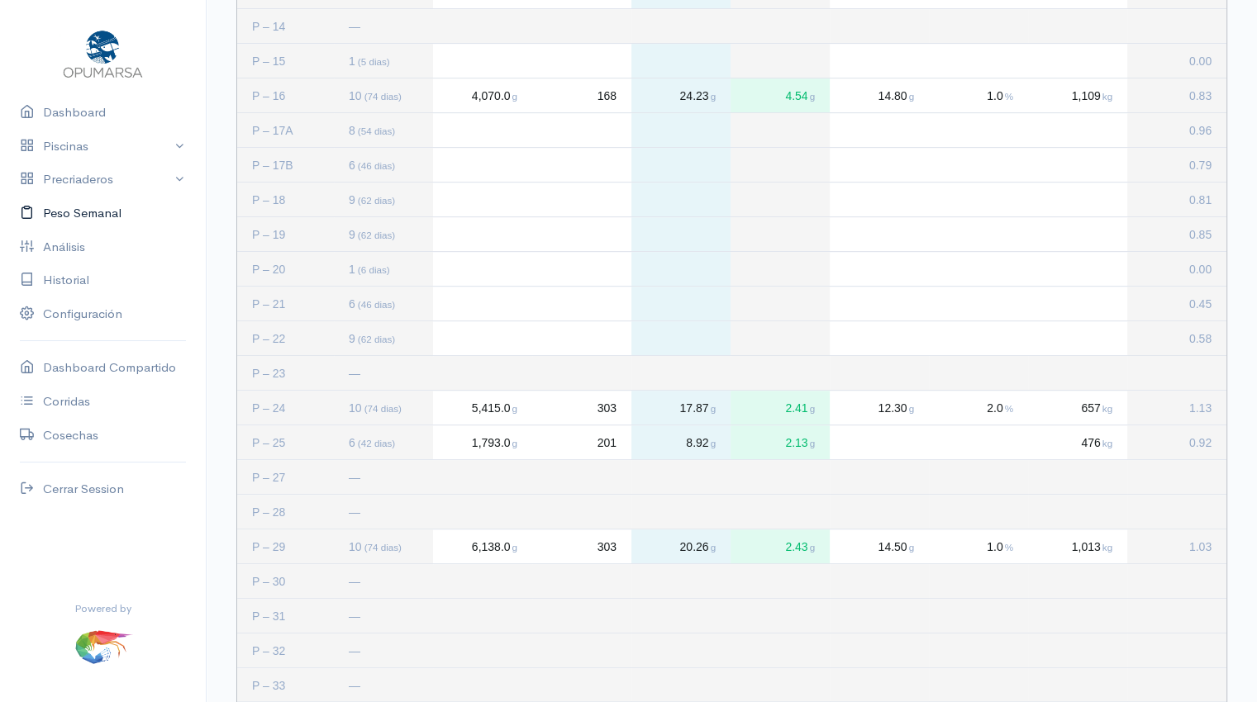
scroll to position [765, 0]
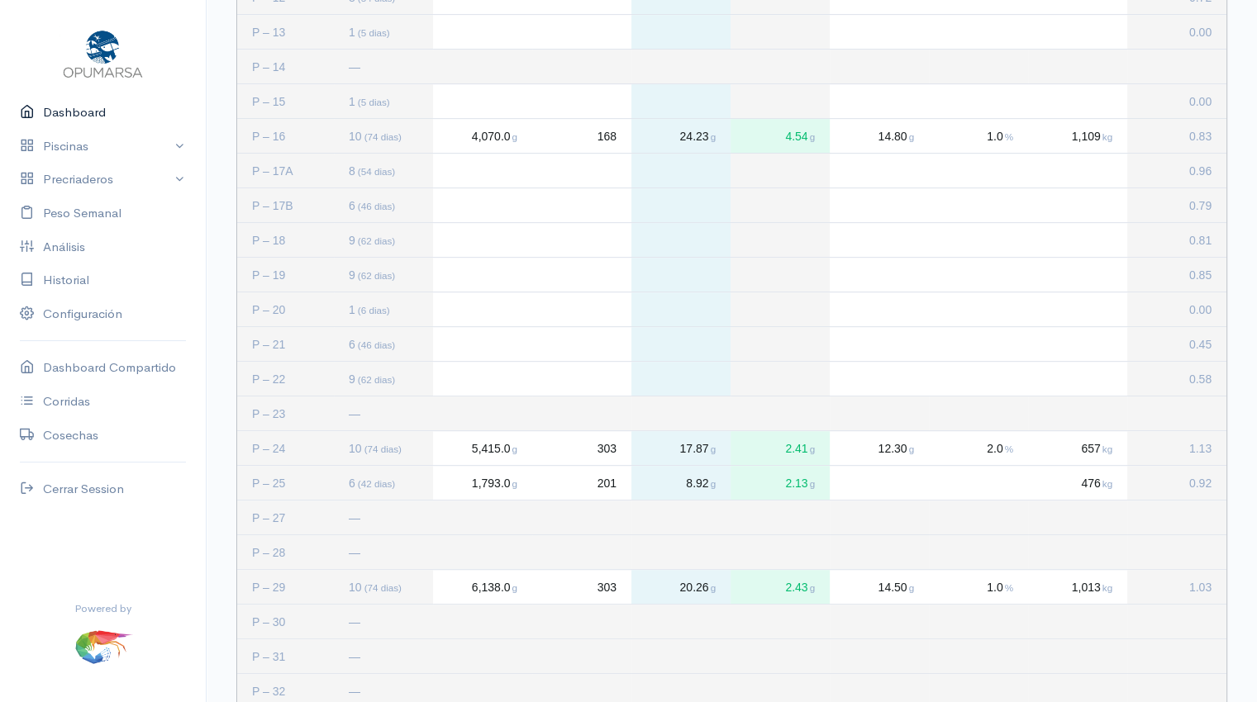
click at [83, 112] on link "Dashboard" at bounding box center [103, 113] width 206 height 34
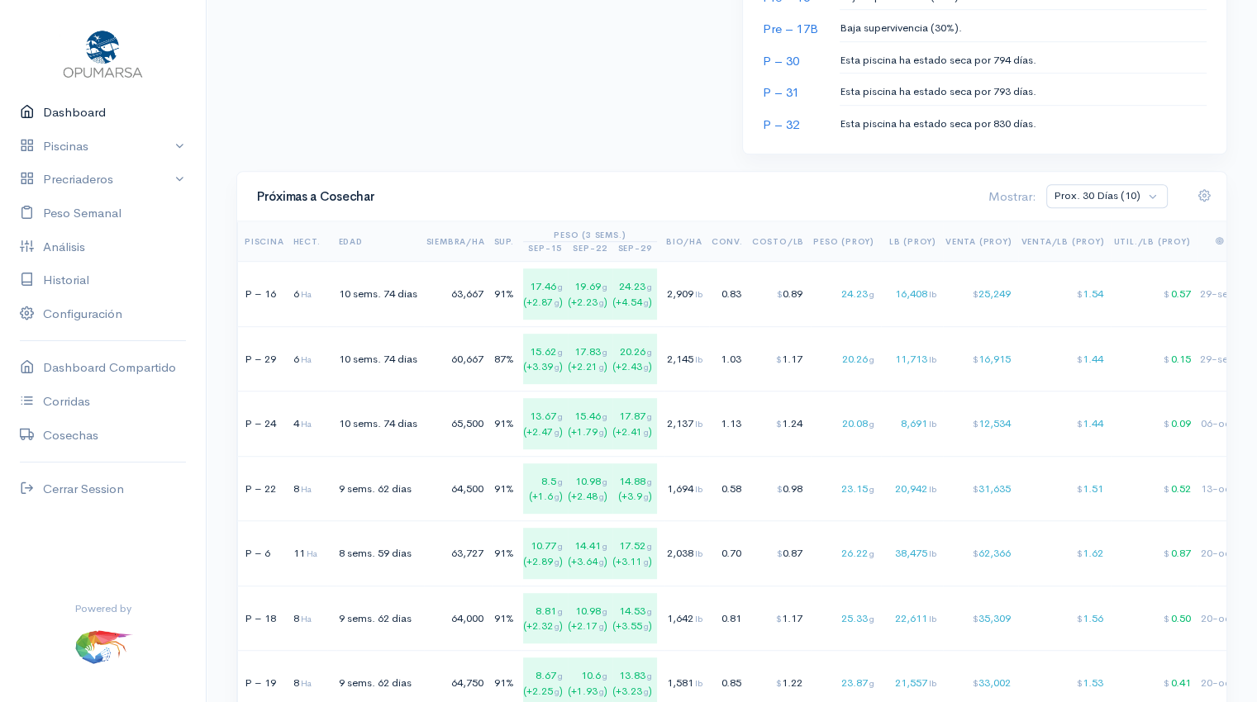
scroll to position [961, 0]
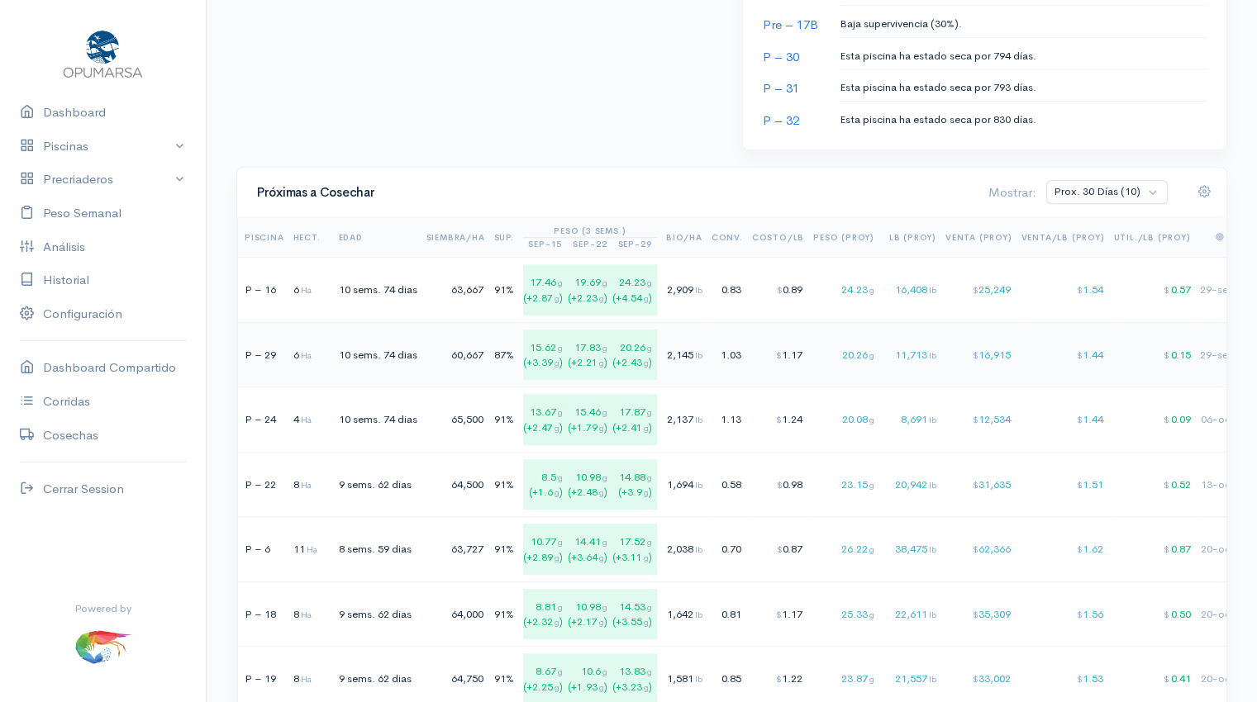
click at [702, 350] on span "lb" at bounding box center [698, 356] width 7 height 12
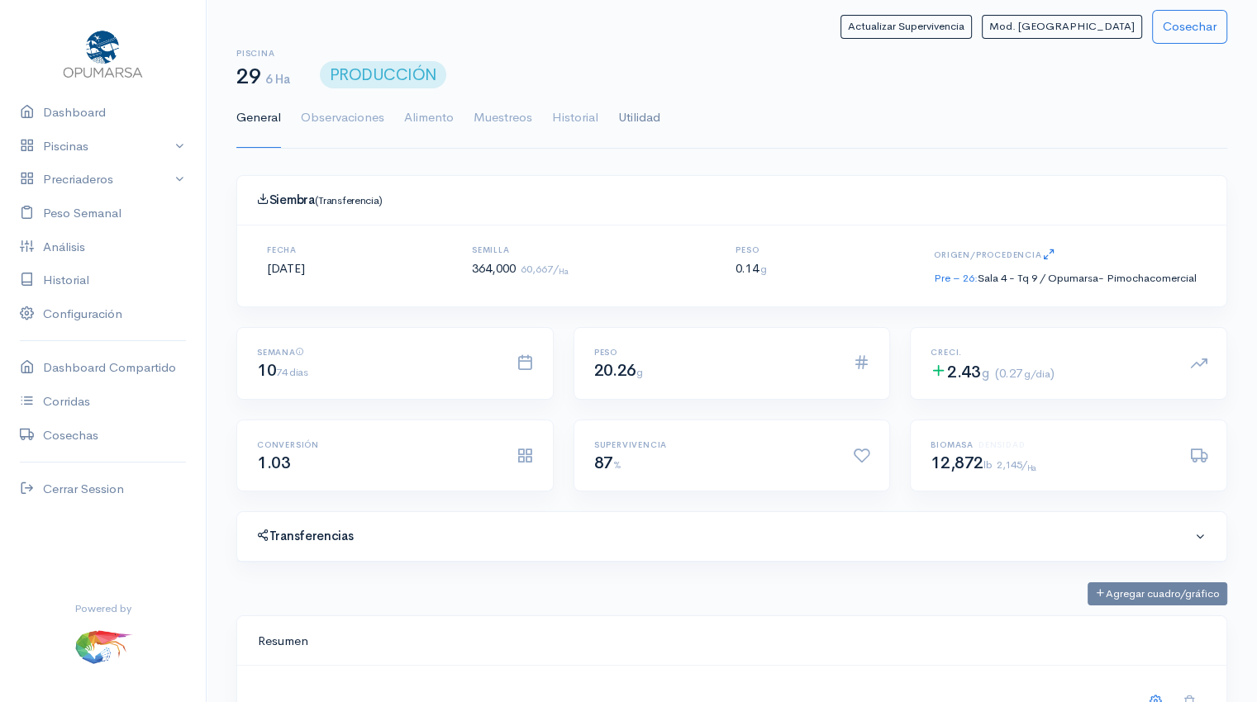
click at [640, 119] on link "Utilidad" at bounding box center [639, 118] width 42 height 60
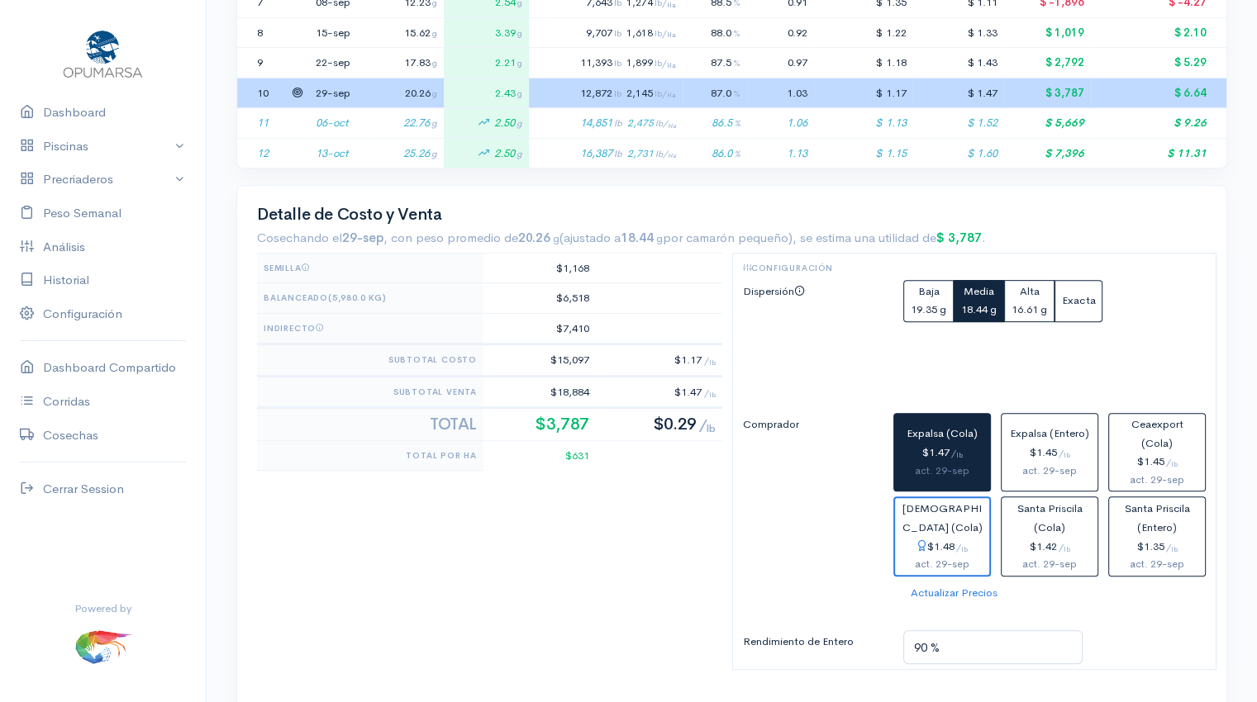
scroll to position [603, 0]
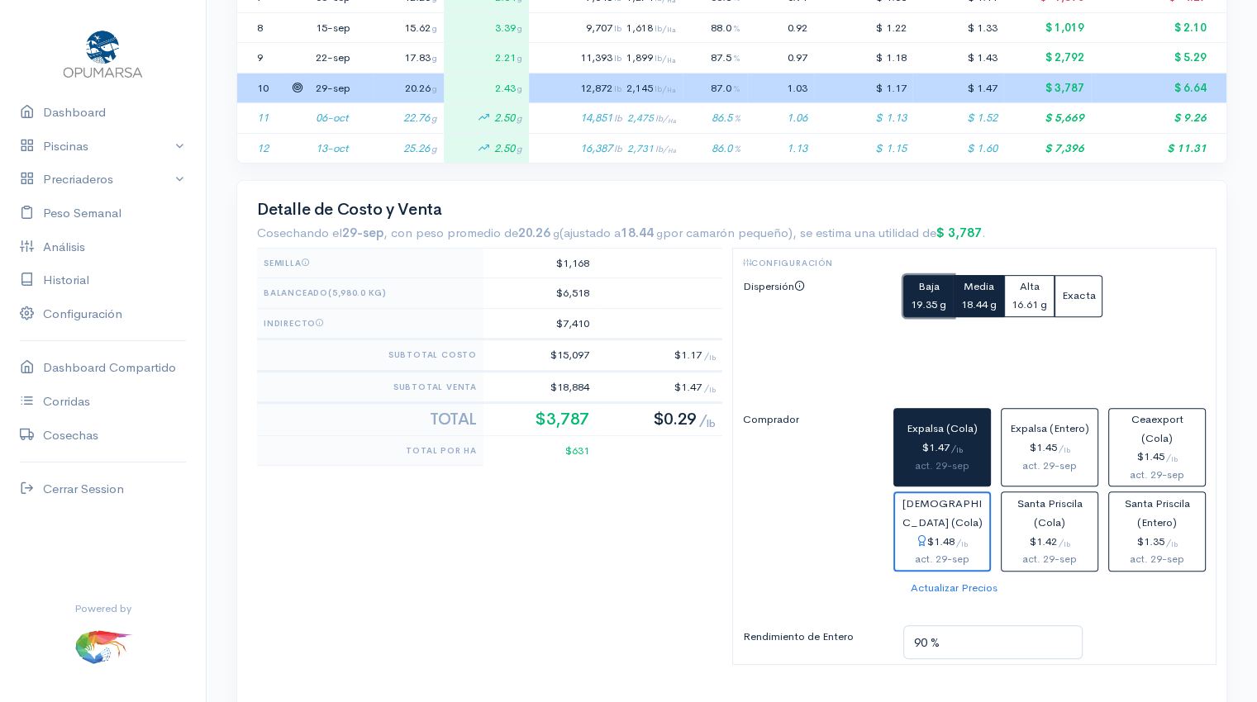
click at [929, 300] on small "19.35 g" at bounding box center [929, 305] width 36 height 14
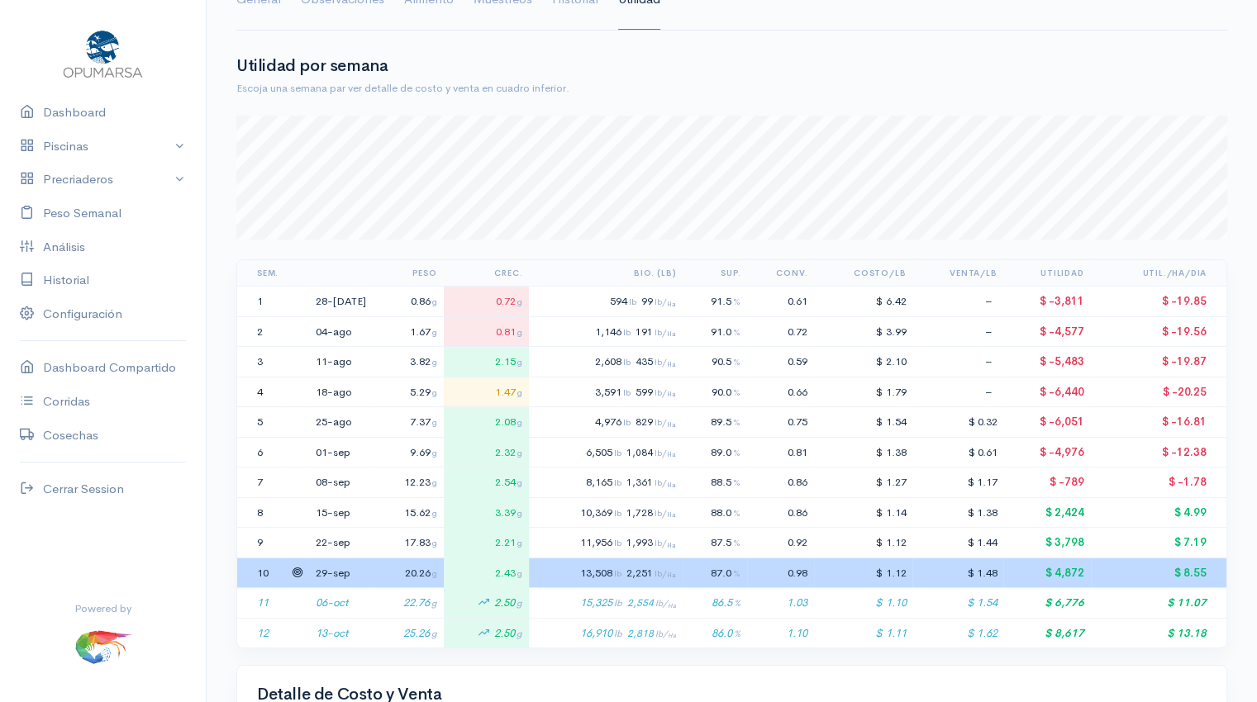
scroll to position [0, 0]
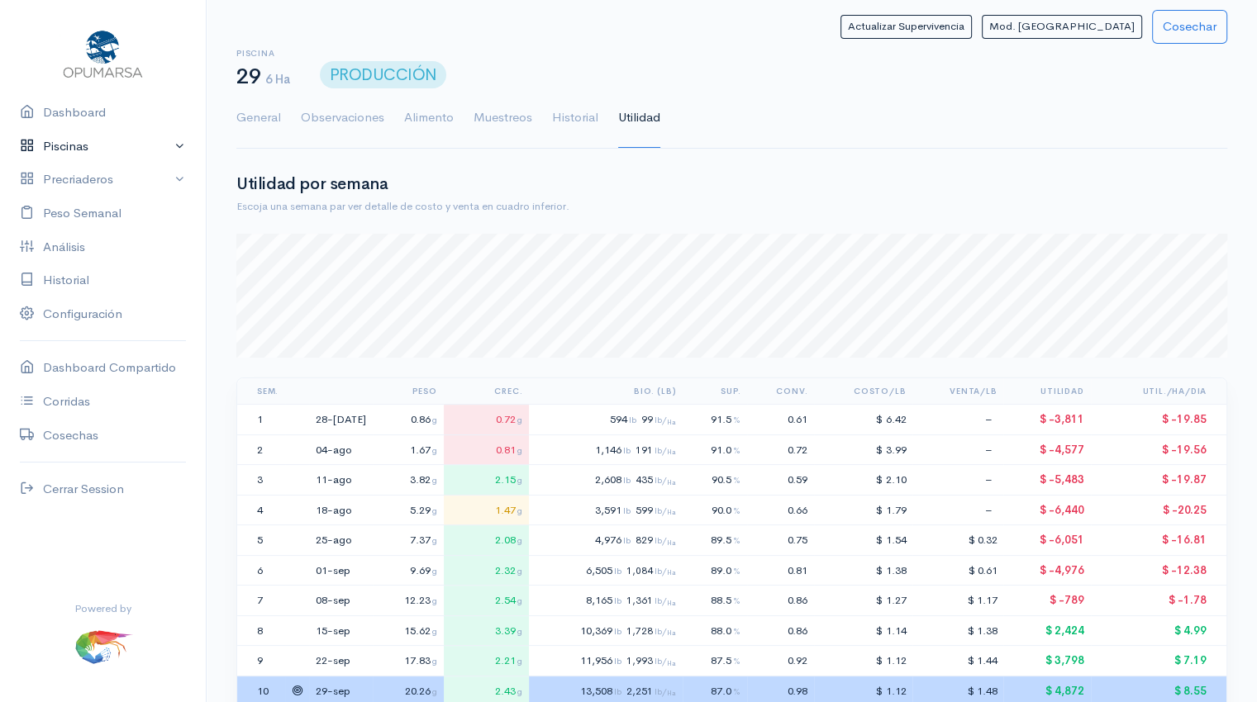
click at [66, 151] on link "Piscinas" at bounding box center [103, 147] width 206 height 34
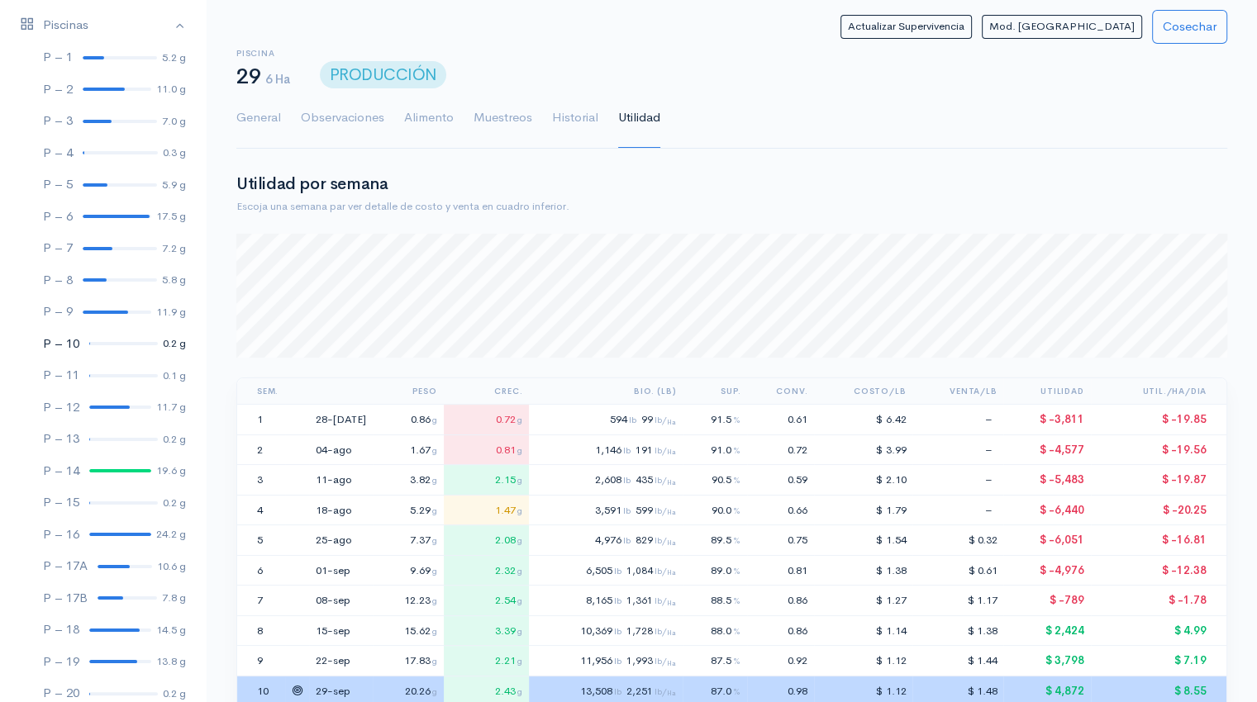
scroll to position [122, 0]
click at [106, 535] on div at bounding box center [120, 533] width 62 height 3
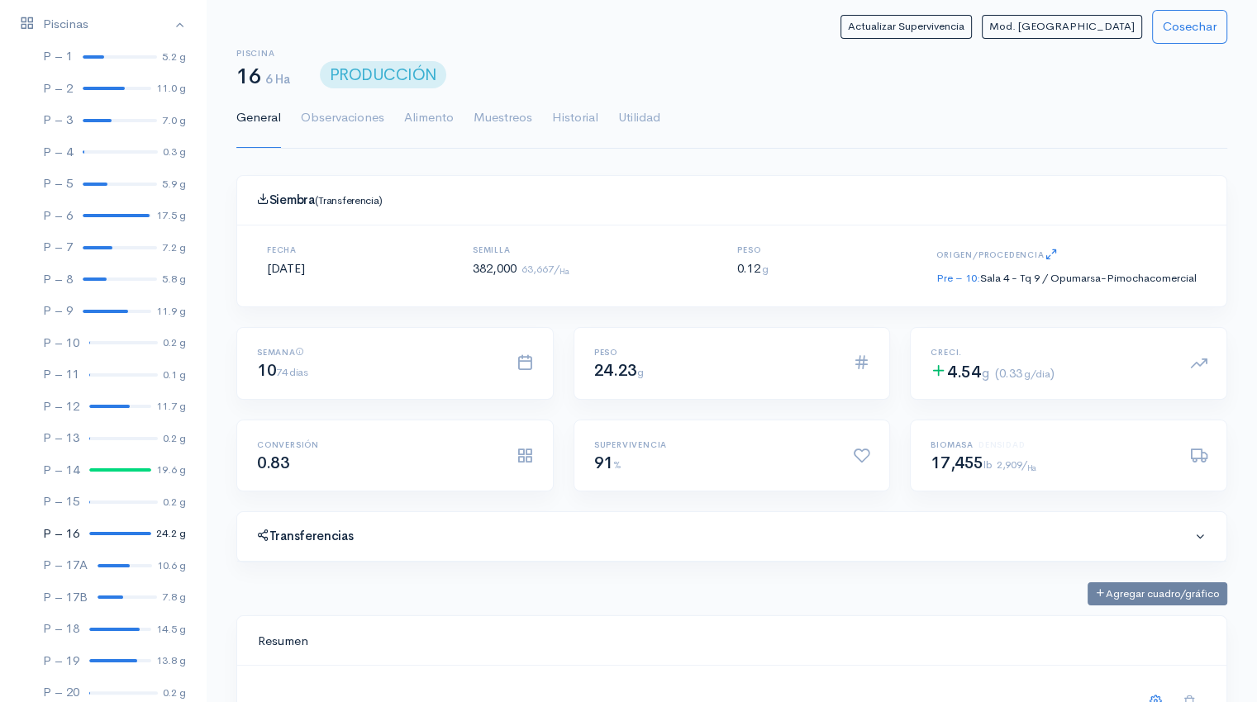
scroll to position [248, 949]
click at [638, 117] on link "Utilidad" at bounding box center [639, 118] width 42 height 60
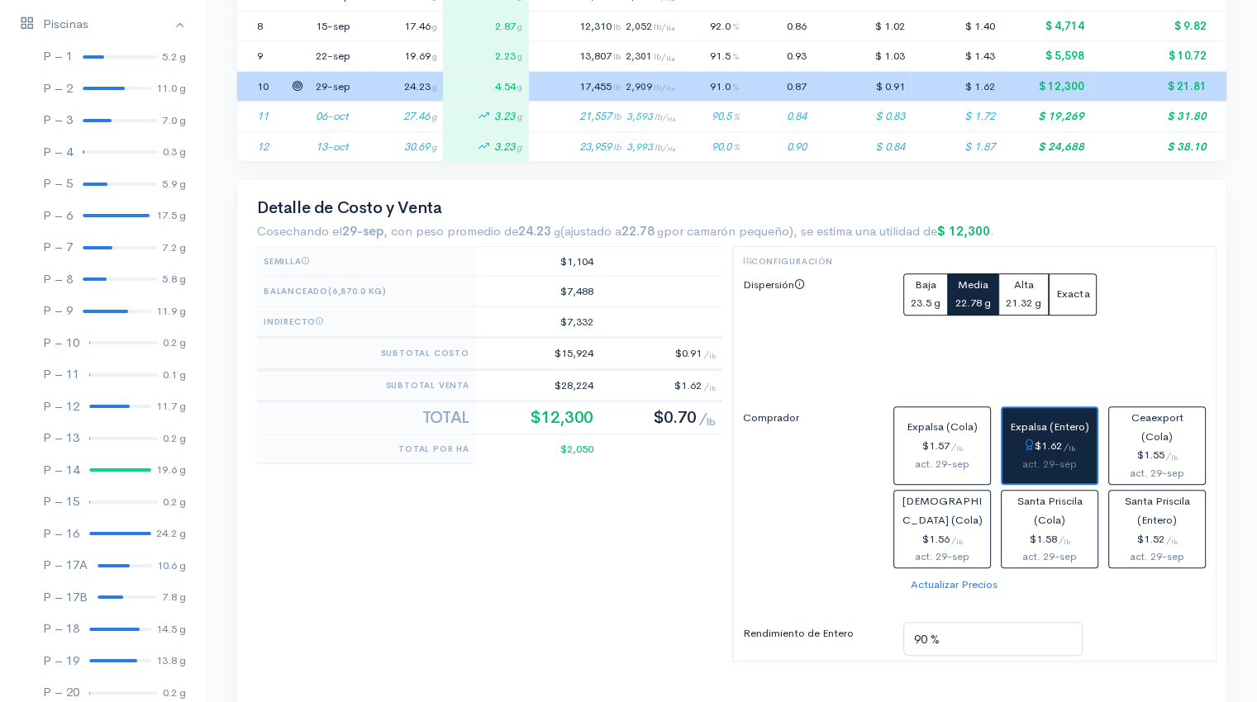
scroll to position [604, 0]
click at [915, 297] on small "23.5 g" at bounding box center [926, 304] width 30 height 14
click at [974, 298] on small "22.78 g" at bounding box center [973, 304] width 36 height 14
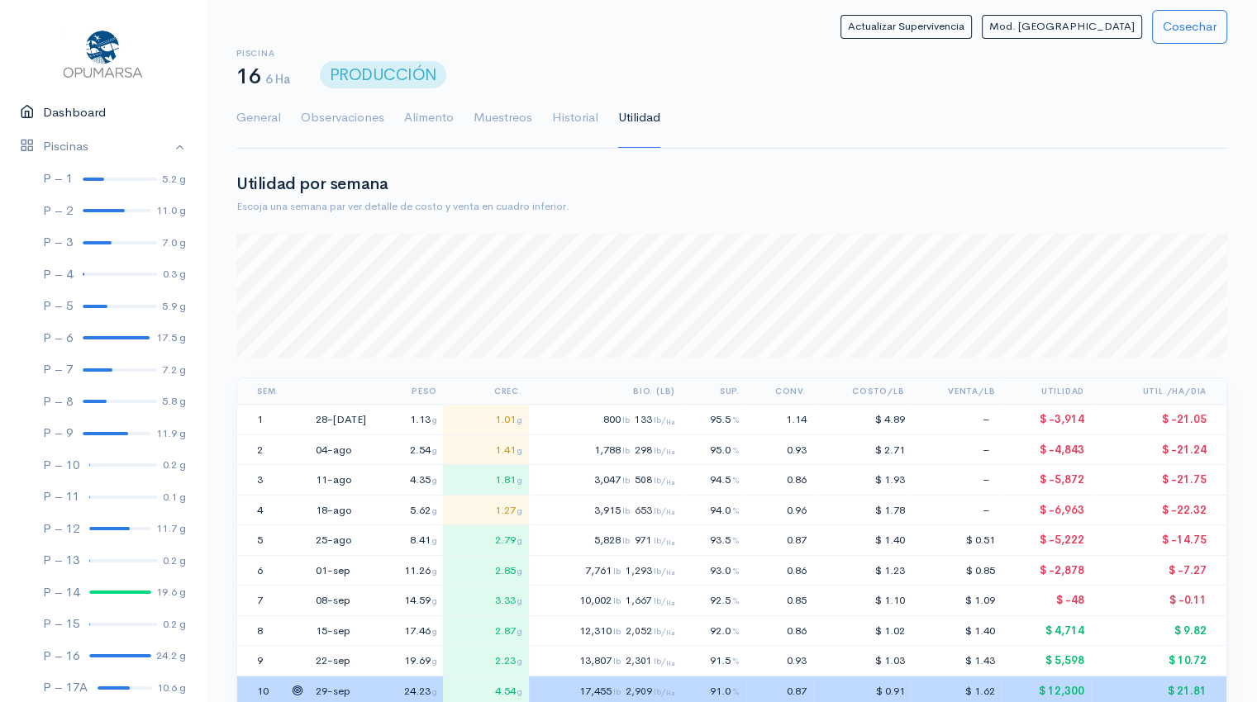
scroll to position [0, 0]
click at [169, 142] on link "Piscinas" at bounding box center [103, 147] width 206 height 34
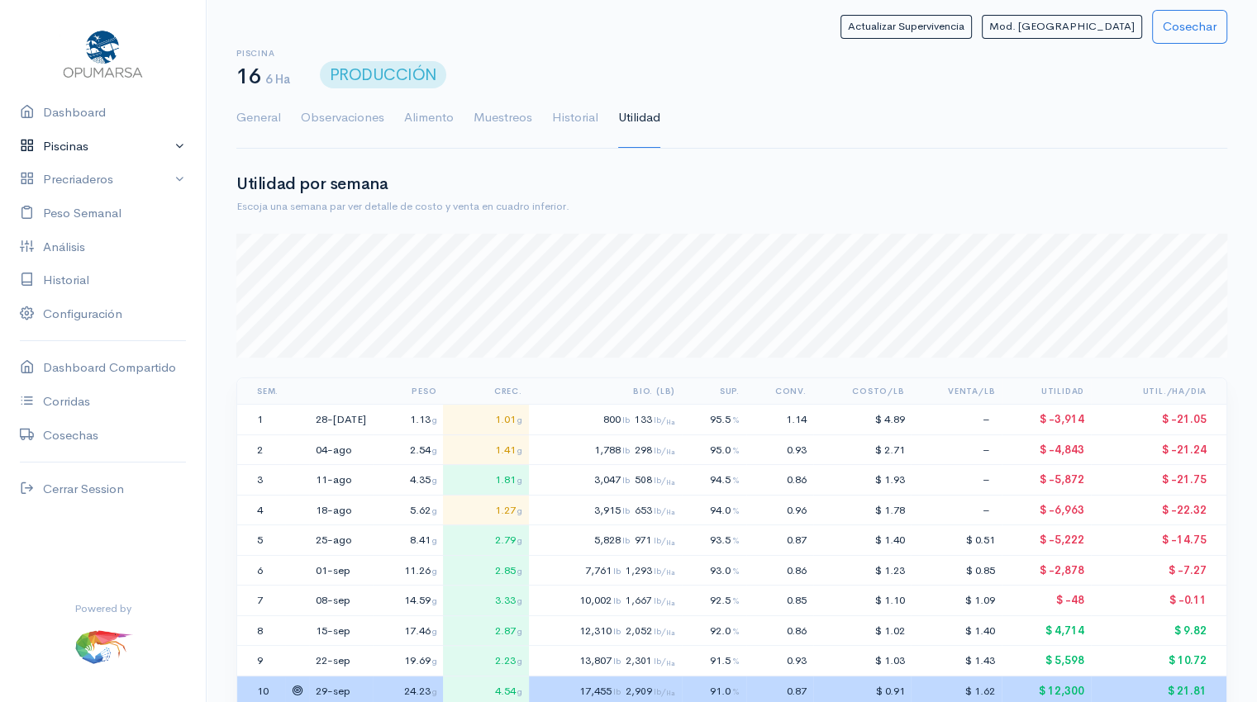
click at [117, 149] on link "Piscinas" at bounding box center [103, 147] width 206 height 34
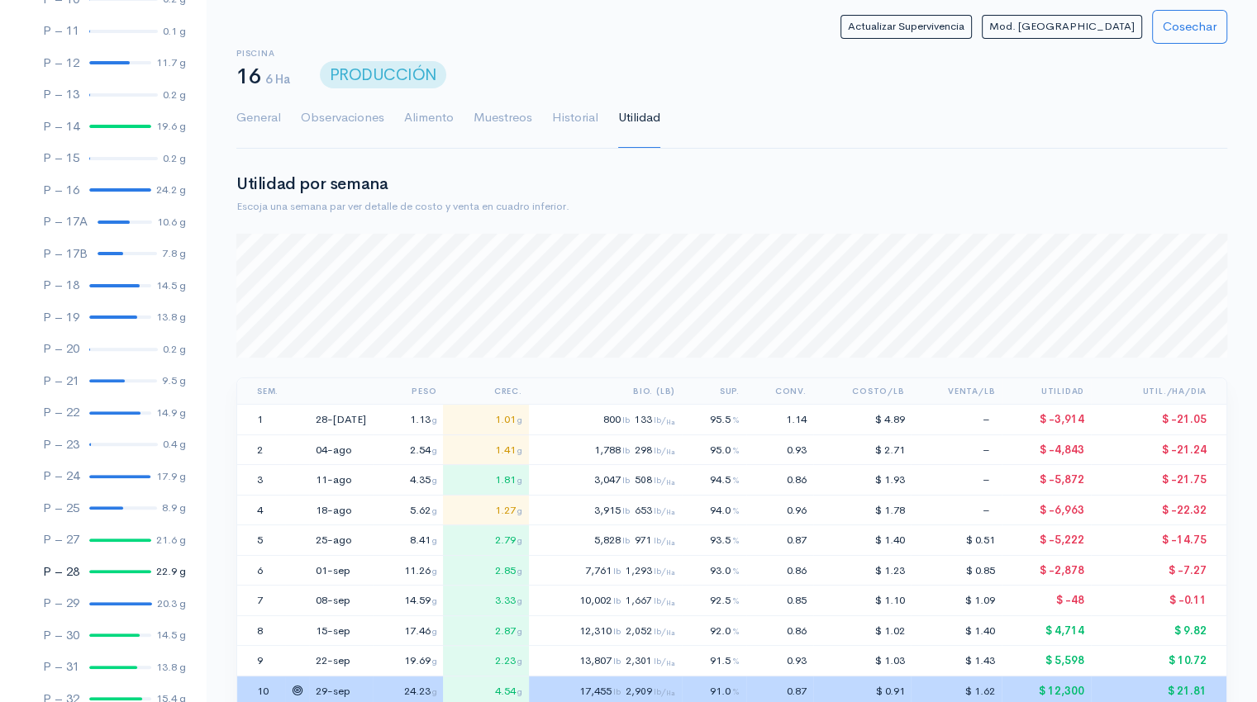
scroll to position [466, 0]
click at [116, 602] on div at bounding box center [120, 603] width 63 height 3
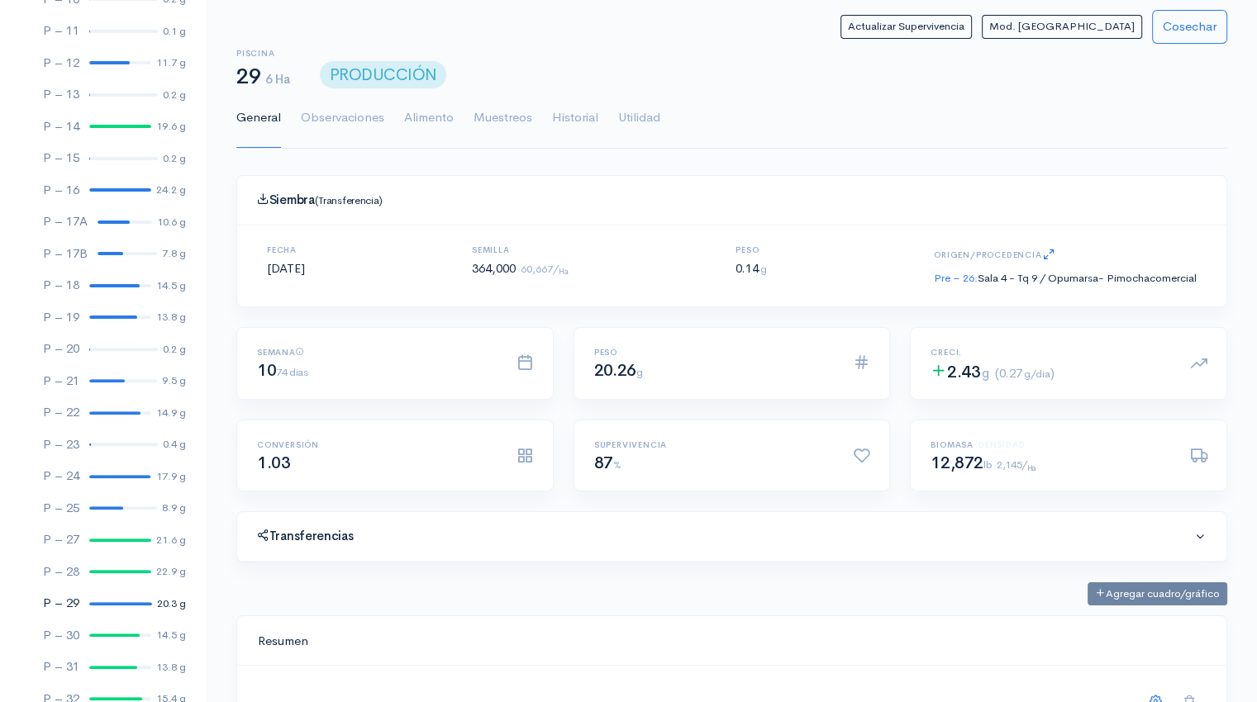
scroll to position [248, 949]
click at [639, 117] on link "Utilidad" at bounding box center [639, 118] width 42 height 60
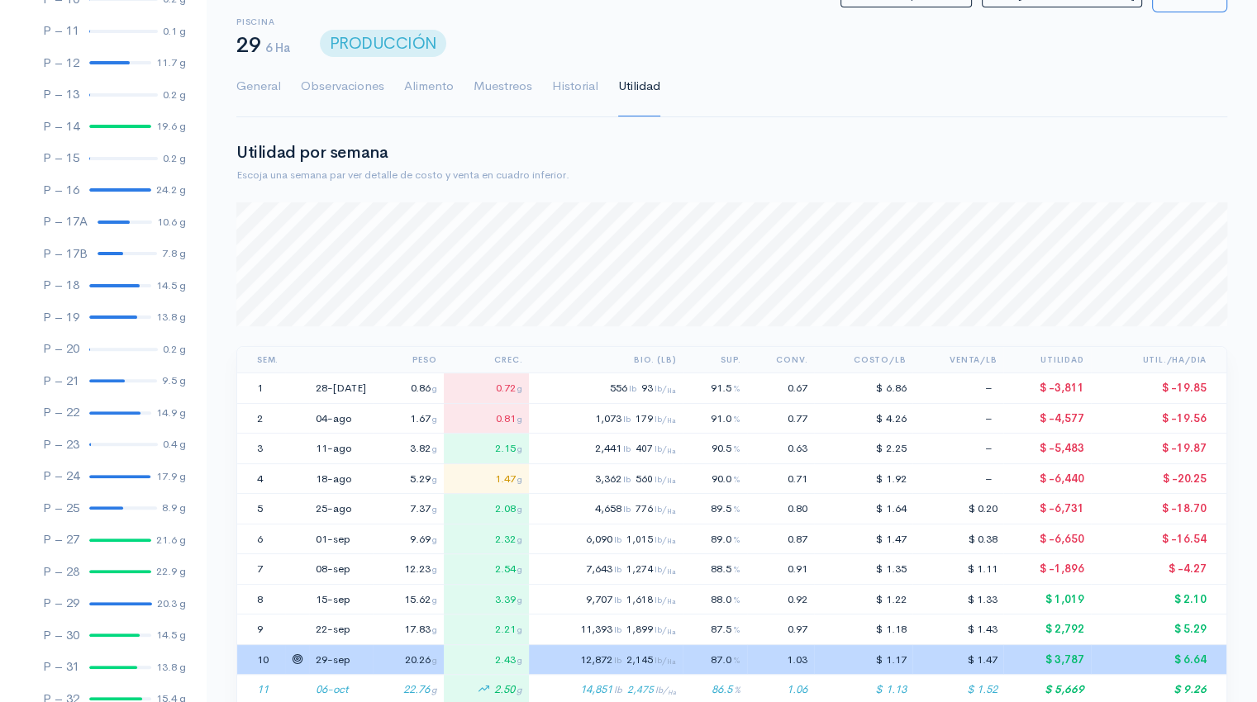
scroll to position [0, 0]
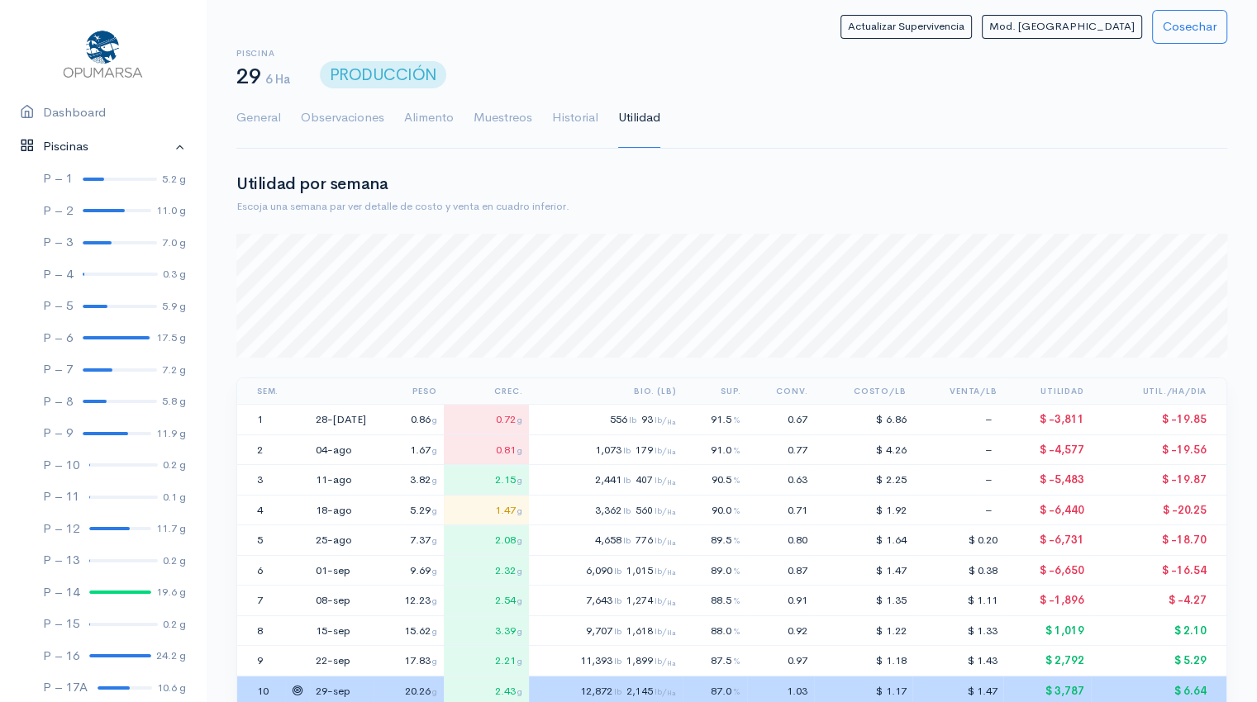
click at [165, 146] on link "Piscinas" at bounding box center [103, 147] width 206 height 34
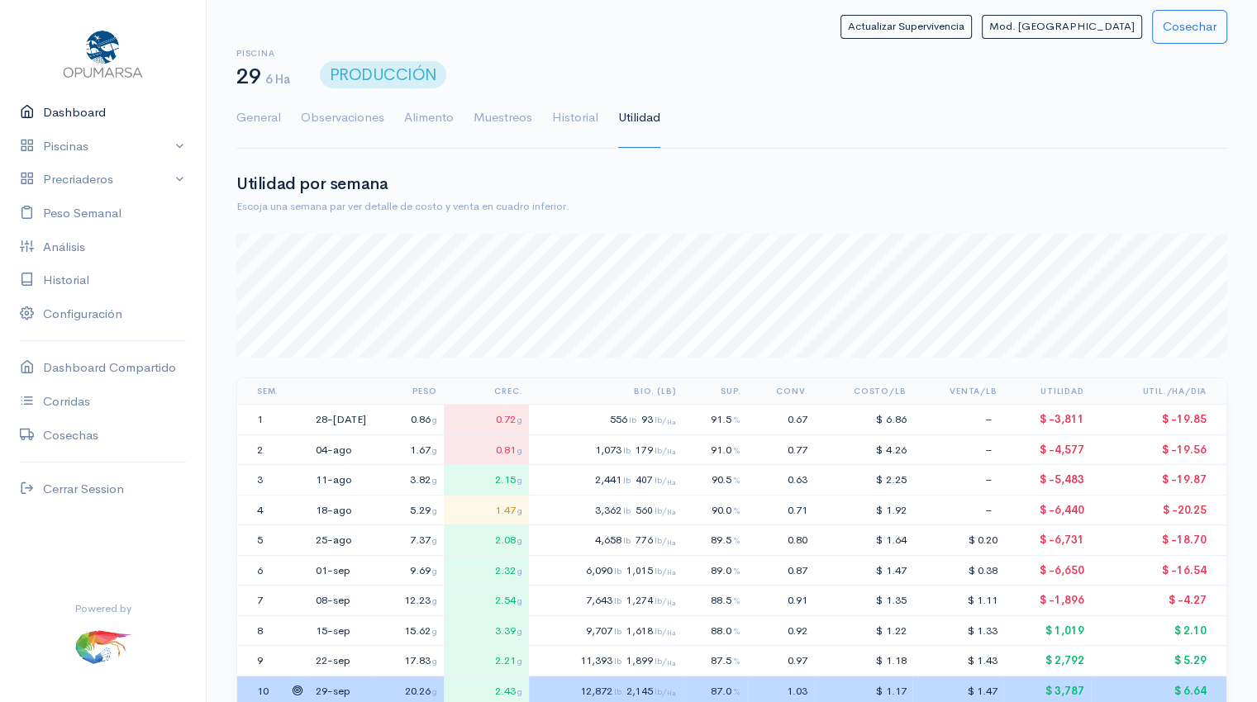
click at [96, 114] on link "Dashboard" at bounding box center [103, 113] width 206 height 34
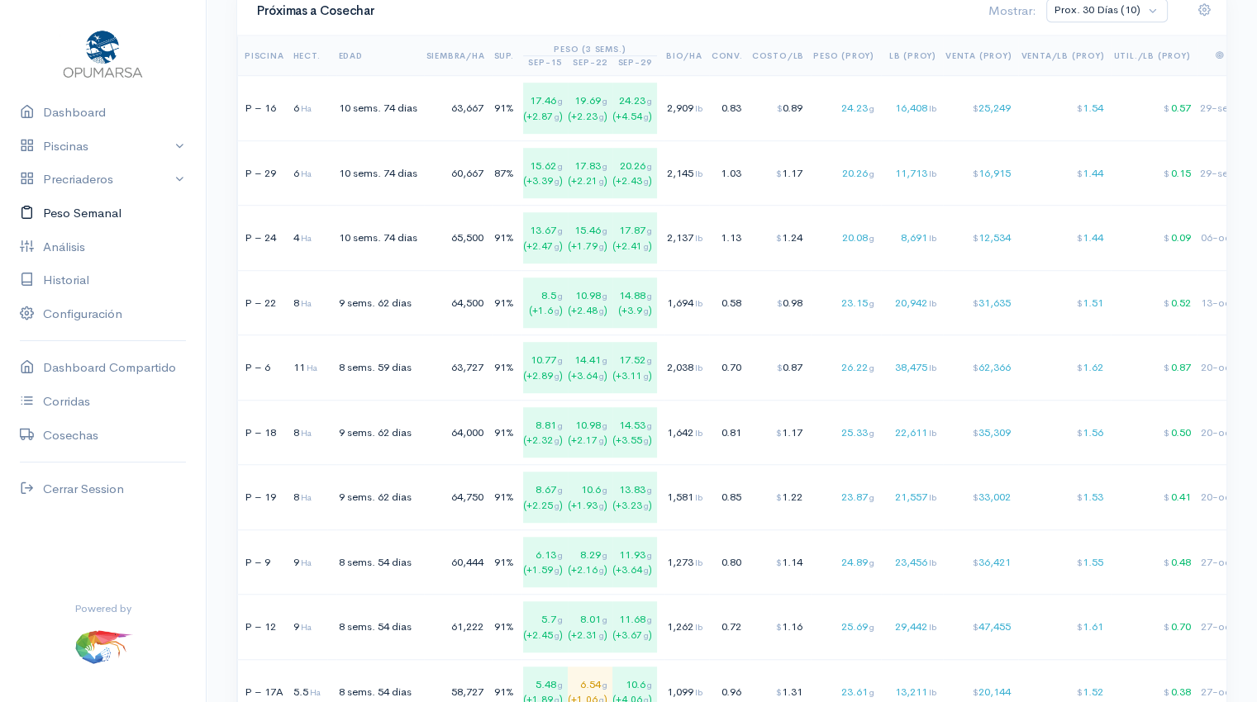
click at [83, 207] on link "Peso Semanal" at bounding box center [103, 214] width 206 height 34
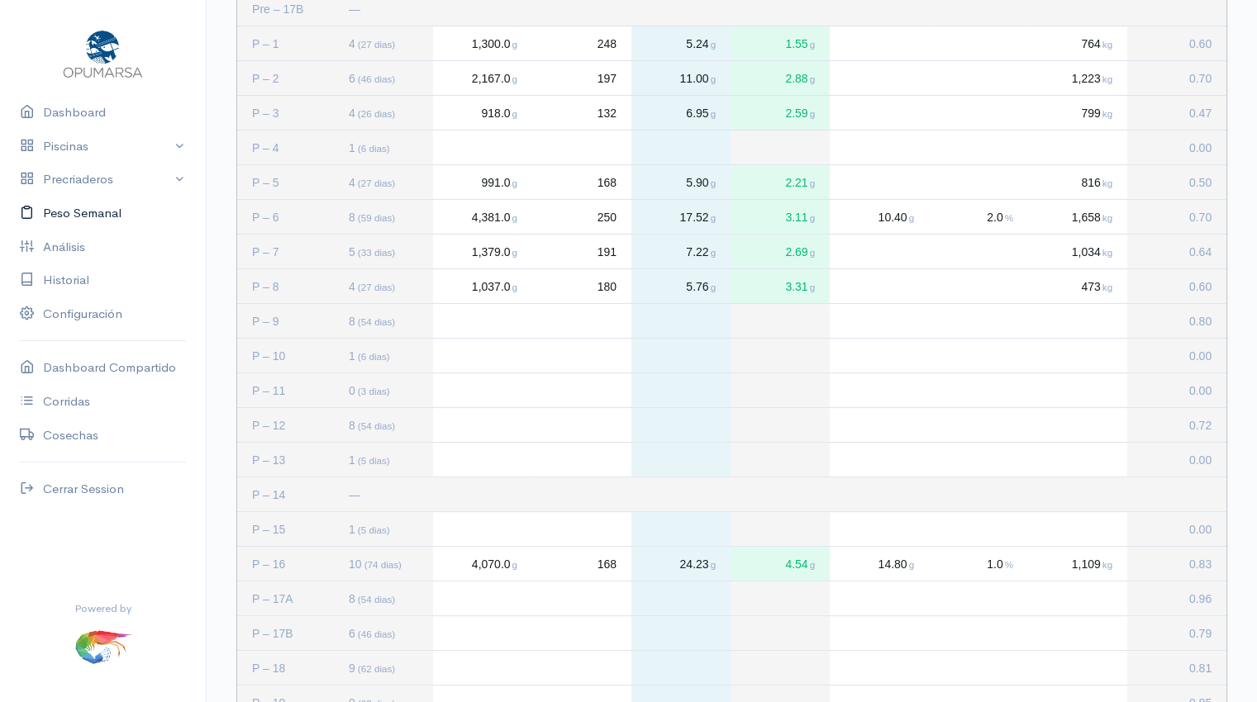
scroll to position [332, 0]
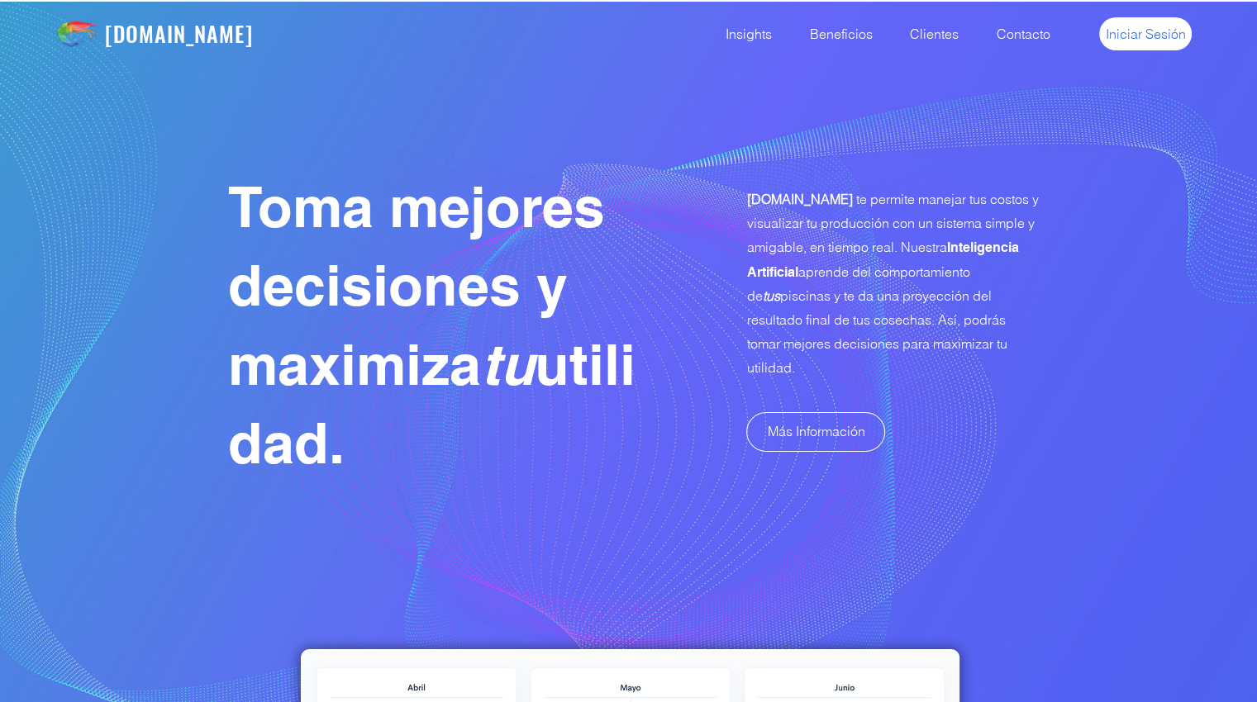
click at [1169, 31] on span "Iniciar Sesión" at bounding box center [1146, 34] width 80 height 18
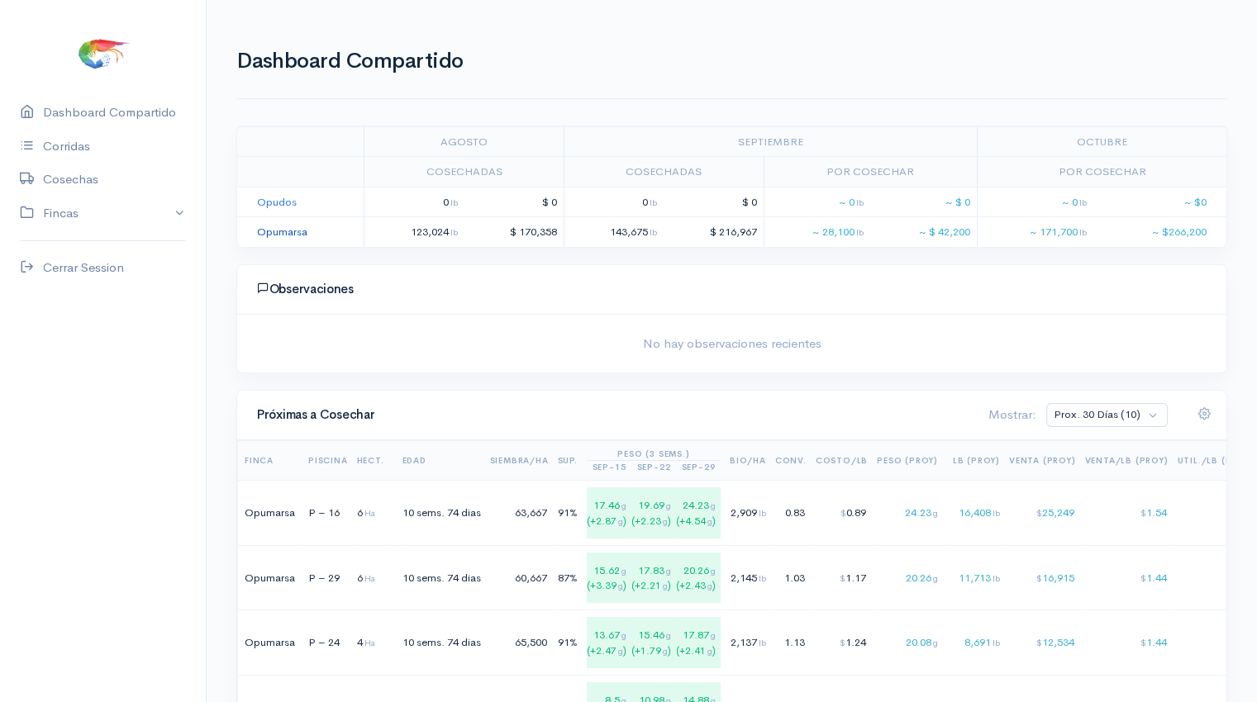
click at [272, 231] on link "Opumarsa" at bounding box center [282, 232] width 50 height 14
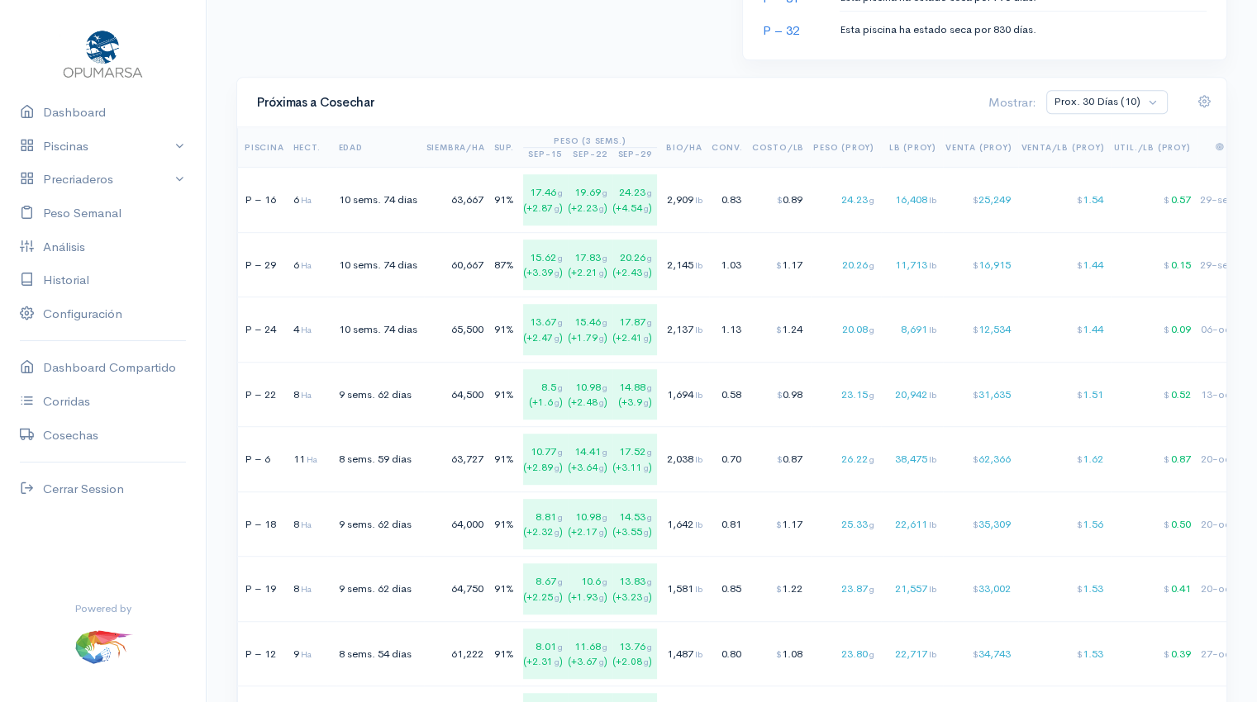
scroll to position [1051, 0]
click at [865, 257] on div "20.26 g" at bounding box center [843, 265] width 61 height 17
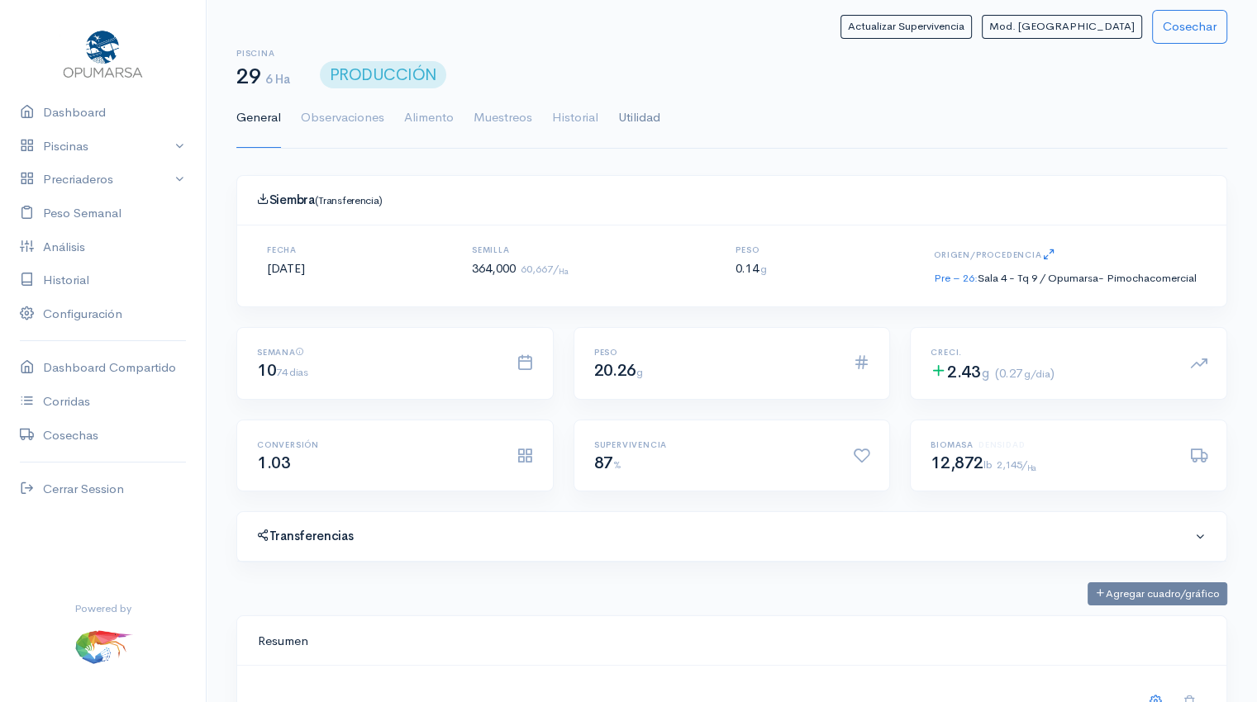
click at [624, 114] on link "Utilidad" at bounding box center [639, 118] width 42 height 60
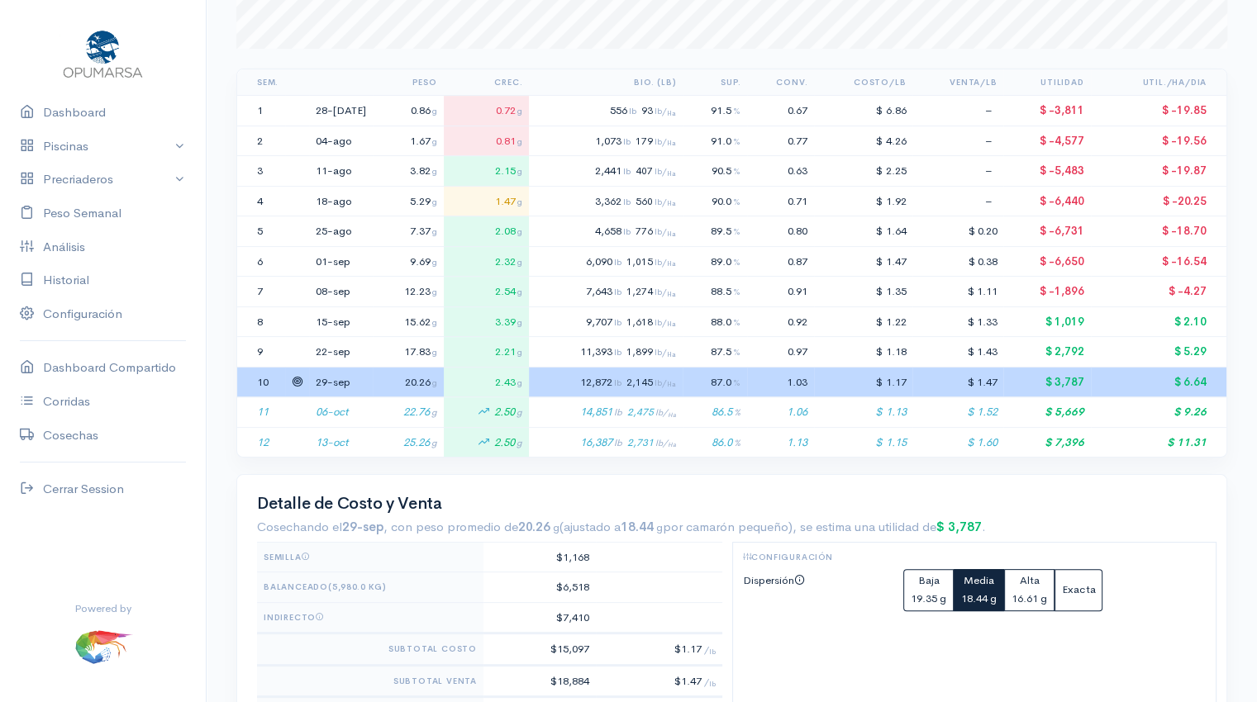
scroll to position [311, 0]
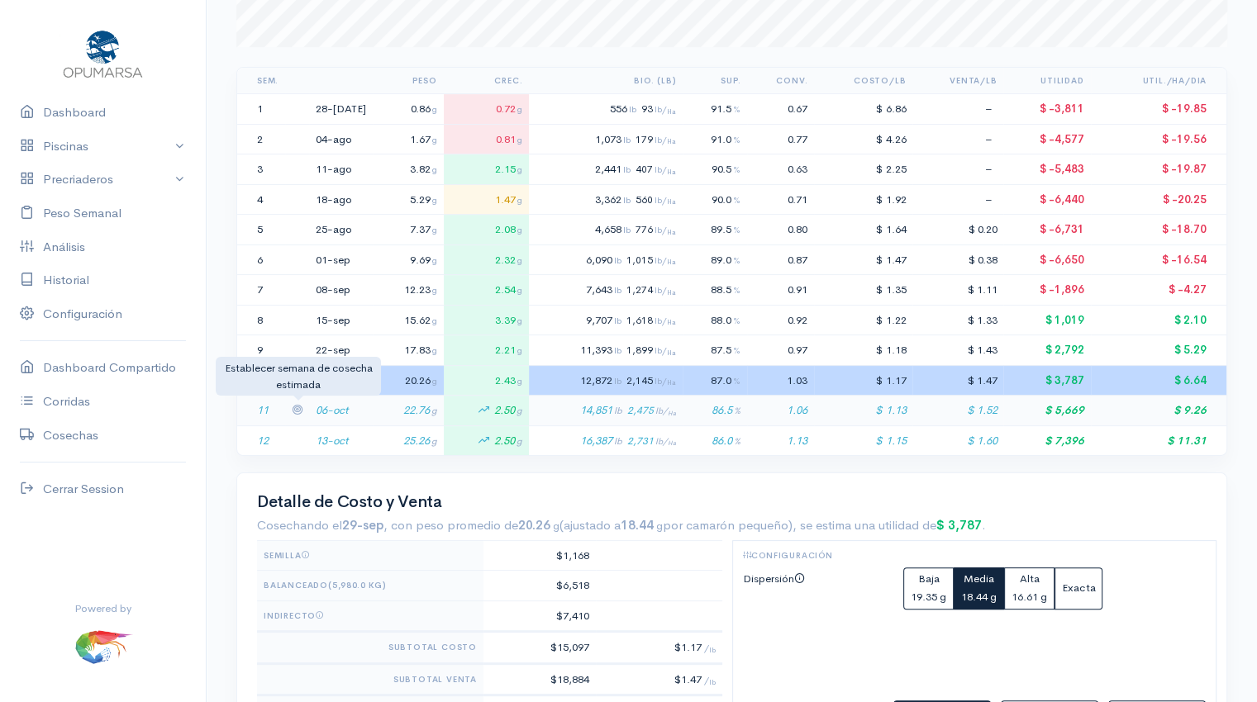
click at [299, 406] on icon at bounding box center [297, 409] width 11 height 11
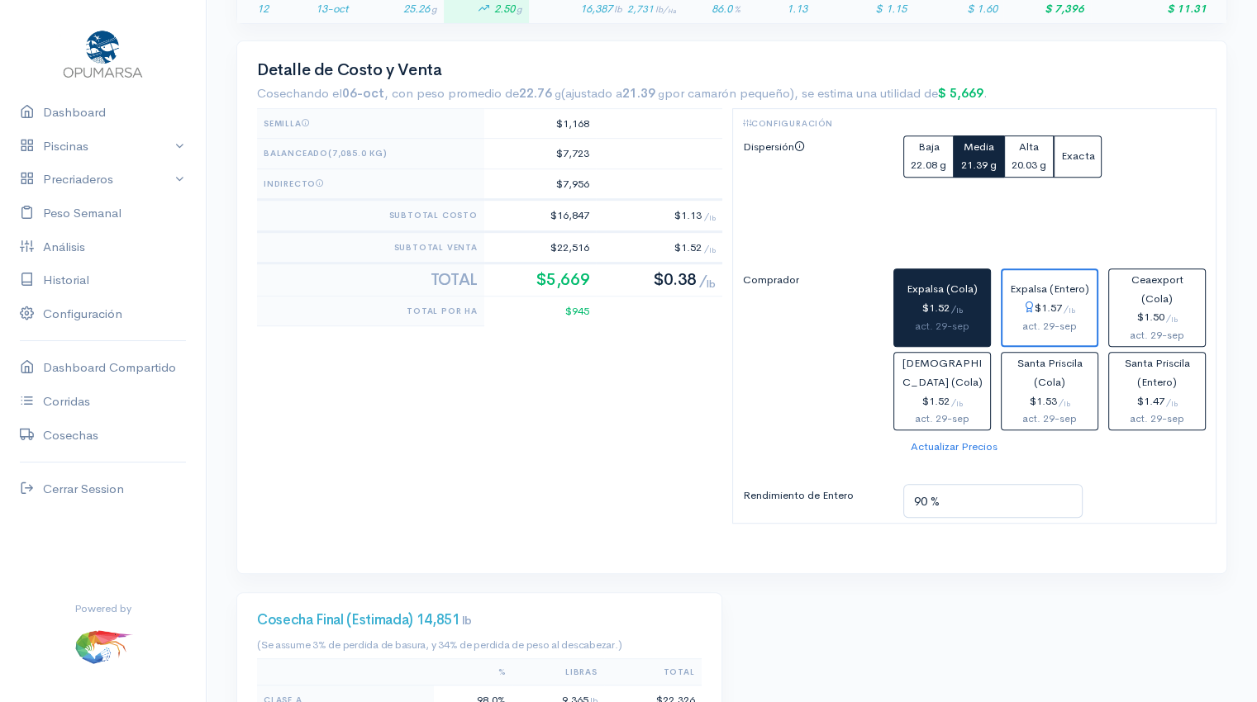
scroll to position [744, 0]
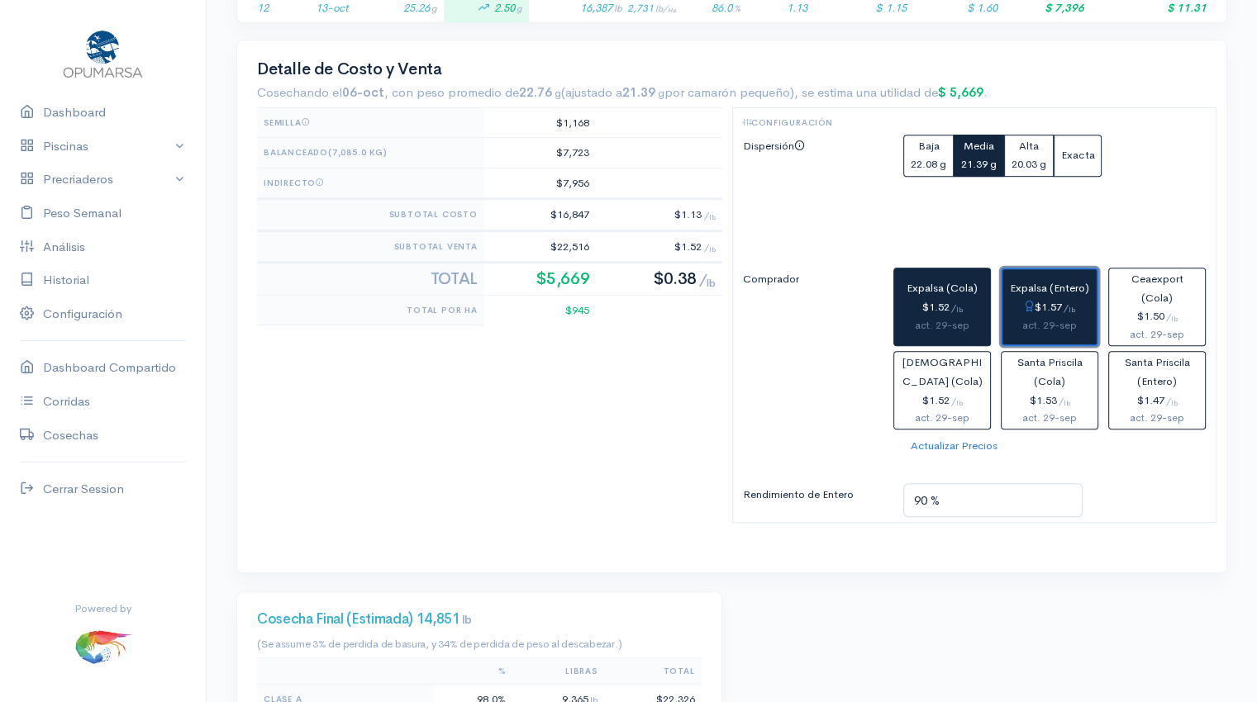
click at [1066, 304] on div "$1.57 / lb" at bounding box center [1049, 307] width 81 height 19
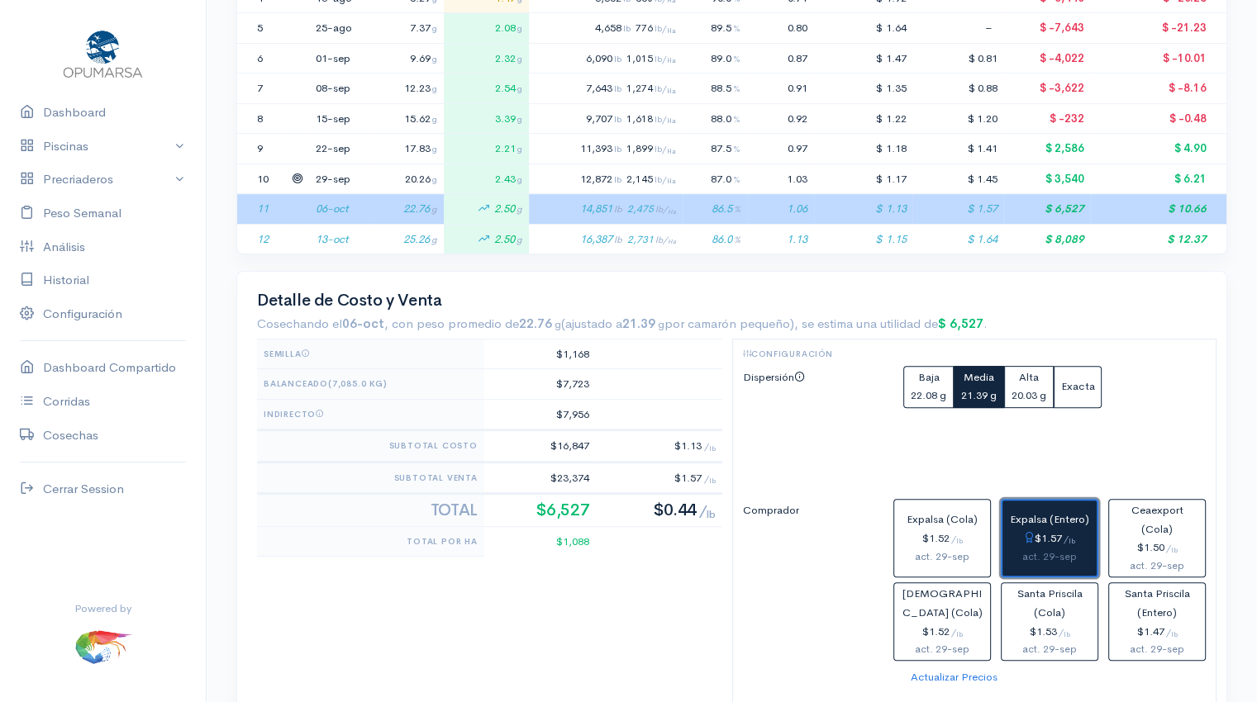
scroll to position [511, 0]
click at [294, 207] on icon at bounding box center [297, 209] width 11 height 11
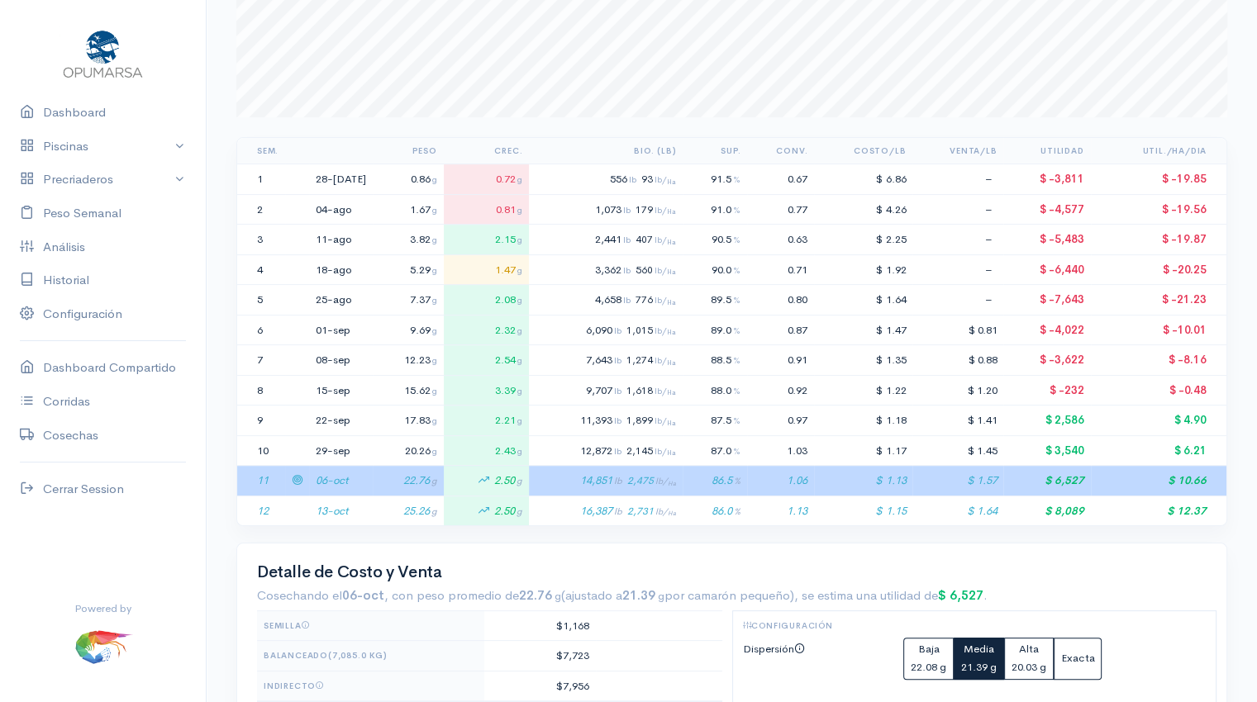
scroll to position [238, 0]
click at [64, 102] on link "Dashboard" at bounding box center [103, 113] width 206 height 34
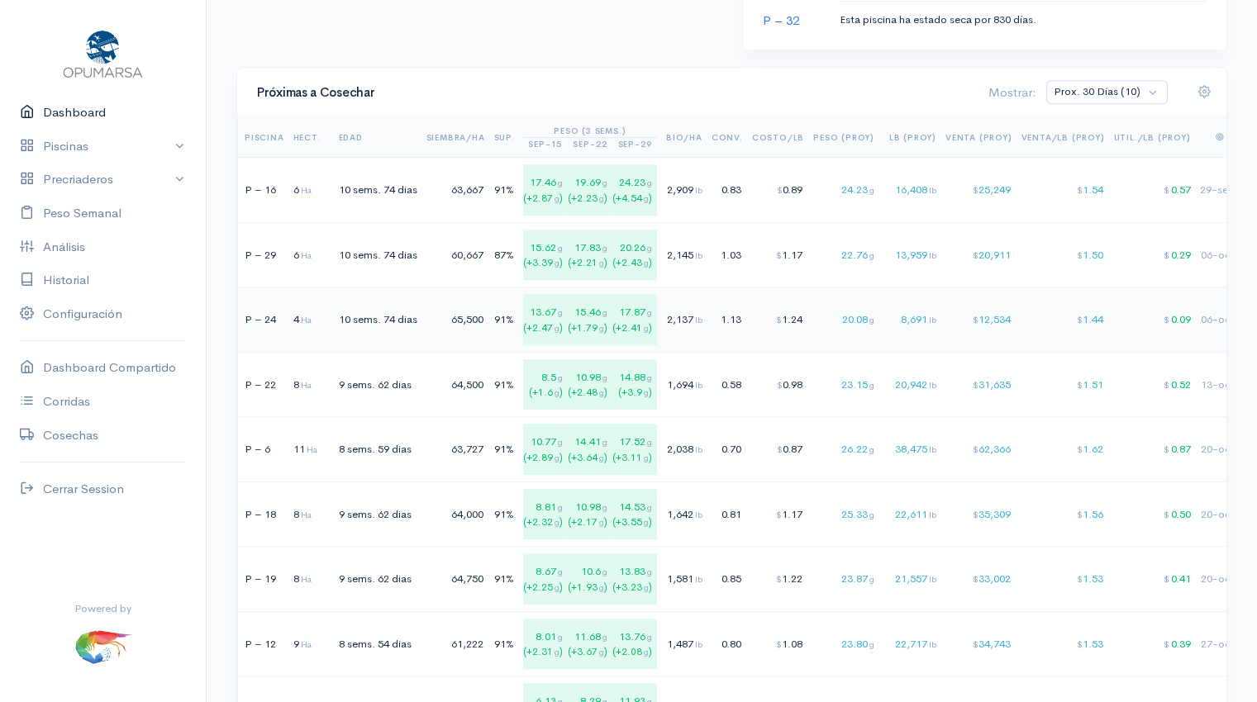
scroll to position [1060, 0]
click at [116, 222] on link "Peso Semanal" at bounding box center [103, 214] width 206 height 34
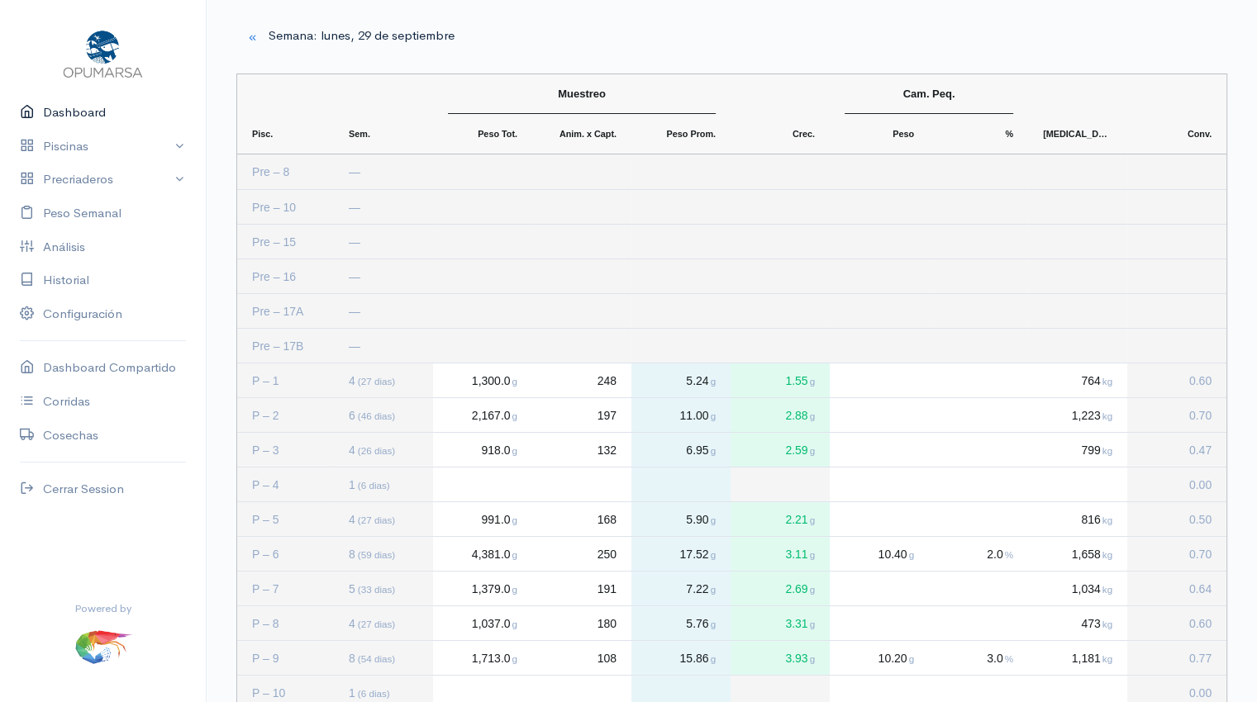
click at [83, 112] on link "Dashboard" at bounding box center [103, 113] width 206 height 34
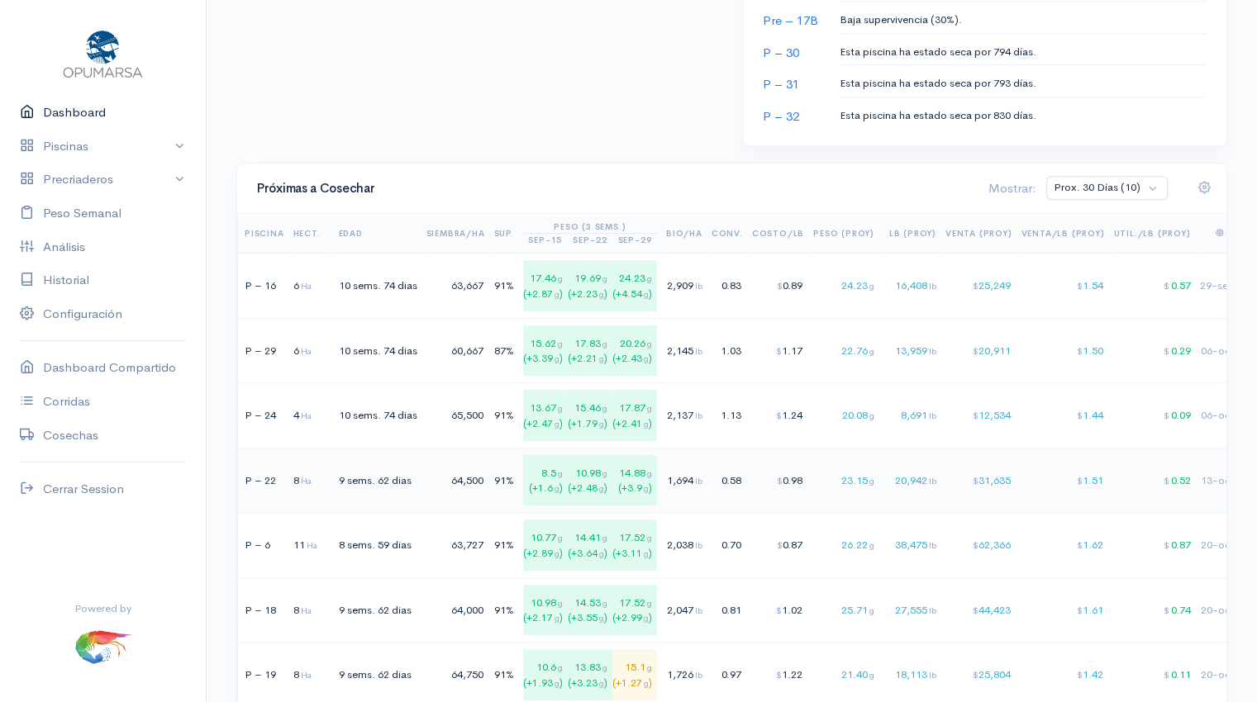
scroll to position [969, 0]
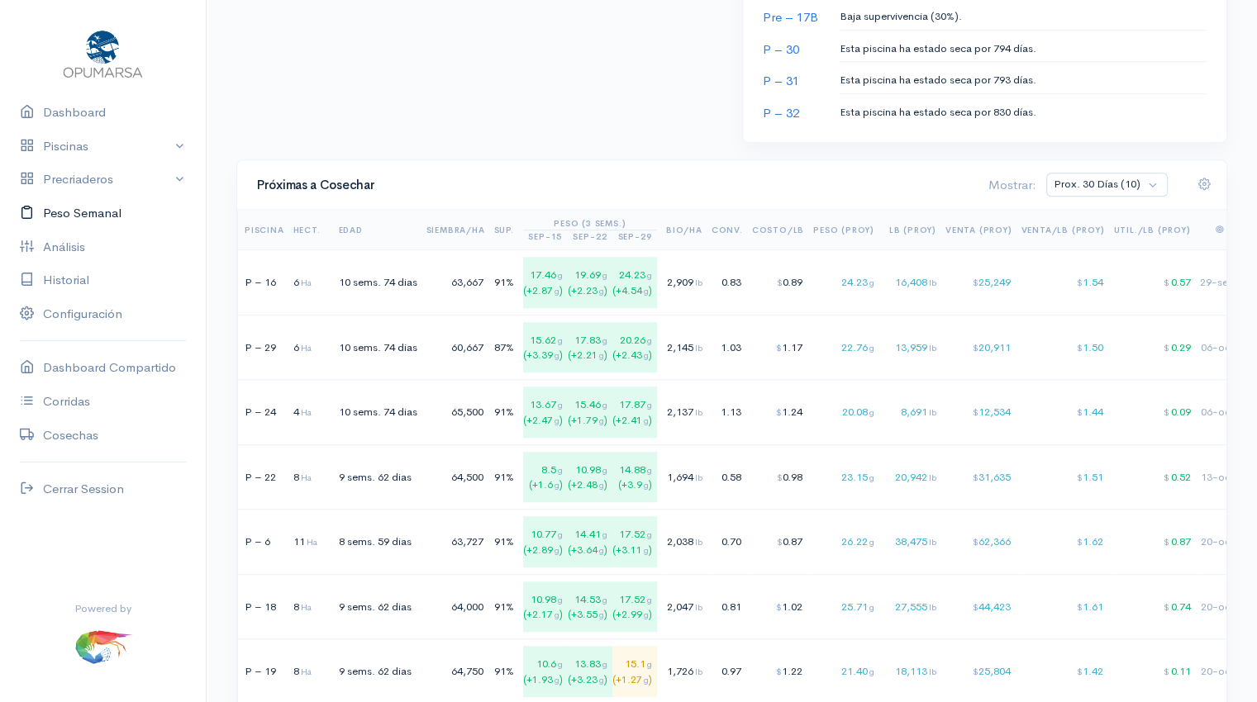
click at [111, 215] on link "Peso Semanal" at bounding box center [103, 214] width 206 height 34
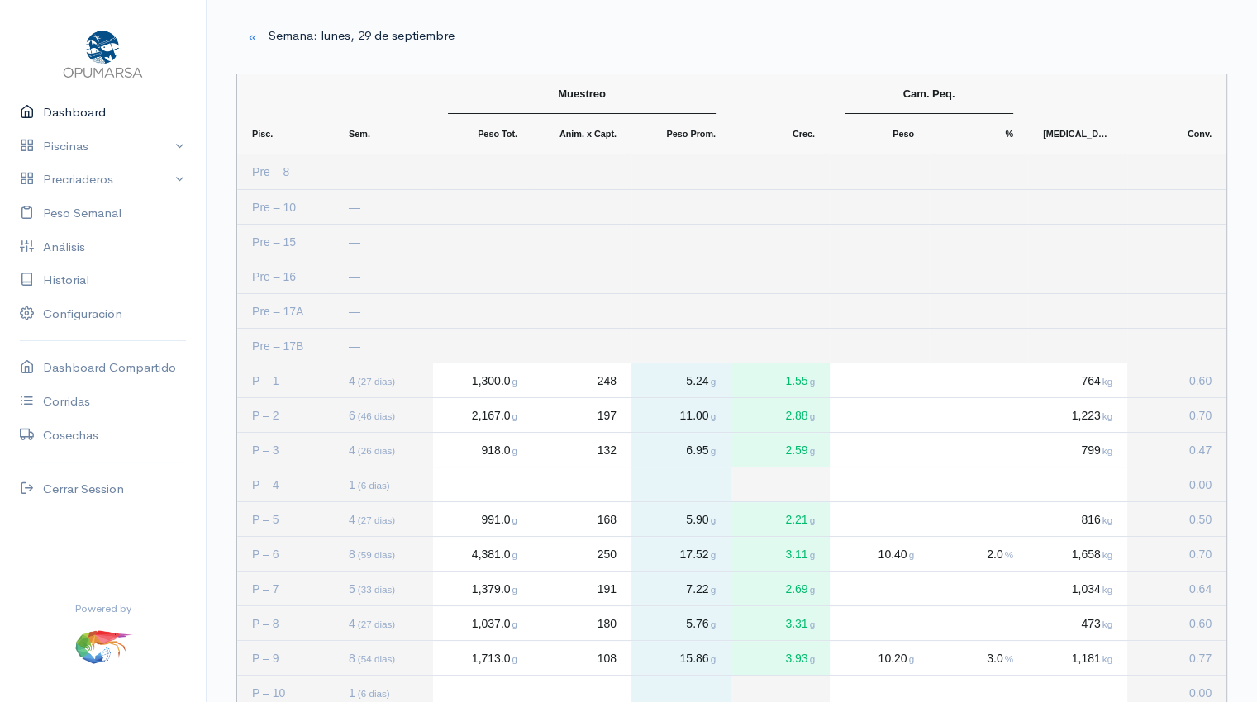
click at [54, 117] on link "Dashboard" at bounding box center [103, 113] width 206 height 34
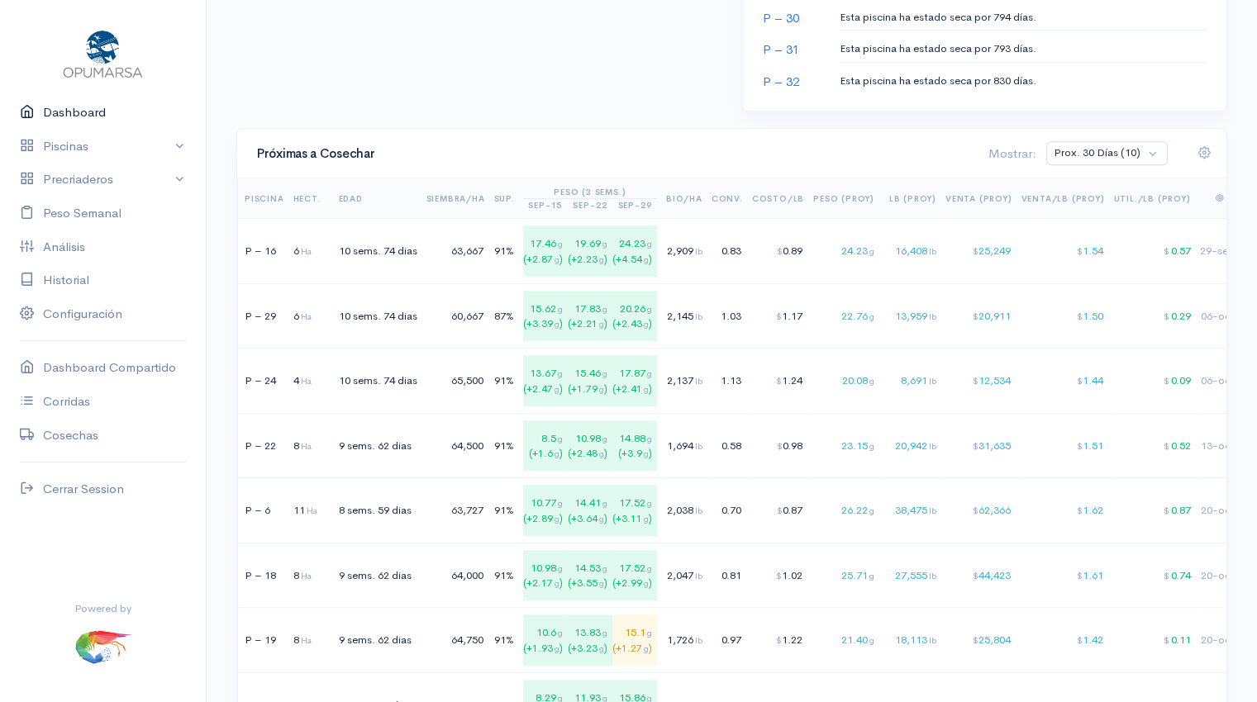
scroll to position [1007, 0]
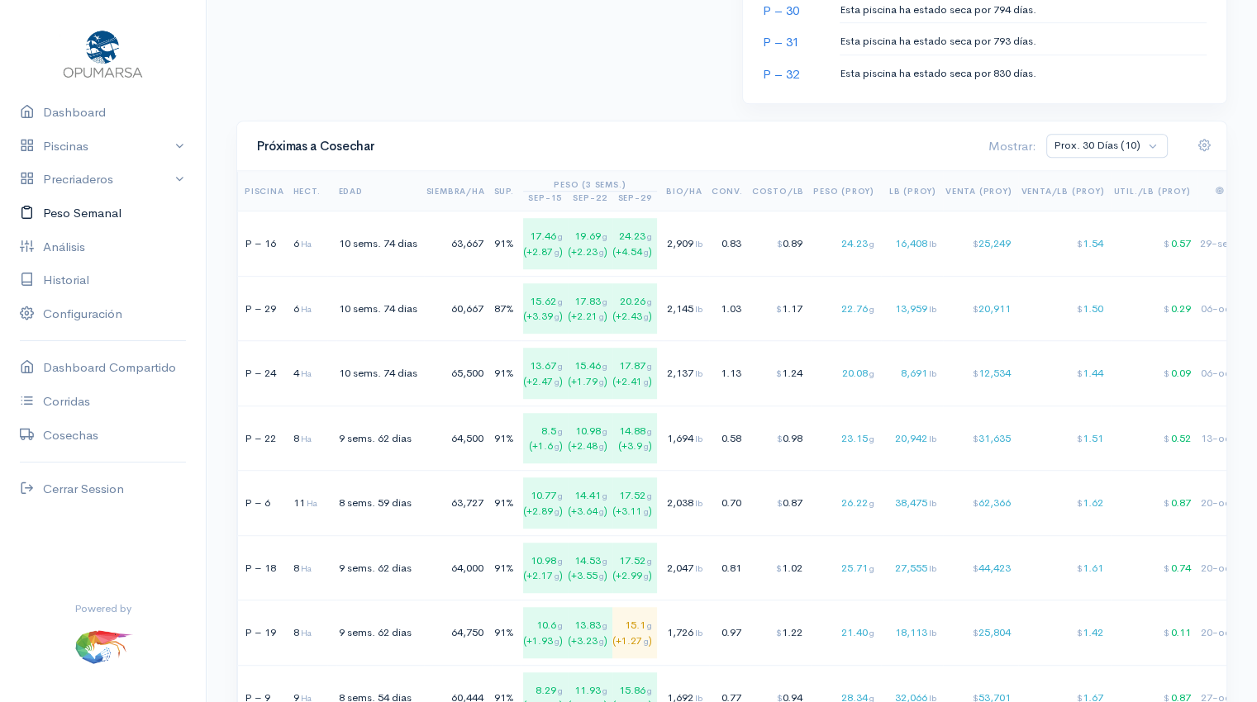
click at [69, 221] on link "Peso Semanal" at bounding box center [103, 214] width 206 height 34
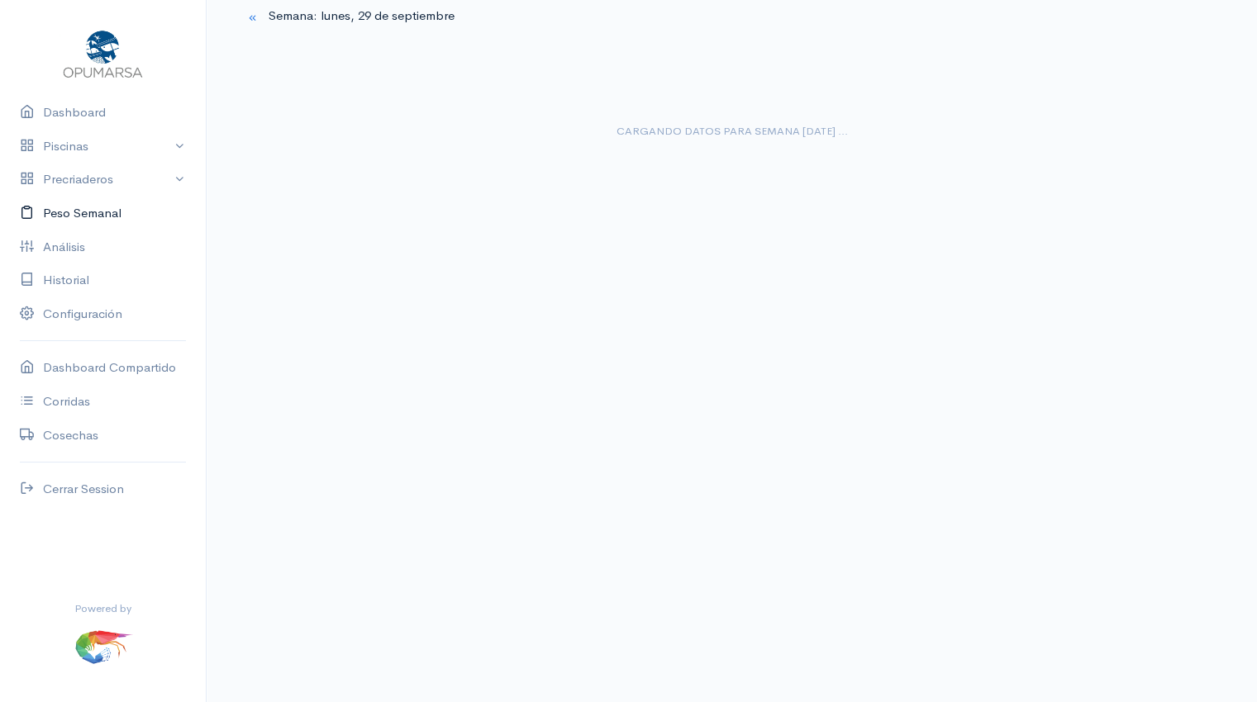
scroll to position [806, 0]
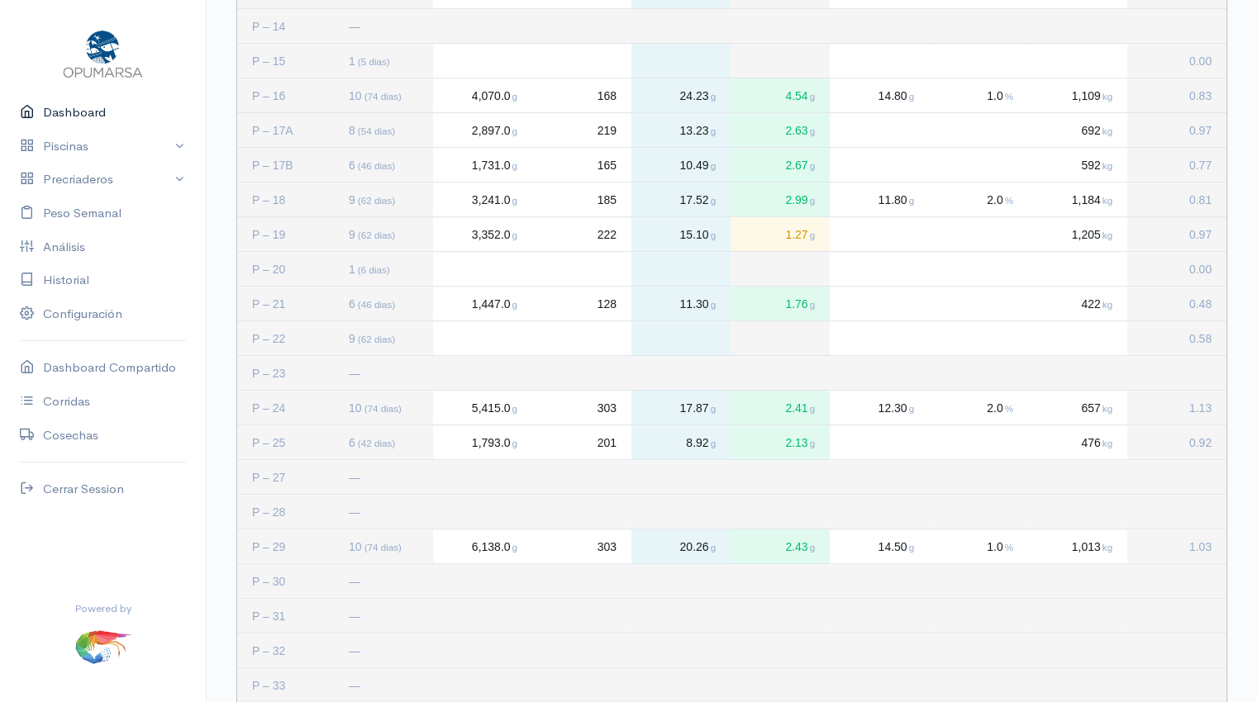
click at [88, 104] on link "Dashboard" at bounding box center [103, 113] width 206 height 34
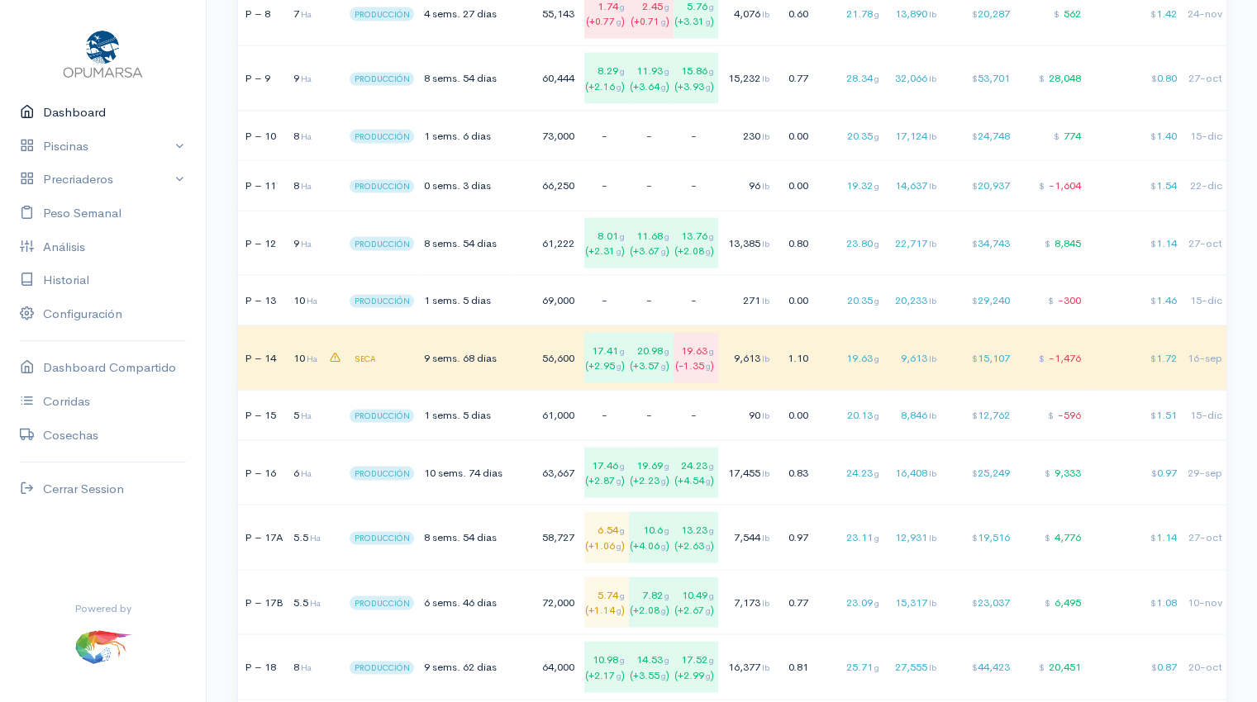
scroll to position [3202, 0]
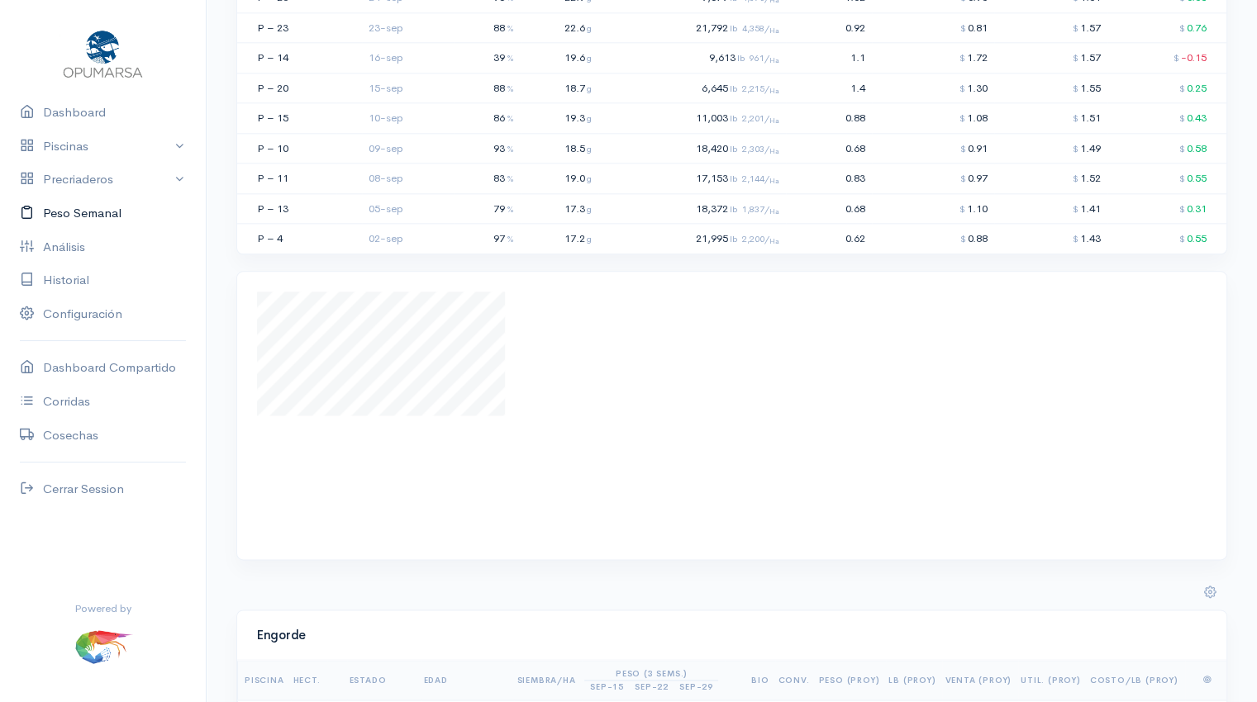
click at [69, 217] on link "Peso Semanal" at bounding box center [103, 214] width 206 height 34
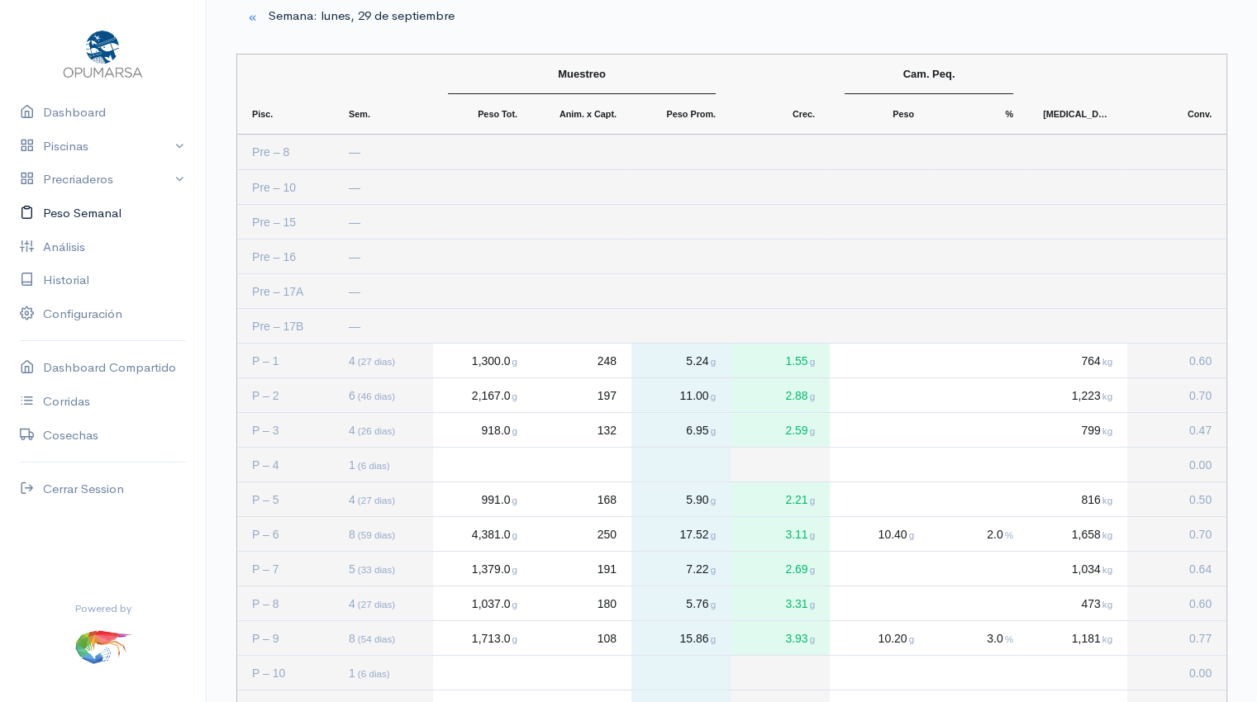
scroll to position [806, 0]
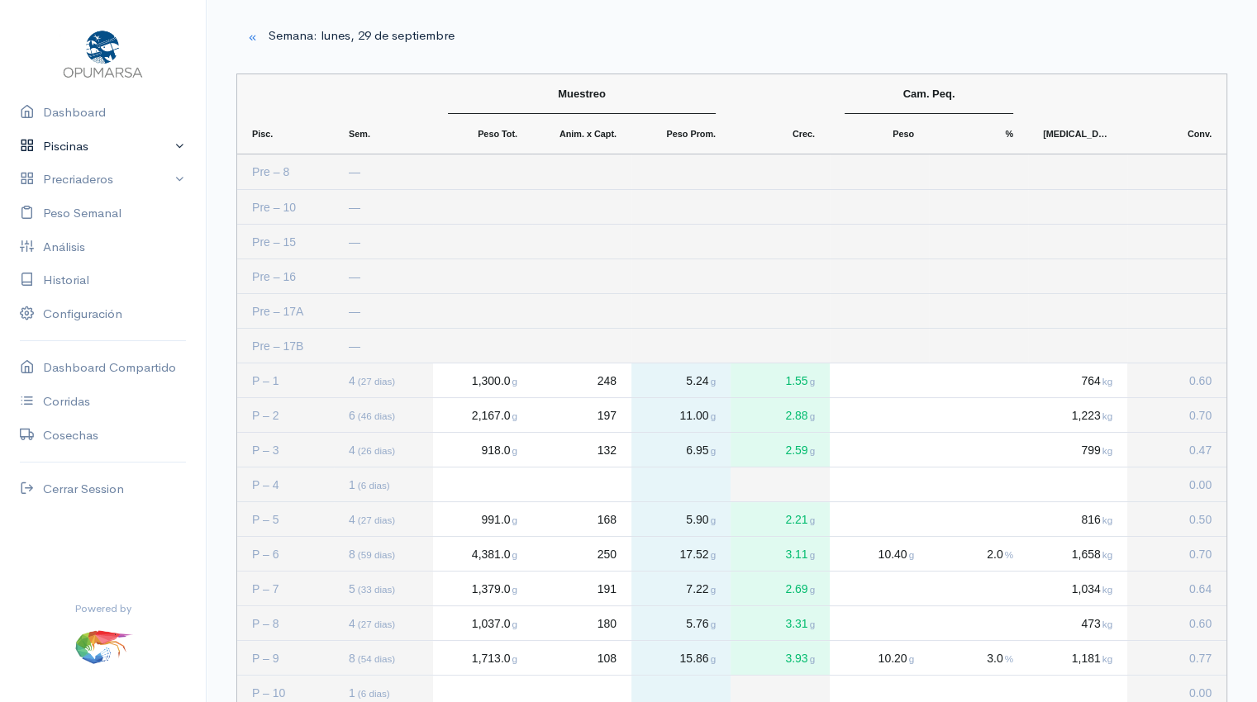
click at [110, 145] on link "Piscinas" at bounding box center [103, 147] width 206 height 34
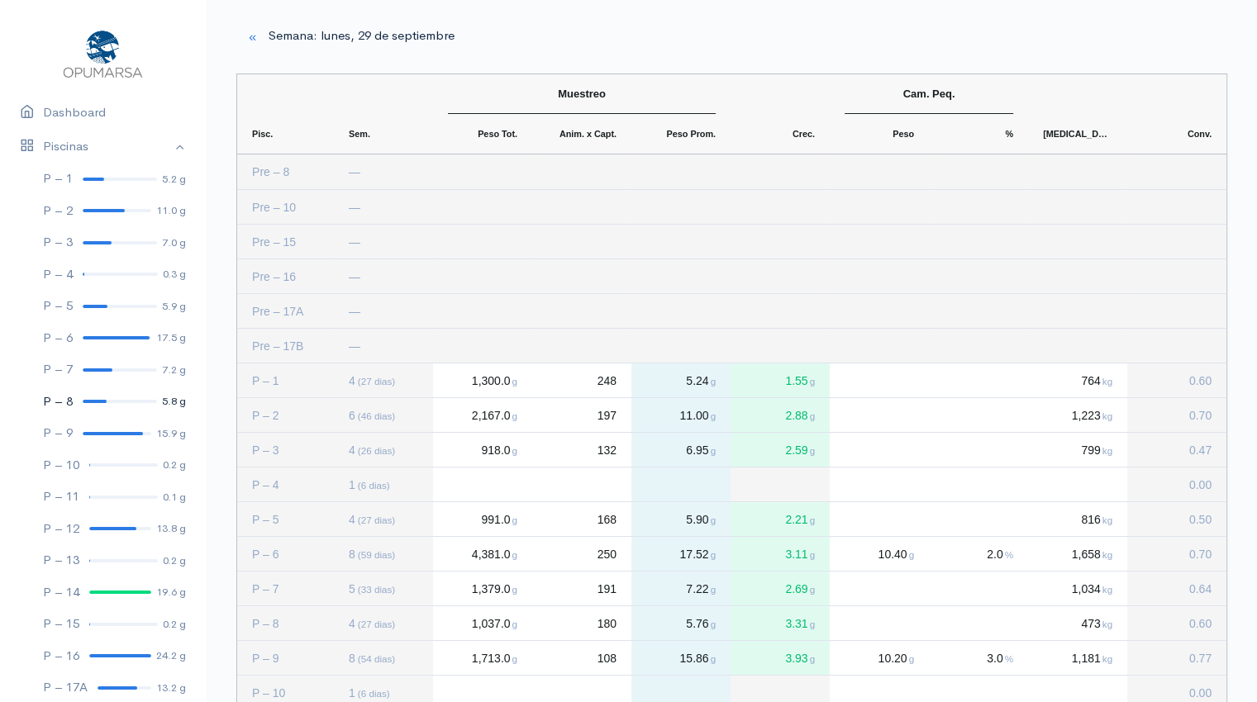
scroll to position [426, 0]
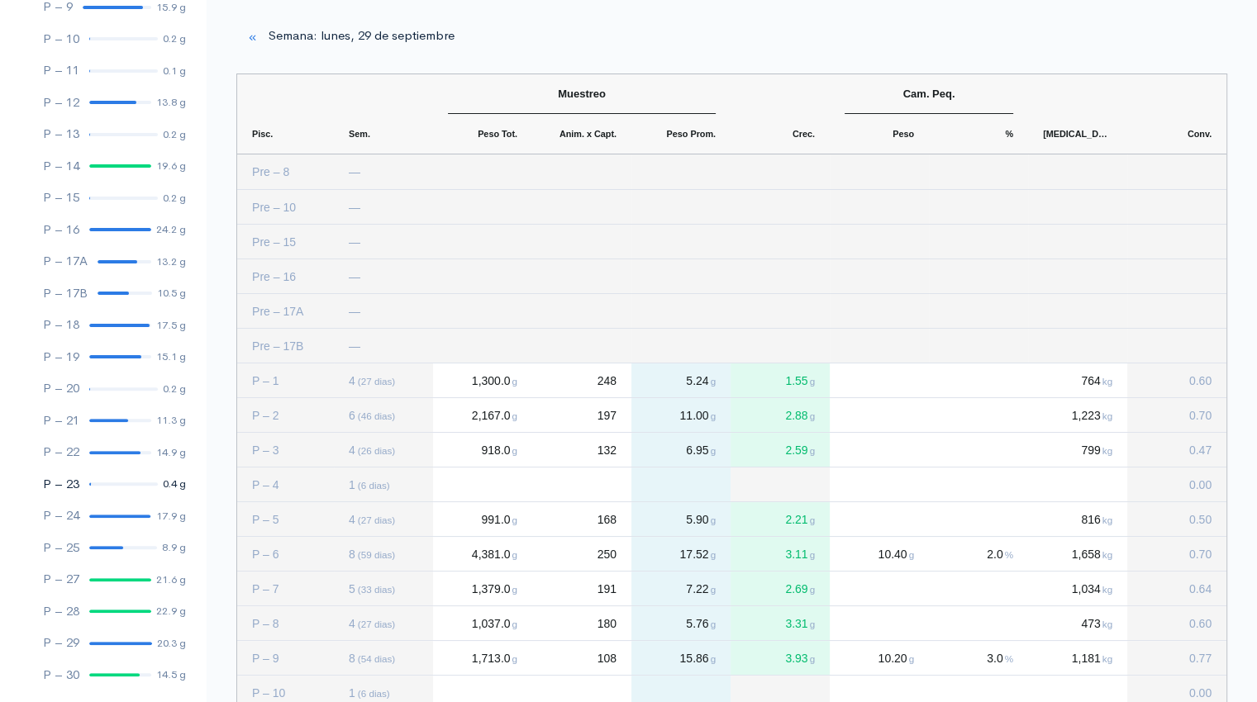
click at [105, 488] on link "P – 23 0.4 g" at bounding box center [103, 485] width 206 height 32
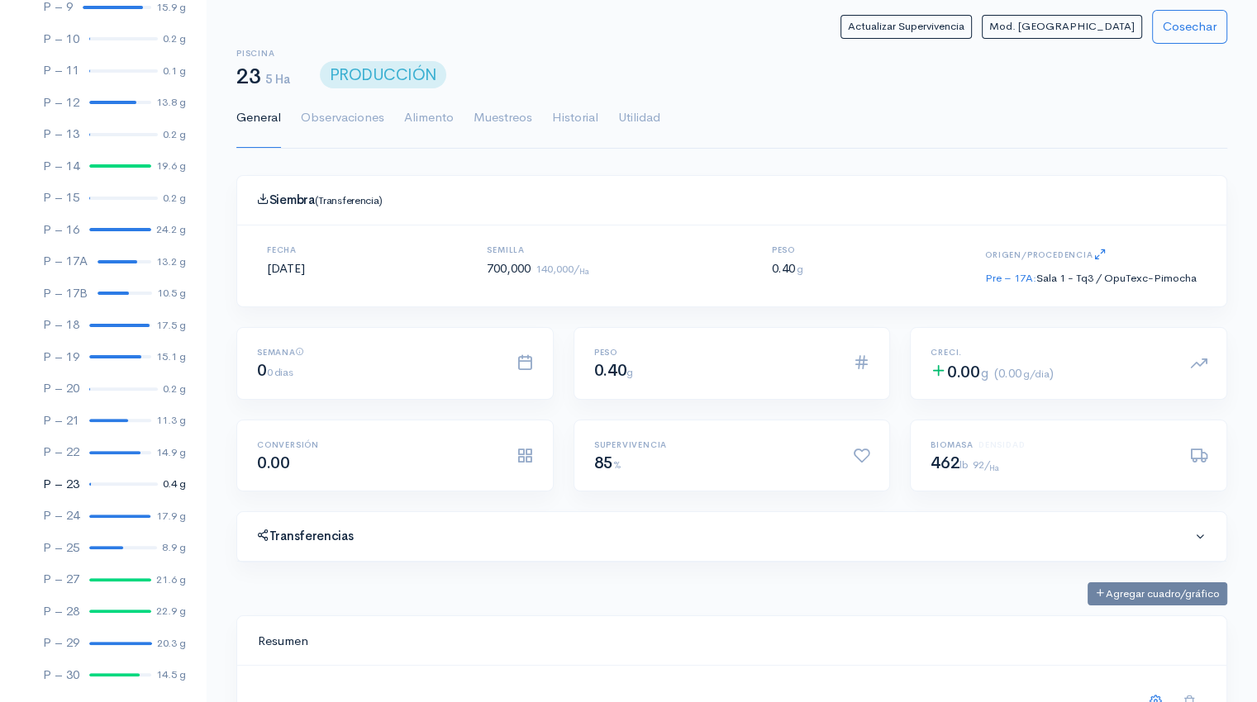
scroll to position [248, 949]
click at [579, 124] on link "Historial" at bounding box center [575, 118] width 46 height 60
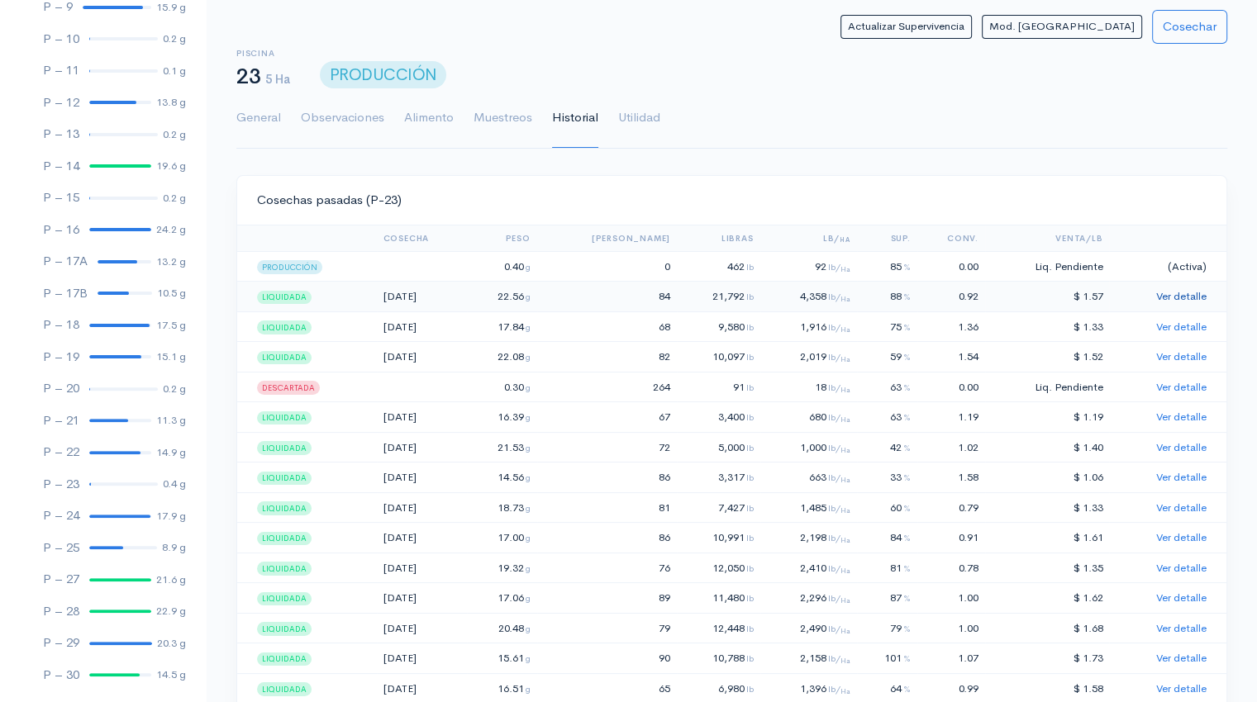
click at [1183, 299] on link "Ver detalle" at bounding box center [1181, 296] width 50 height 14
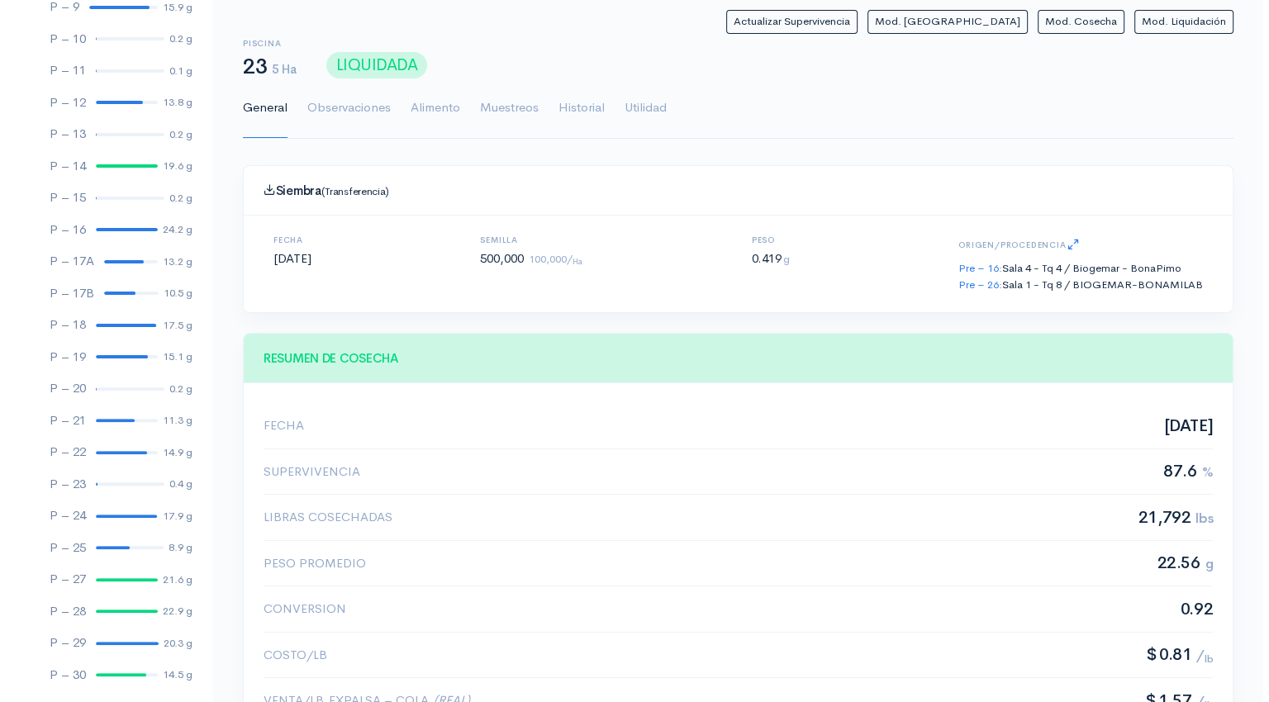
scroll to position [248, 949]
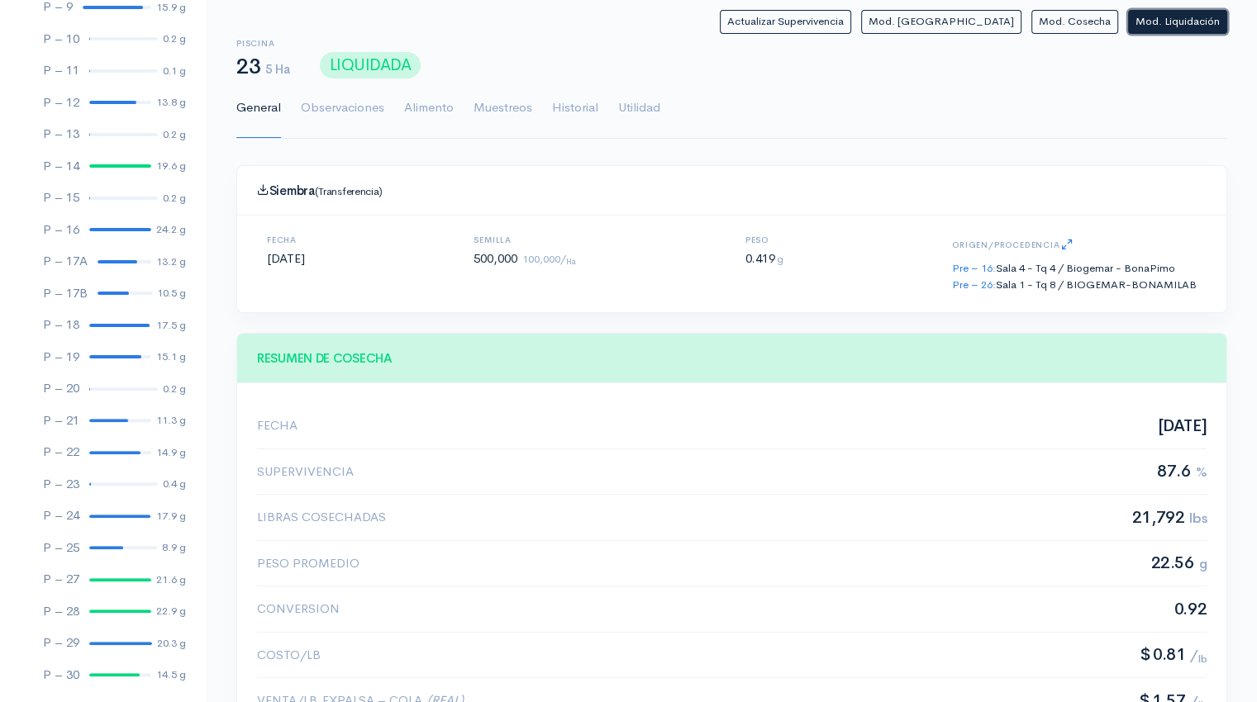
click at [1177, 16] on button "Mod. Liquidación" at bounding box center [1177, 22] width 99 height 24
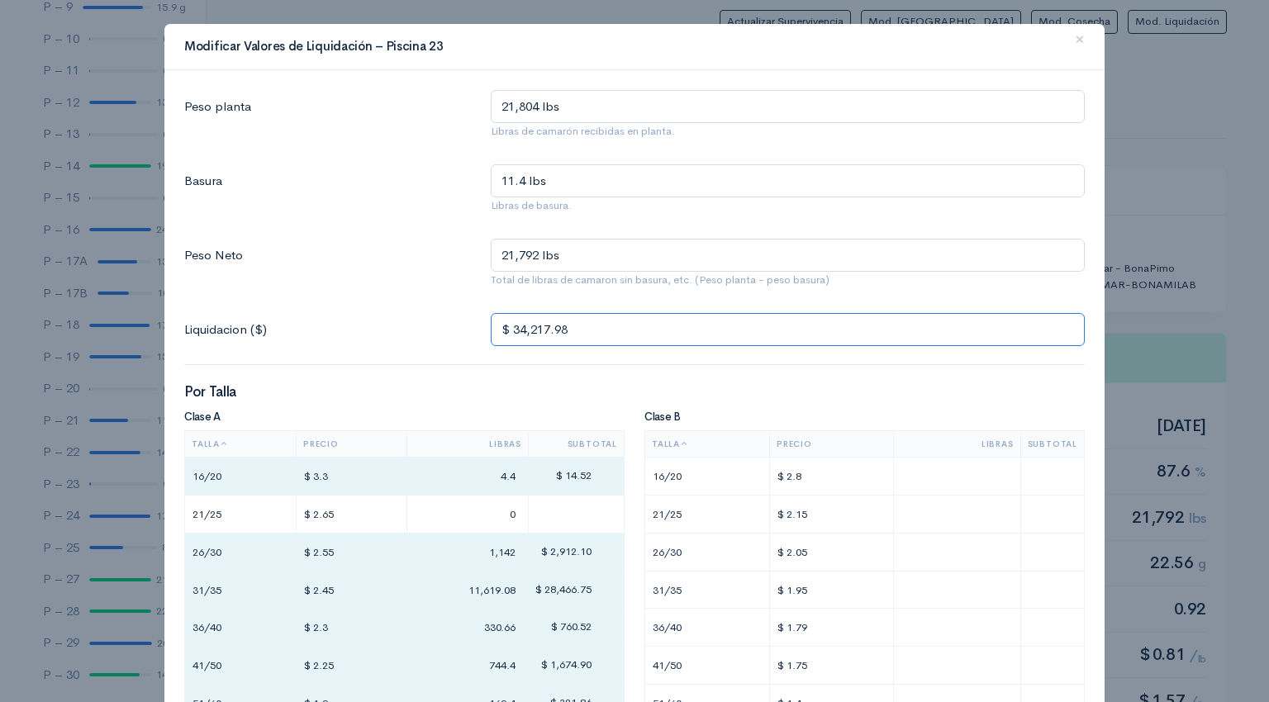
click at [583, 329] on input "$ 34,217.98" at bounding box center [788, 330] width 594 height 34
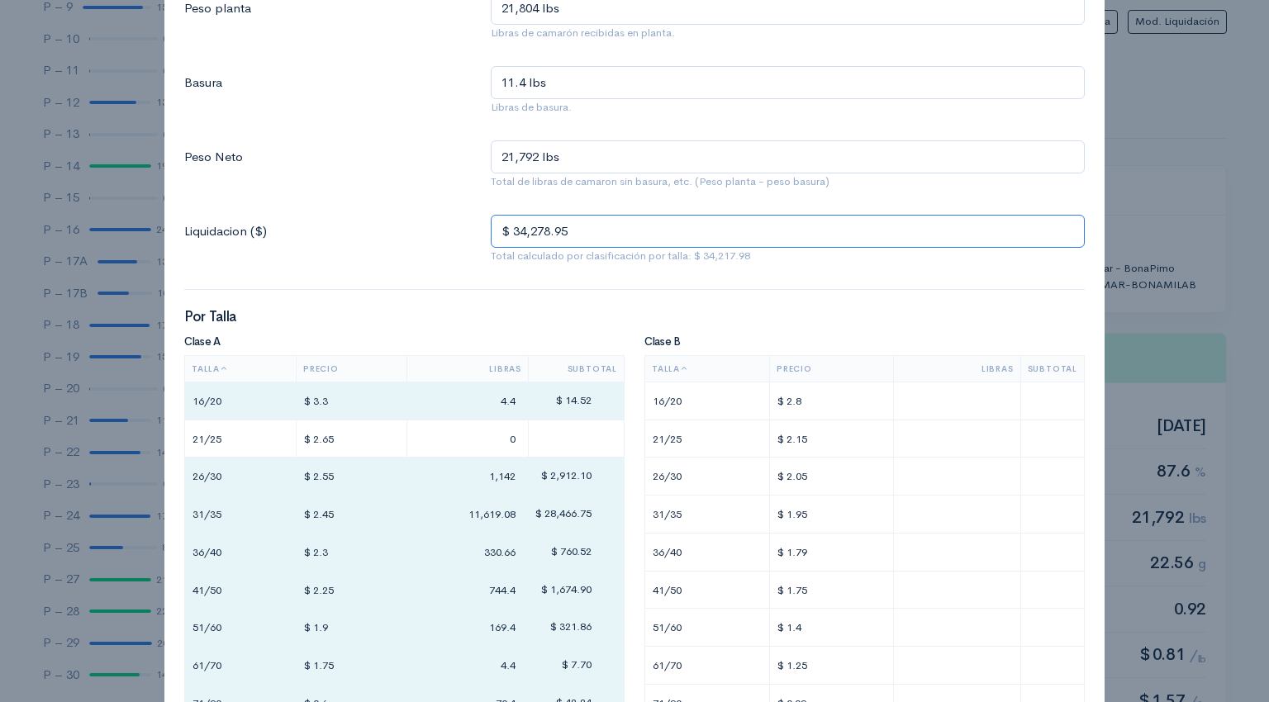
scroll to position [0, 0]
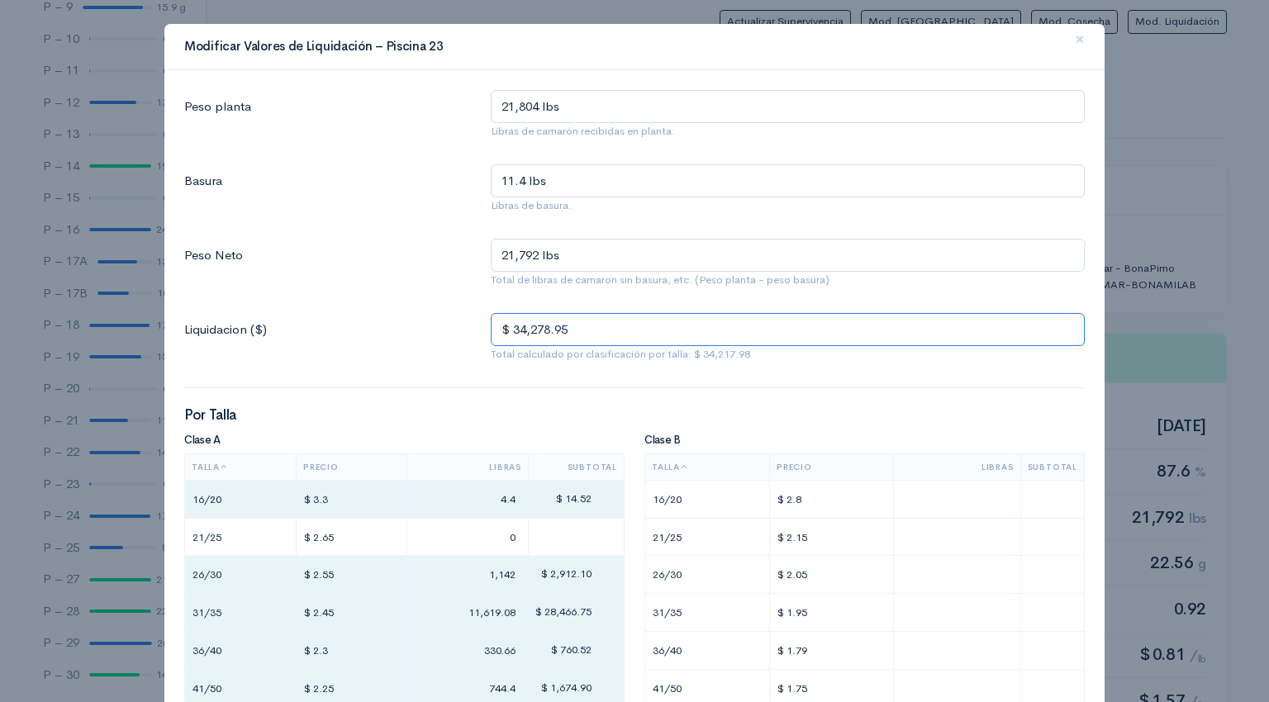
type input "$ 34,278.95"
click at [519, 172] on input "11.4 lbs" at bounding box center [788, 181] width 594 height 34
type input "11. lbs"
type input "21,793 lbs"
type input "11 lbs"
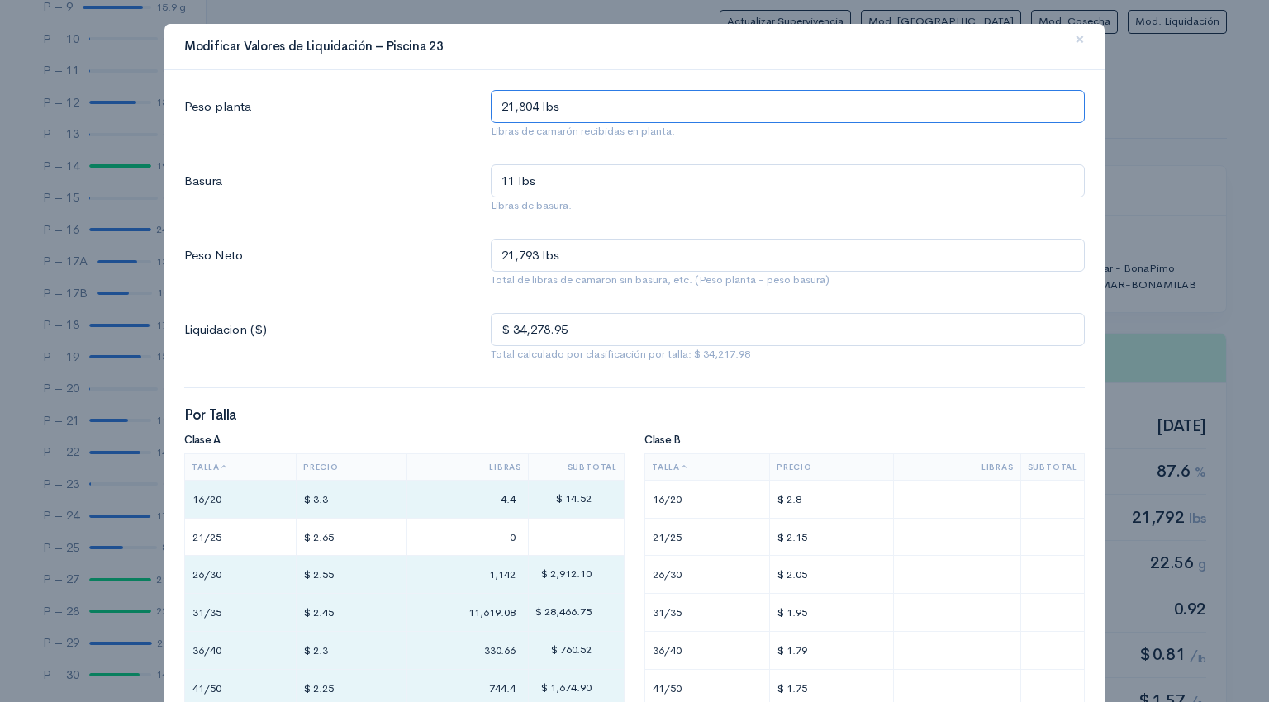
click at [534, 99] on input "21,804 lbs" at bounding box center [788, 107] width 594 height 34
type input "2,180 lbs"
type input "2,169 lbs"
type input "21,805 lbs"
type input "21,794 lbs"
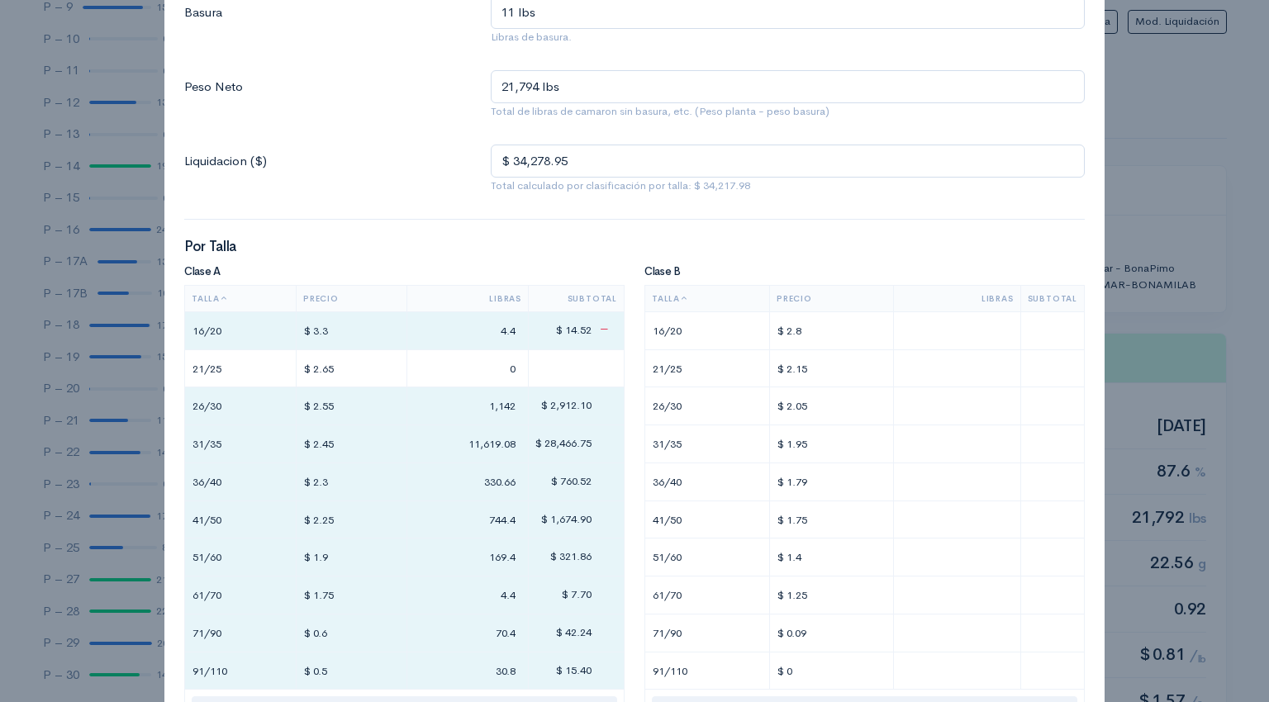
scroll to position [182, 0]
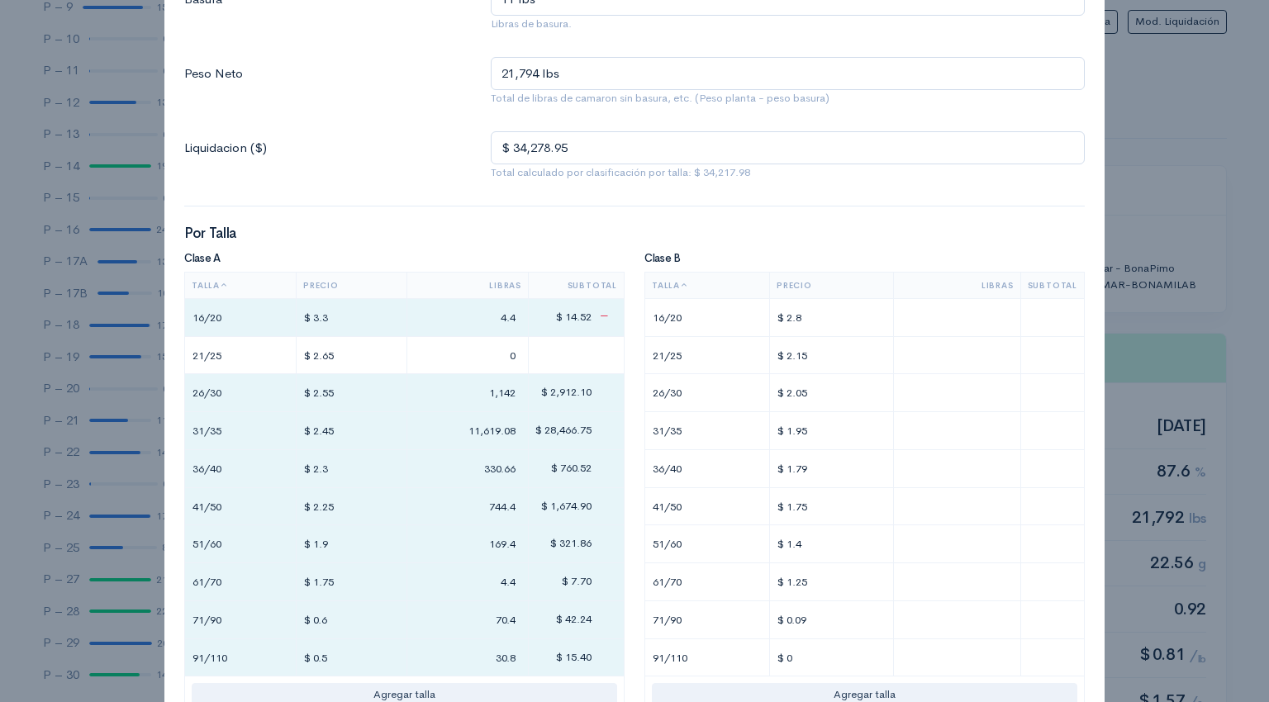
type input "21,805 lbs"
click at [489, 320] on input "4.4" at bounding box center [467, 318] width 107 height 24
type input "4"
type input "11,628"
type input "330"
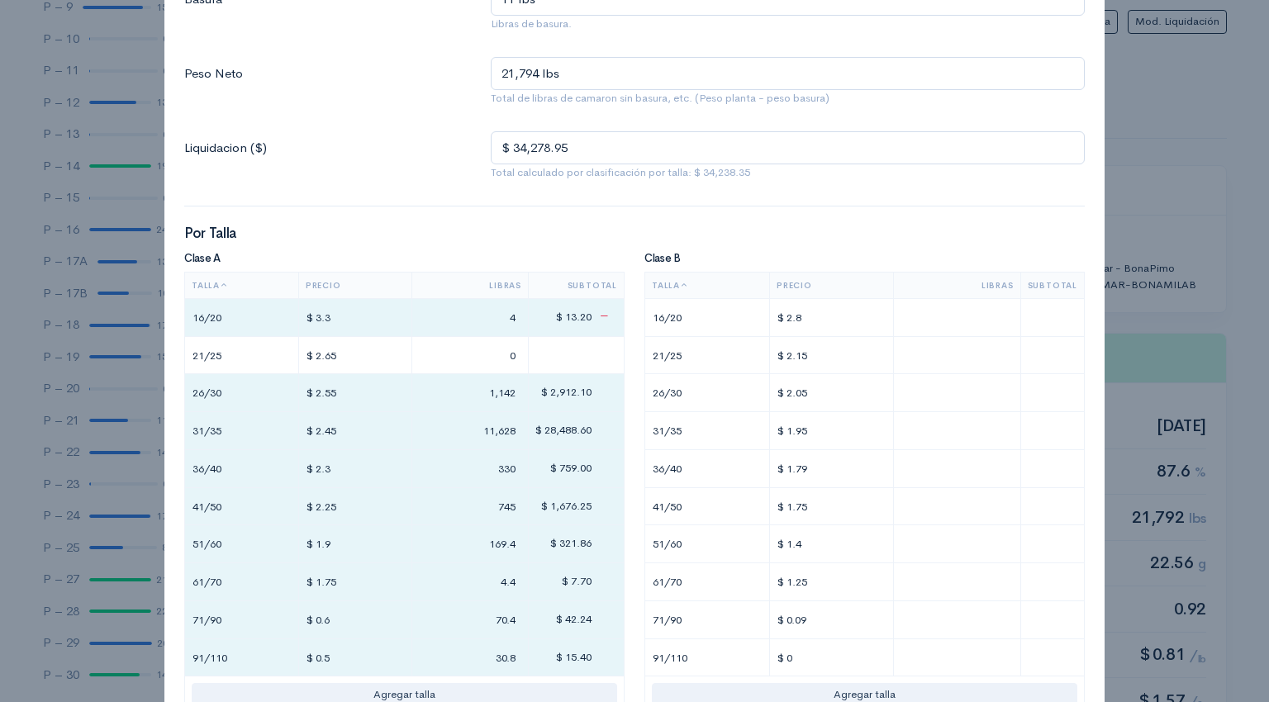
type input "745"
type input "169"
type input "5"
type input "90"
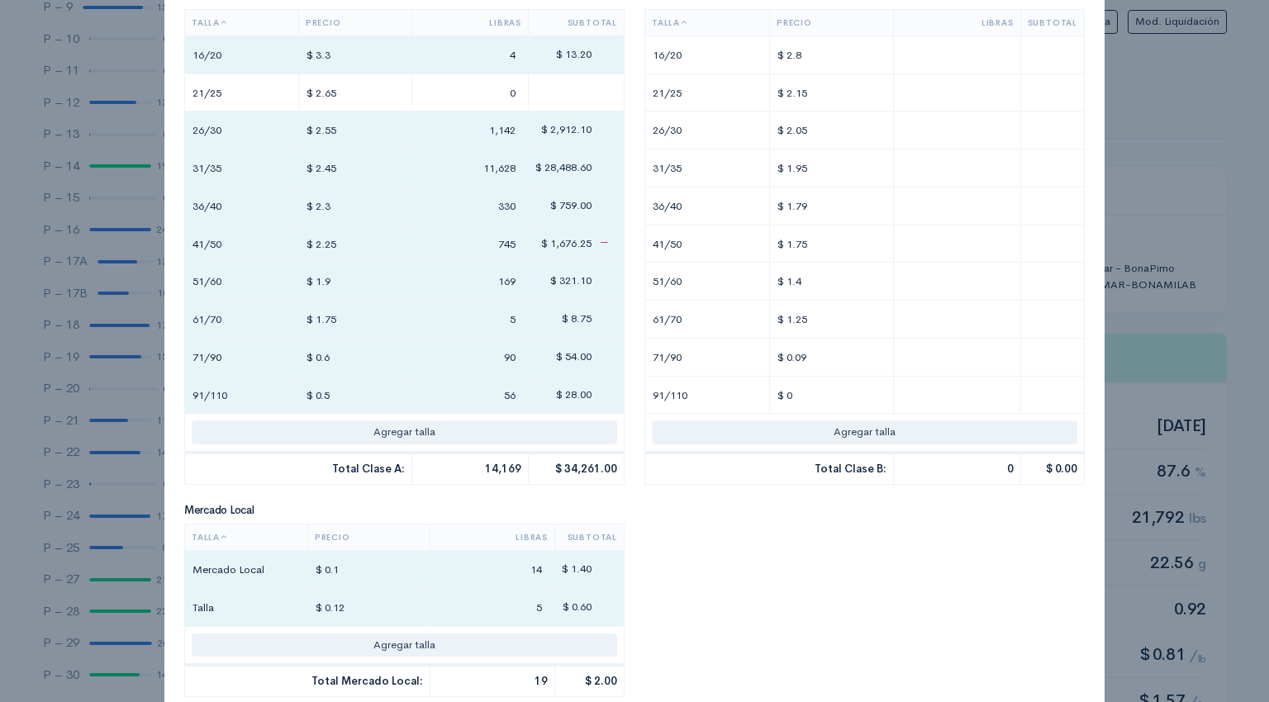
scroll to position [445, 0]
type input "56"
click at [922, 167] on input "text" at bounding box center [957, 167] width 112 height 24
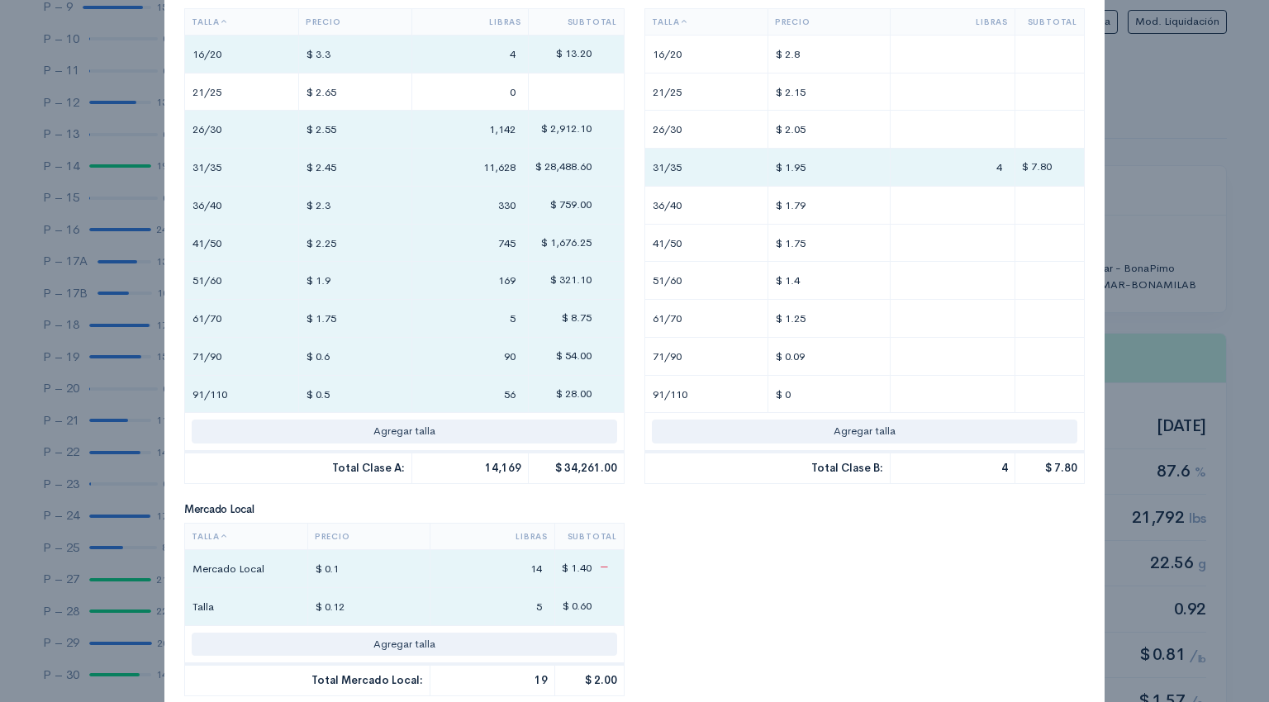
type input "4"
click at [515, 557] on input "14" at bounding box center [492, 569] width 111 height 24
type input "5"
click at [508, 604] on input "5" at bounding box center [493, 607] width 111 height 24
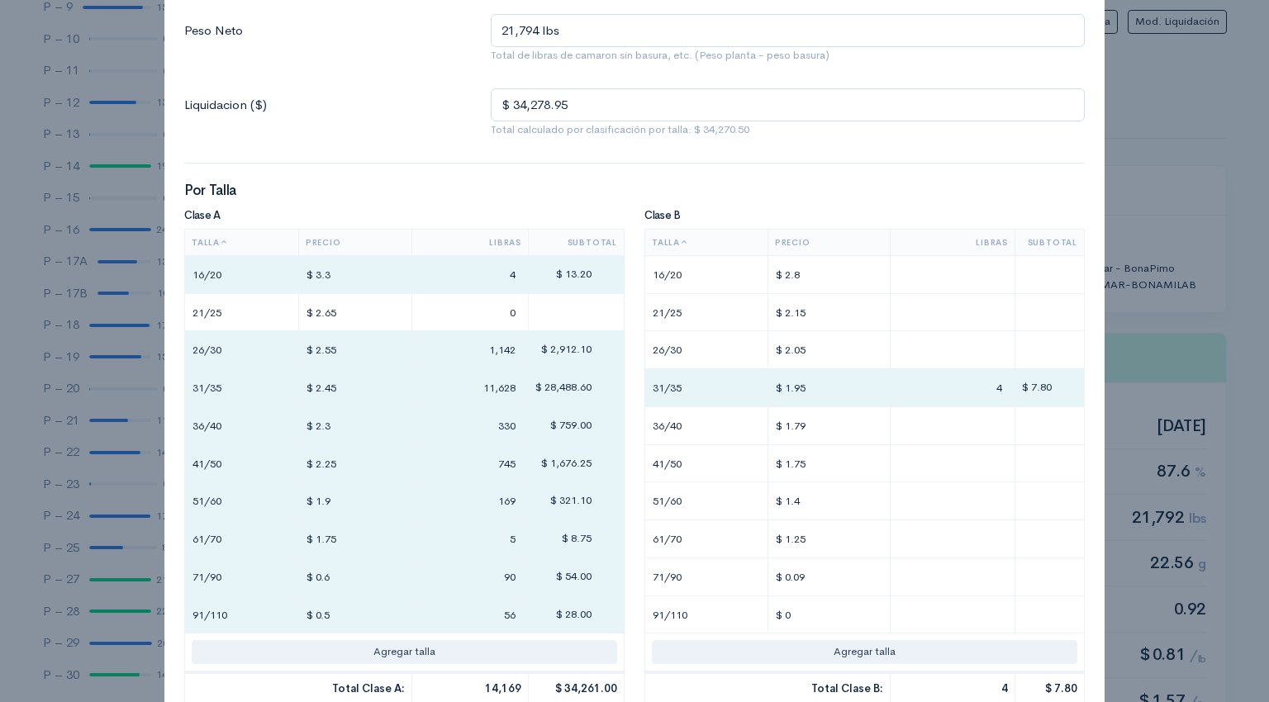
scroll to position [228, 0]
type input "10"
click at [347, 494] on input "$ 1.9" at bounding box center [355, 498] width 99 height 24
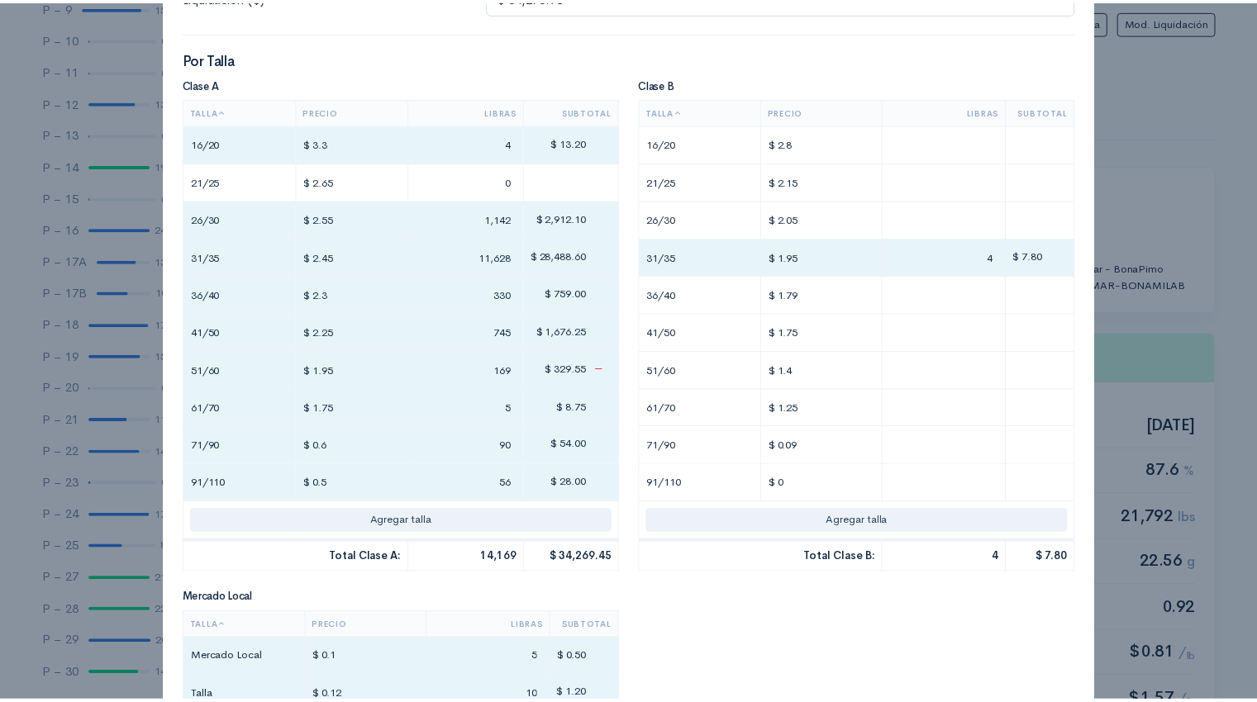
scroll to position [550, 0]
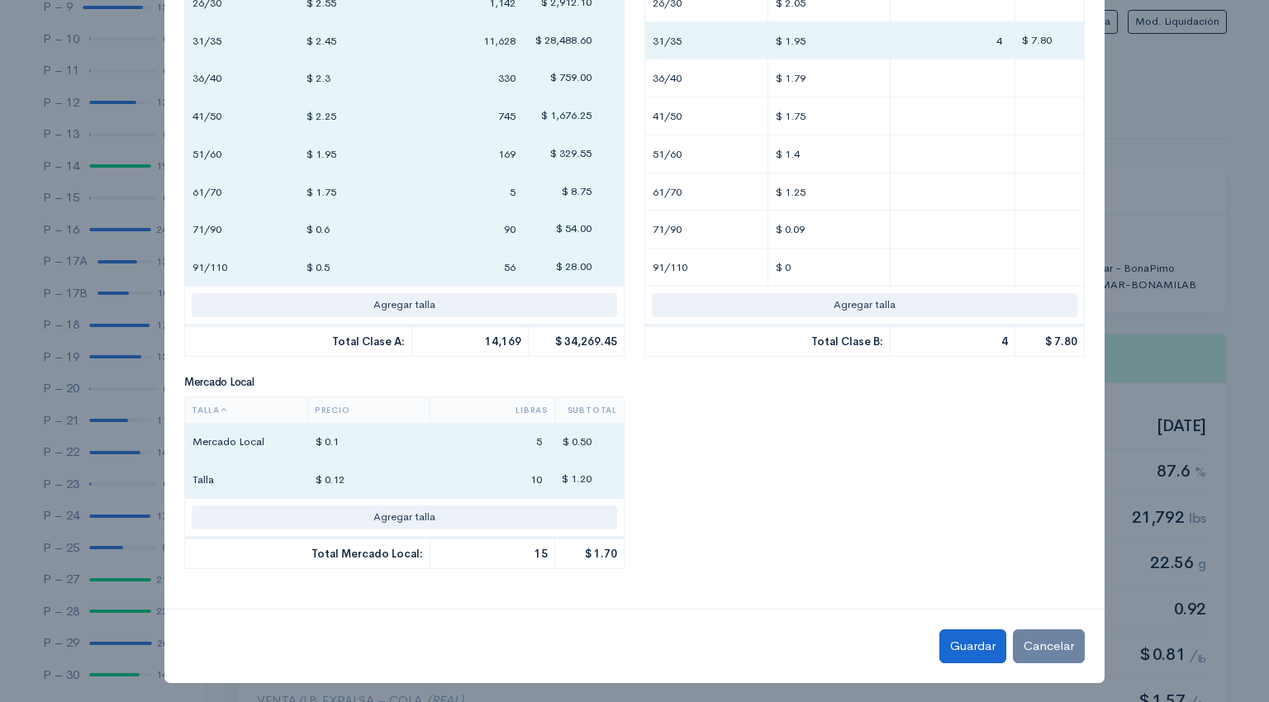
type input "$ 1.95"
click at [953, 644] on button "Guardar" at bounding box center [973, 647] width 67 height 34
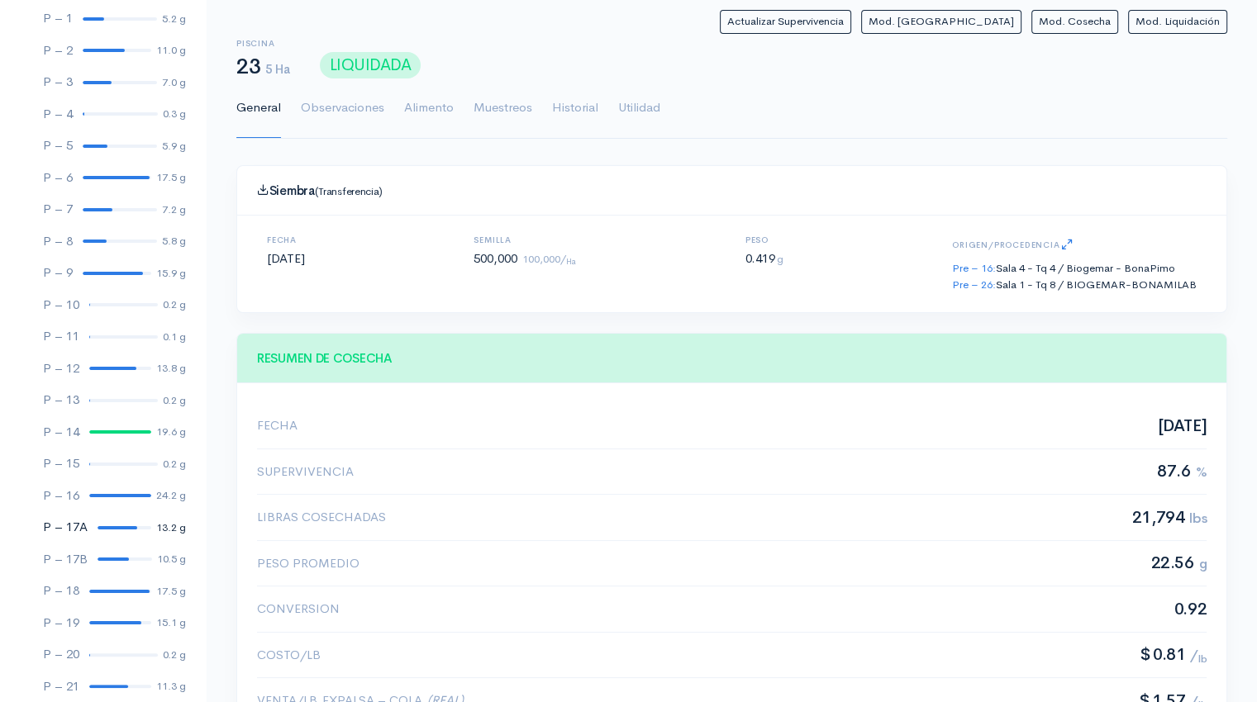
scroll to position [0, 0]
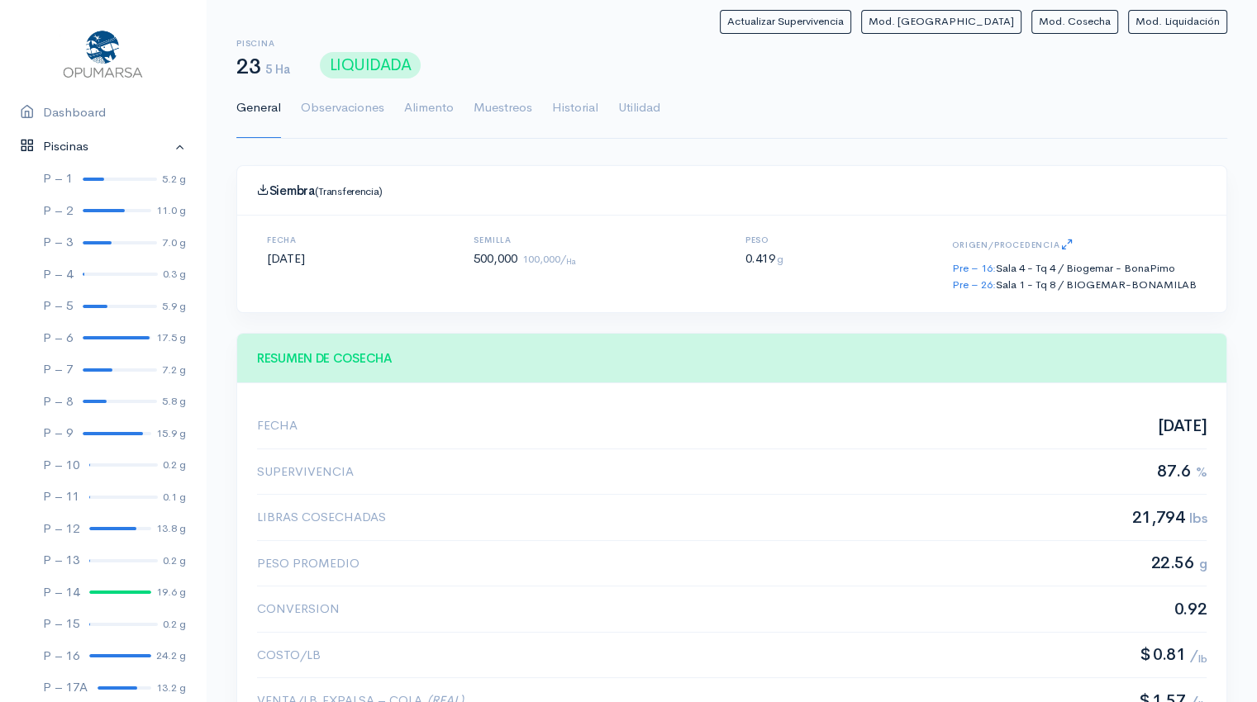
click at [165, 146] on link "Piscinas" at bounding box center [103, 147] width 206 height 34
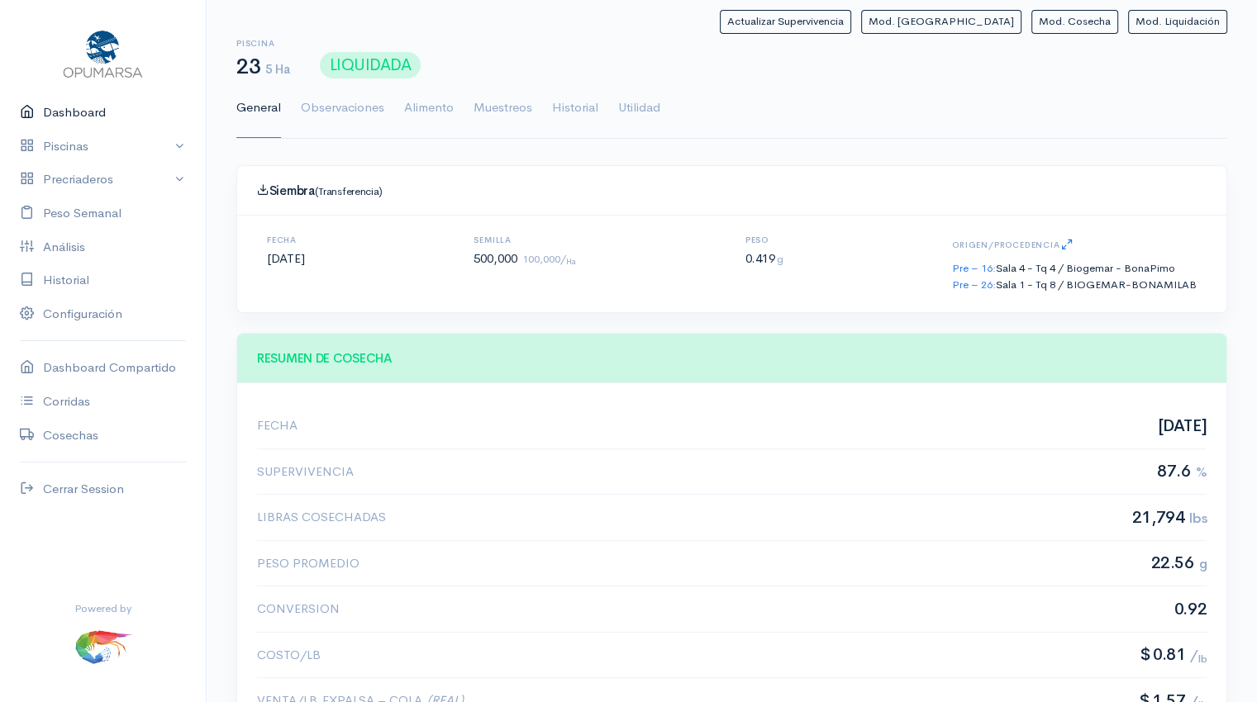
click at [87, 109] on link "Dashboard" at bounding box center [103, 113] width 206 height 34
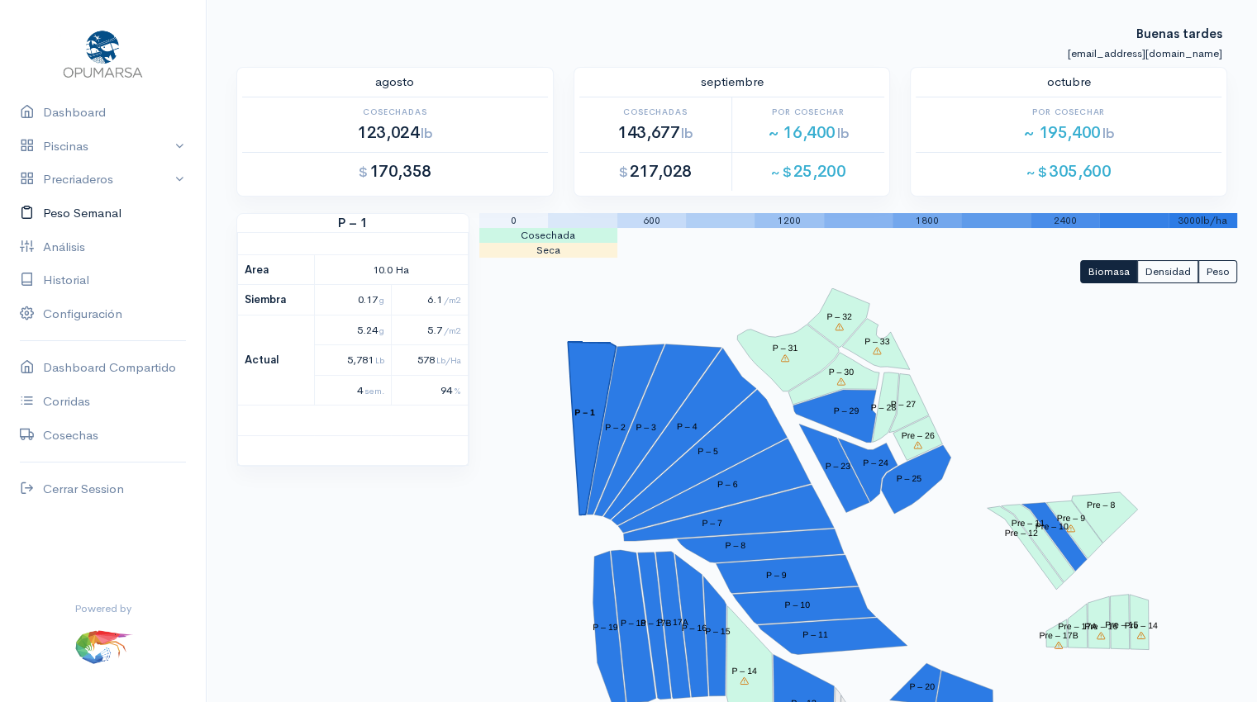
click at [56, 217] on link "Peso Semanal" at bounding box center [103, 214] width 206 height 34
